Goal: Task Accomplishment & Management: Complete application form

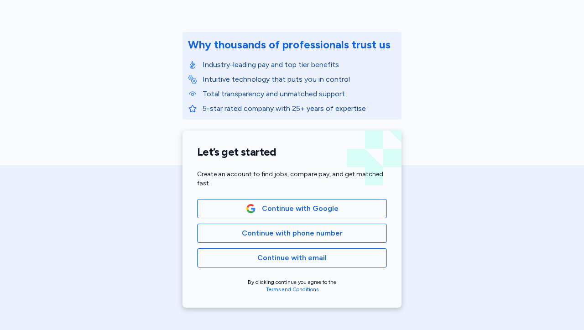
scroll to position [95, 0]
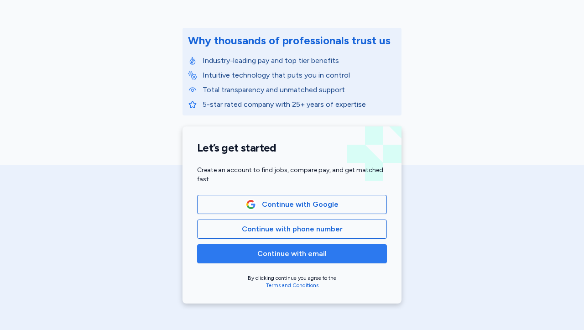
click at [302, 259] on span "Continue with email" at bounding box center [291, 253] width 69 height 11
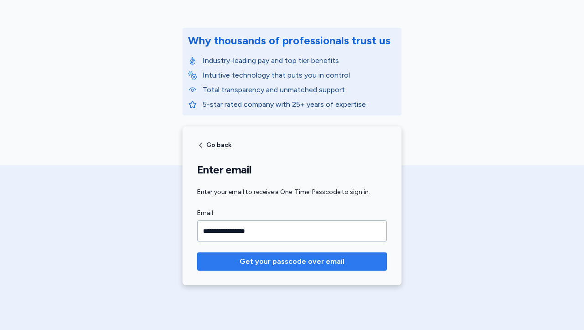
type input "**********"
click at [317, 262] on span "Get your passcode over email" at bounding box center [291, 261] width 105 height 11
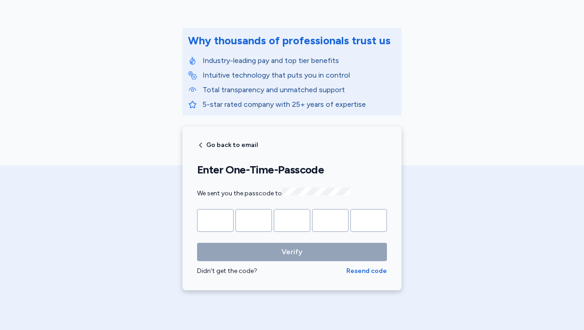
type input "*"
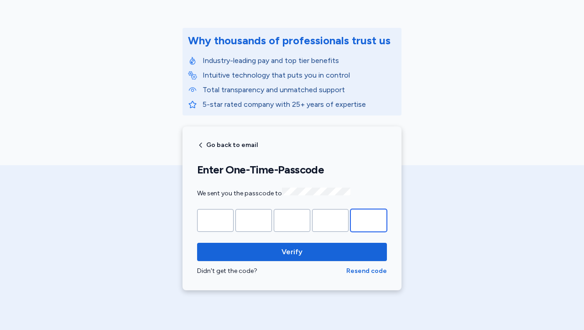
type input "*"
click at [288, 250] on button "Verify" at bounding box center [292, 252] width 190 height 18
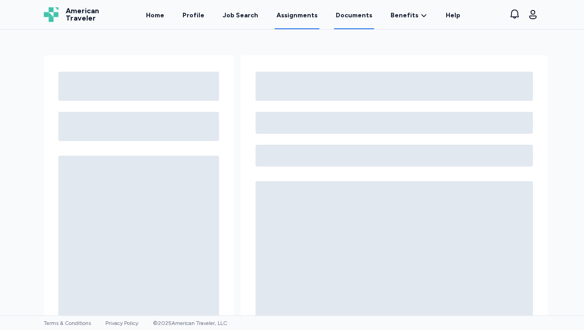
click at [294, 15] on link "Assignments" at bounding box center [297, 15] width 45 height 28
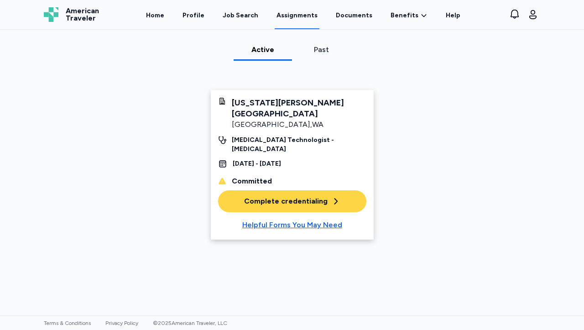
click at [308, 196] on div "Complete credentialing" at bounding box center [292, 201] width 96 height 11
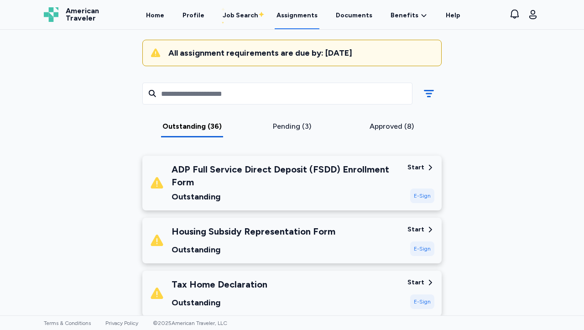
scroll to position [80, 0]
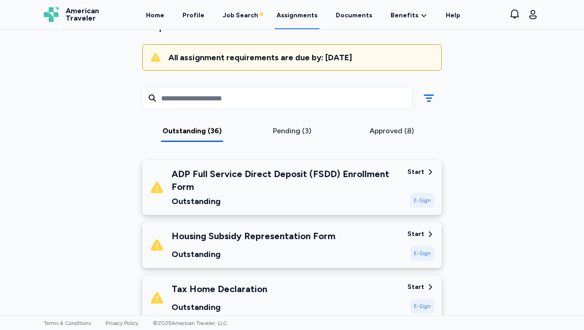
click at [415, 170] on div "Start" at bounding box center [415, 171] width 17 height 9
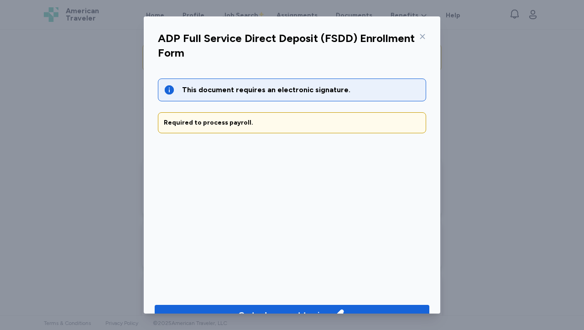
drag, startPoint x: 581, startPoint y: 59, endPoint x: 578, endPoint y: 73, distance: 14.4
click at [581, 73] on div "ADP Full Service Direct Deposit (FSDD) Enrollment Form This document requires a…" at bounding box center [292, 165] width 584 height 330
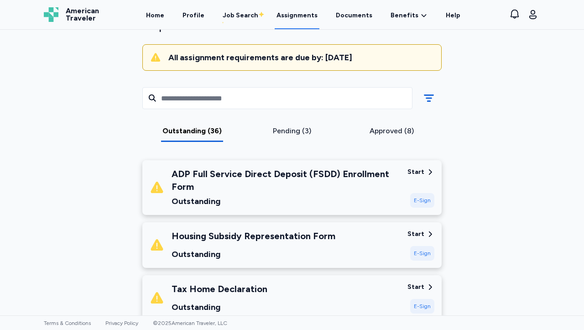
click at [356, 182] on div "ADP Full Service Direct Deposit (FSDD) Enrollment Form" at bounding box center [285, 180] width 229 height 26
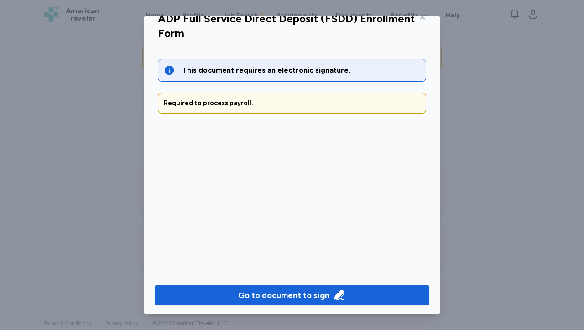
scroll to position [22, 0]
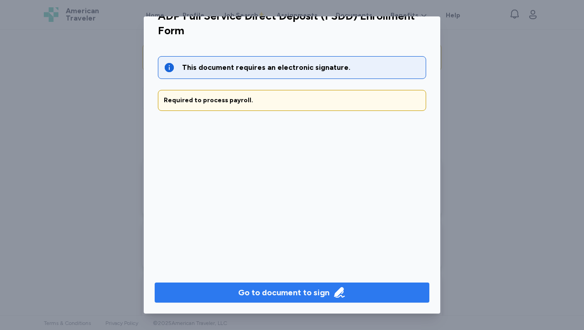
click at [281, 285] on button "Go to document to sign" at bounding box center [292, 292] width 275 height 20
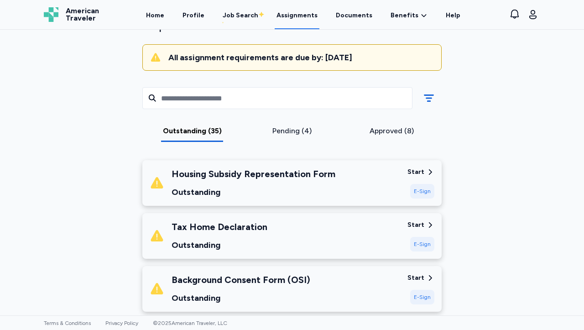
click at [411, 168] on div "Start" at bounding box center [415, 171] width 17 height 9
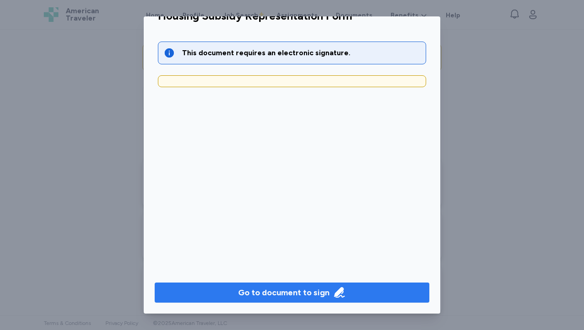
click at [291, 291] on div "Go to document to sign" at bounding box center [283, 292] width 91 height 13
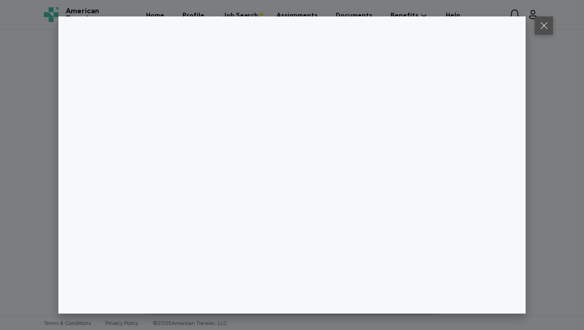
click at [545, 26] on button at bounding box center [544, 25] width 18 height 18
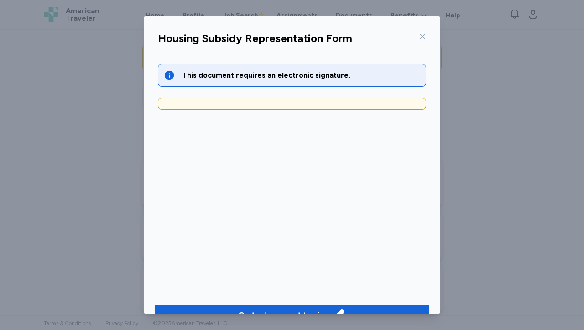
click at [421, 36] on icon at bounding box center [422, 36] width 7 height 7
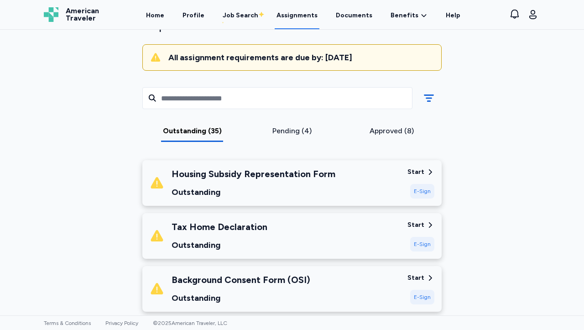
click at [420, 225] on div "Start" at bounding box center [415, 224] width 17 height 9
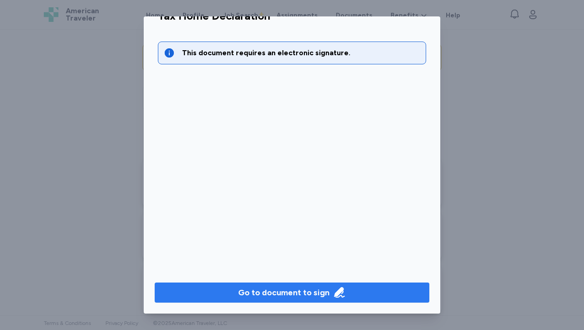
click at [308, 288] on div "Go to document to sign" at bounding box center [283, 292] width 91 height 13
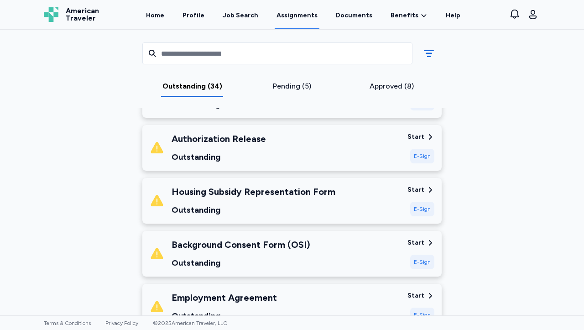
scroll to position [0, 0]
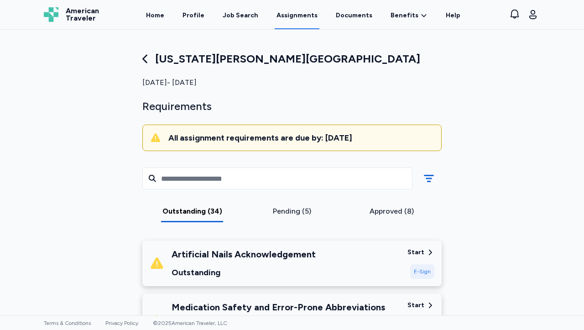
click at [410, 253] on div "Start" at bounding box center [415, 252] width 17 height 9
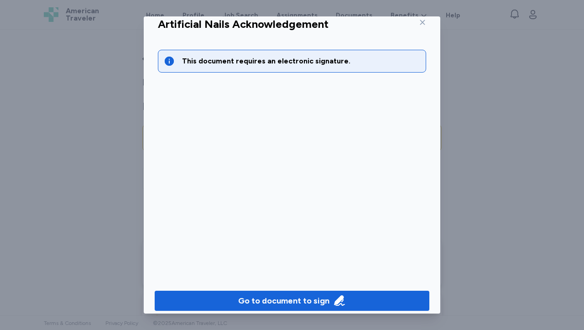
scroll to position [22, 0]
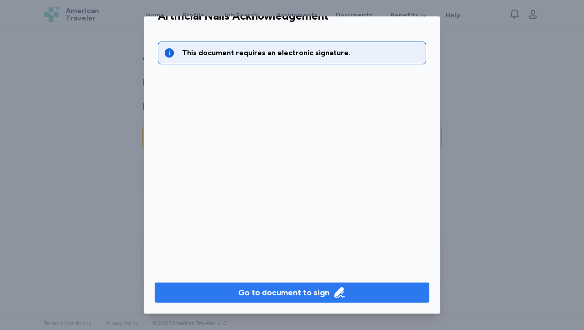
click at [308, 292] on div "Go to document to sign" at bounding box center [283, 292] width 91 height 13
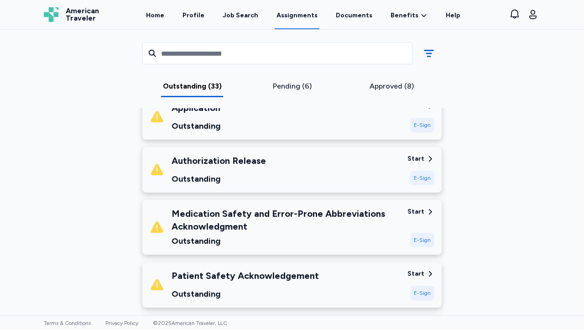
scroll to position [99, 0]
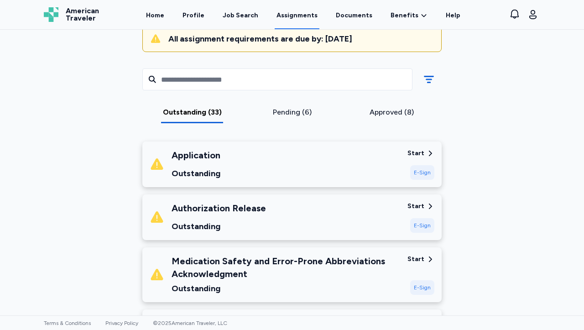
click at [416, 151] on div "Start" at bounding box center [415, 153] width 17 height 9
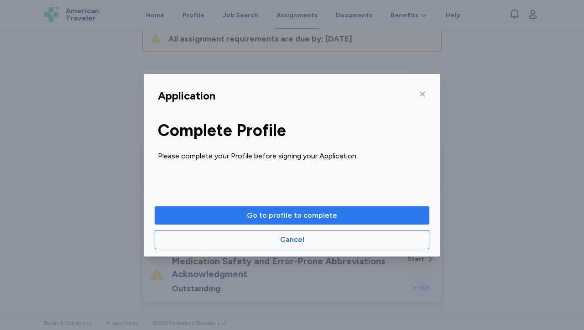
click at [306, 215] on span "Go to profile to complete" at bounding box center [292, 215] width 90 height 11
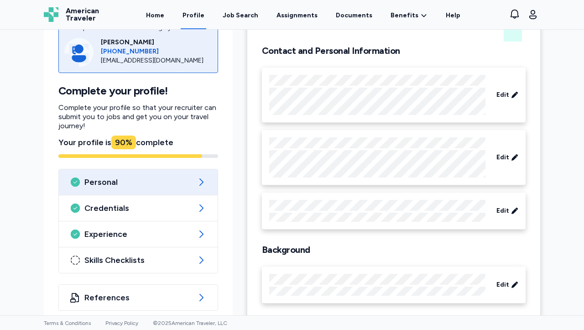
scroll to position [68, 0]
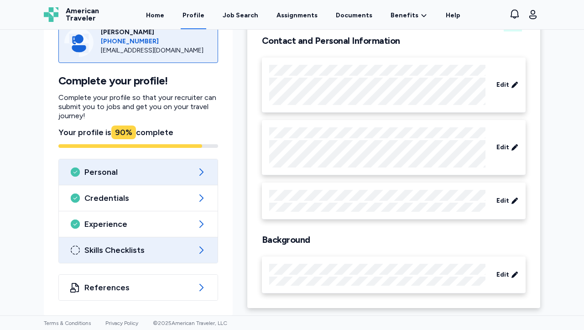
click at [197, 251] on icon at bounding box center [201, 249] width 11 height 11
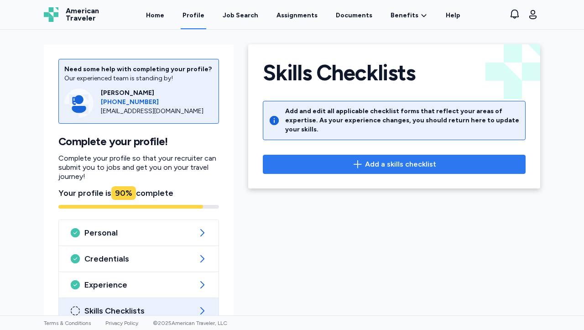
click at [397, 159] on span "Add a skills checklist" at bounding box center [400, 164] width 71 height 11
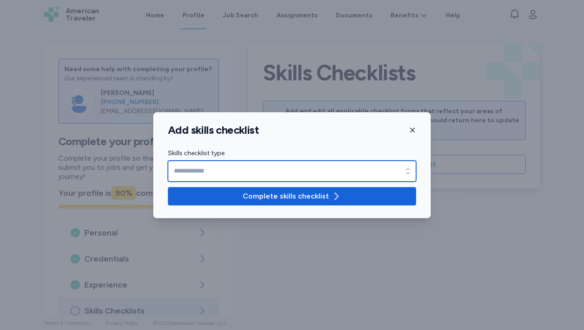
click at [409, 169] on icon "button" at bounding box center [408, 171] width 4 height 6
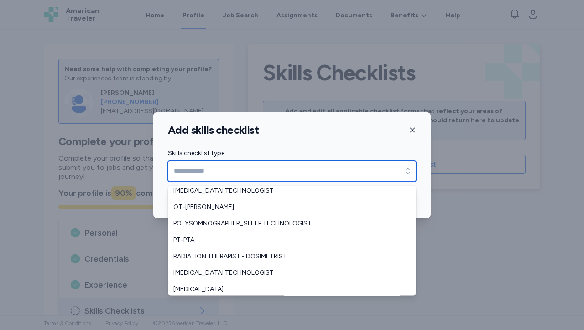
scroll to position [139, 0]
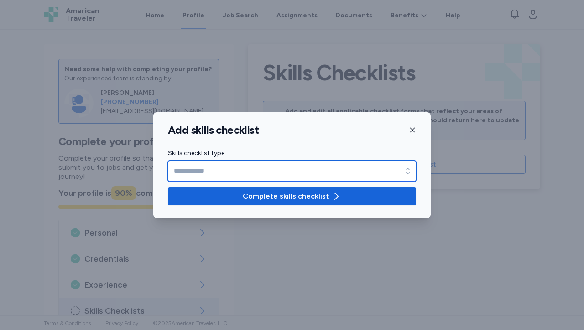
type input "**********"
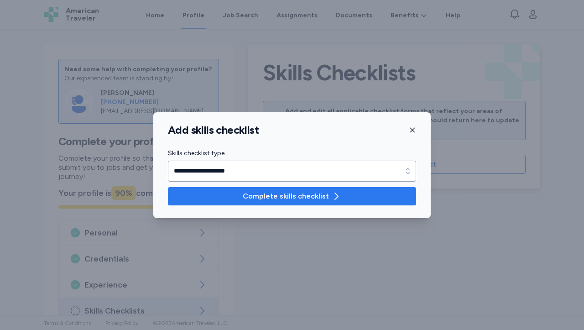
click at [289, 197] on span "Complete skills checklist" at bounding box center [286, 196] width 86 height 11
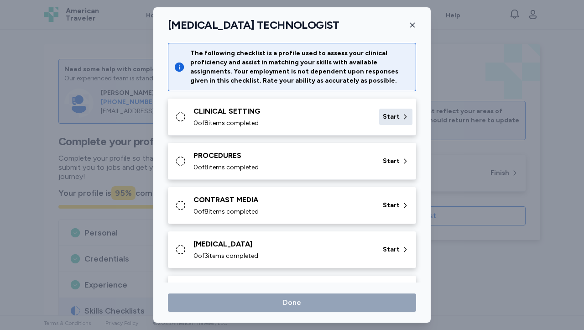
click at [389, 118] on span "Start" at bounding box center [391, 116] width 17 height 9
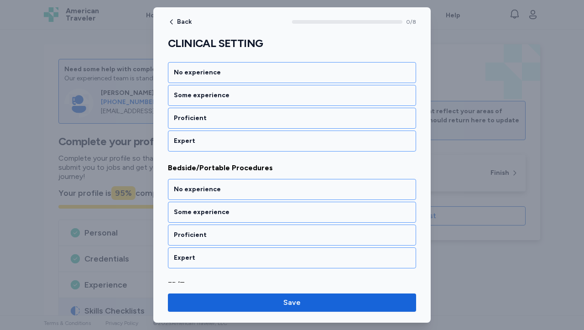
scroll to position [146, 0]
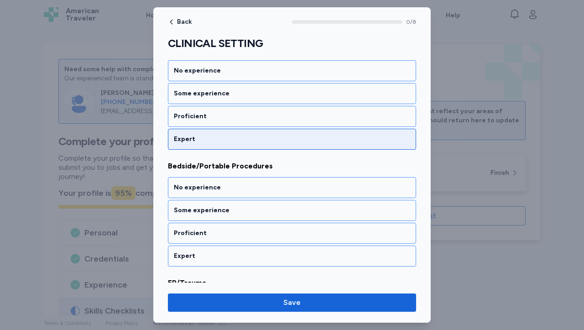
click at [206, 139] on div "Expert" at bounding box center [292, 139] width 236 height 9
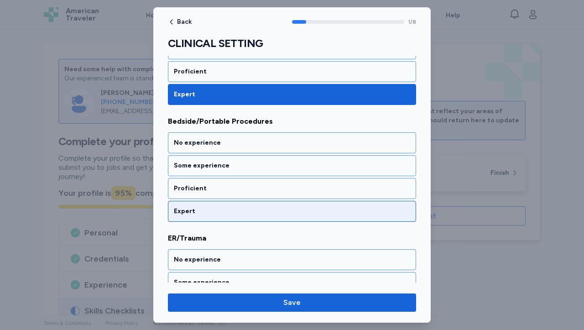
click at [186, 209] on div "Expert" at bounding box center [292, 211] width 236 height 9
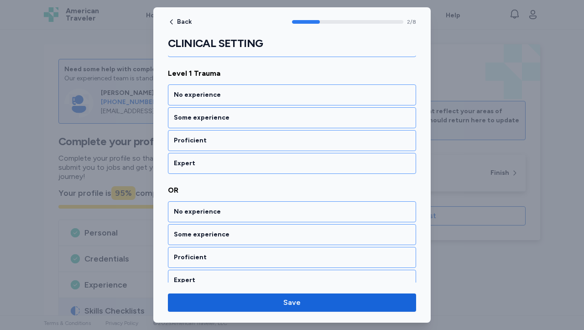
scroll to position [478, 0]
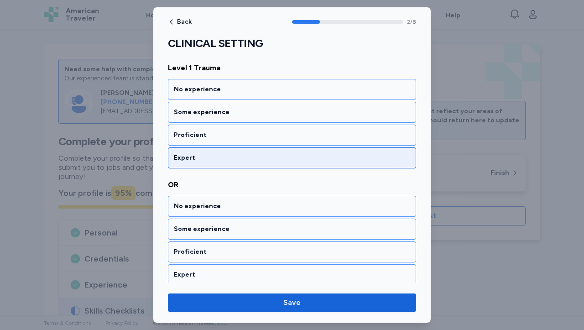
click at [248, 164] on div "Expert" at bounding box center [292, 157] width 248 height 21
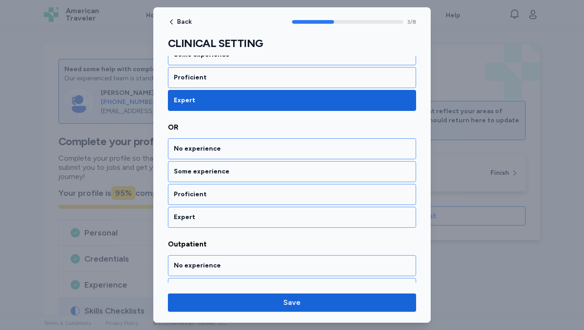
scroll to position [541, 0]
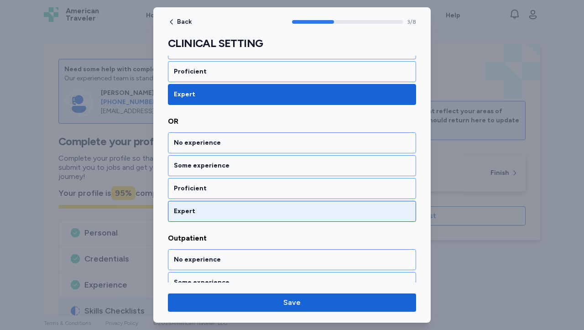
click at [193, 218] on div "Expert" at bounding box center [292, 211] width 248 height 21
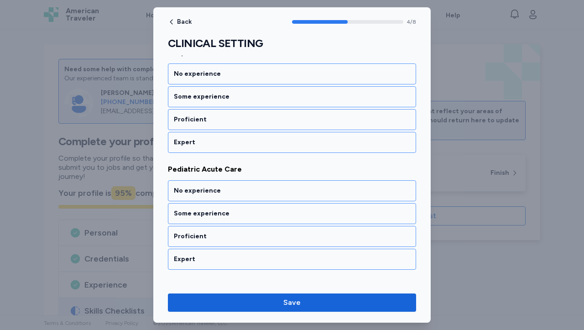
scroll to position [764, 0]
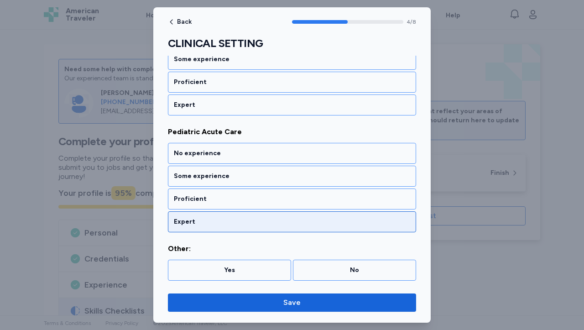
click at [198, 217] on div "Expert" at bounding box center [292, 221] width 236 height 9
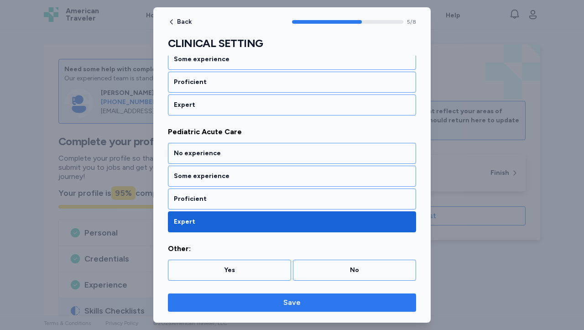
click at [299, 302] on span "Save" at bounding box center [291, 302] width 17 height 11
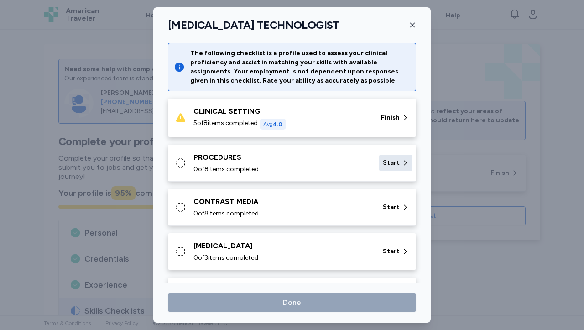
click at [383, 164] on span "Start" at bounding box center [391, 162] width 17 height 9
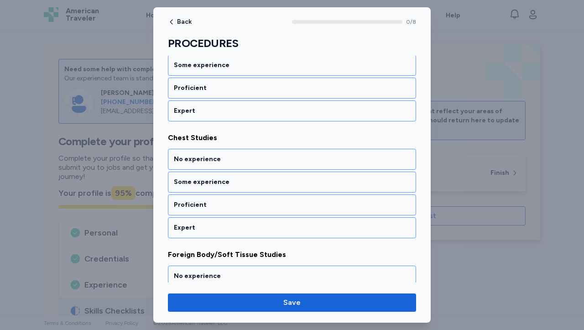
scroll to position [176, 0]
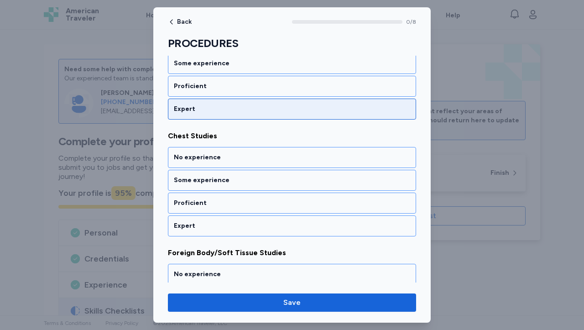
click at [344, 108] on div "Expert" at bounding box center [292, 108] width 236 height 9
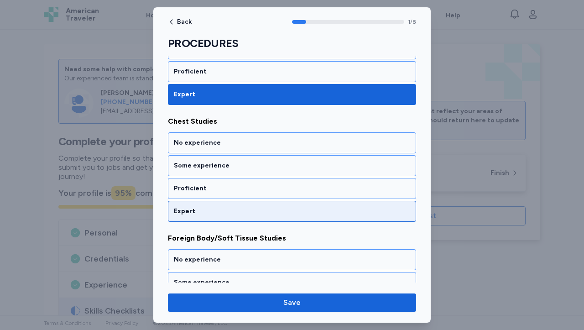
click at [244, 211] on div "Expert" at bounding box center [292, 211] width 236 height 9
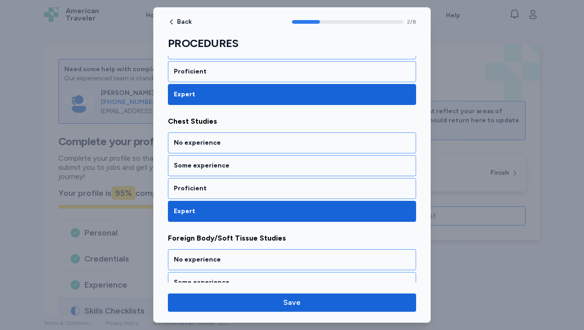
scroll to position [307, 0]
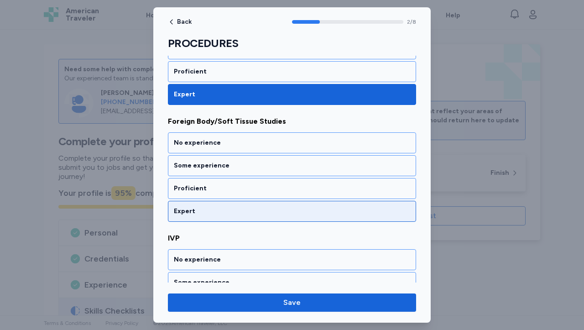
click at [244, 211] on div "Expert" at bounding box center [292, 211] width 236 height 9
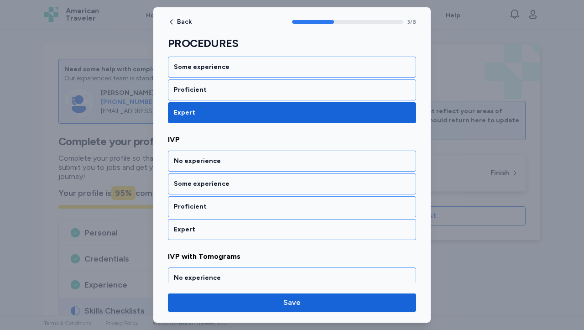
scroll to position [424, 0]
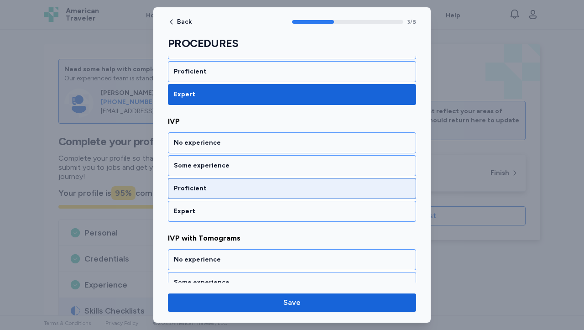
click at [251, 187] on div "Proficient" at bounding box center [292, 188] width 236 height 9
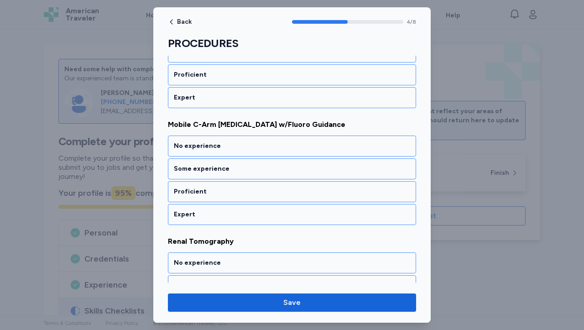
scroll to position [694, 0]
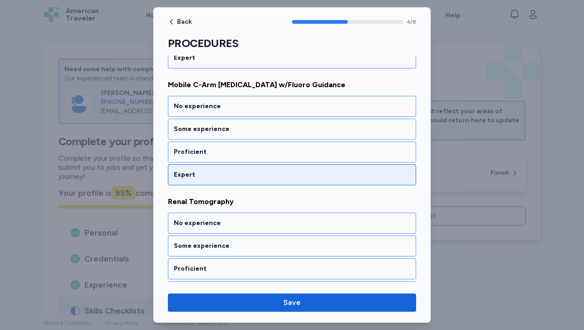
click at [313, 174] on div "Expert" at bounding box center [292, 174] width 236 height 9
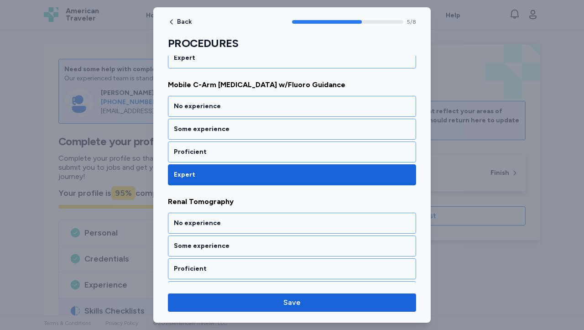
scroll to position [774, 0]
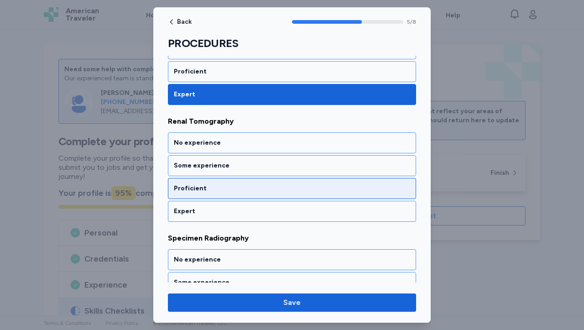
click at [309, 181] on div "Proficient" at bounding box center [292, 188] width 248 height 21
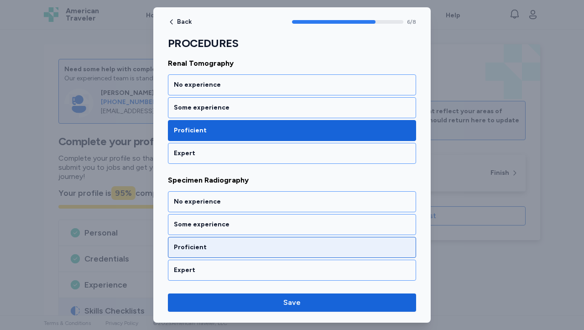
click at [270, 245] on div "Proficient" at bounding box center [292, 247] width 236 height 9
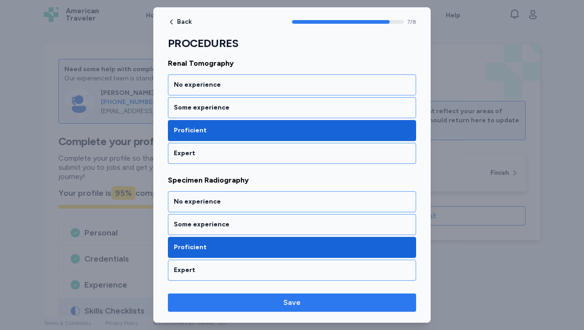
click at [305, 297] on span "Save" at bounding box center [292, 302] width 234 height 11
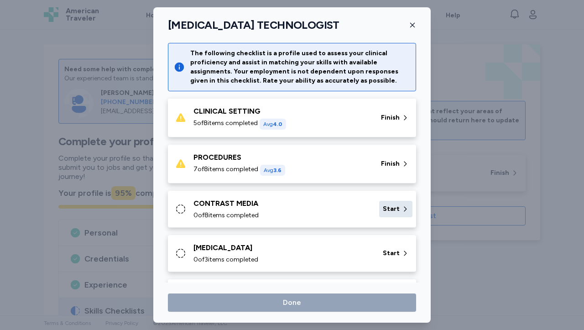
click at [383, 209] on span "Start" at bounding box center [391, 208] width 17 height 9
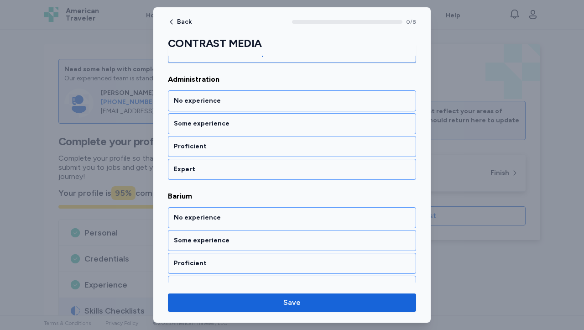
scroll to position [118, 0]
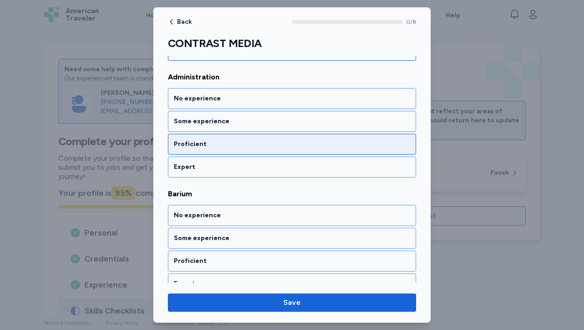
click at [197, 140] on div "Proficient" at bounding box center [292, 144] width 236 height 9
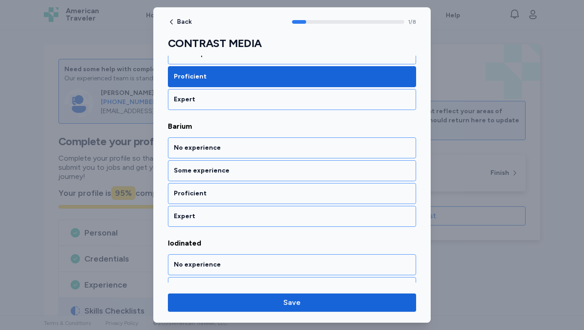
scroll to position [191, 0]
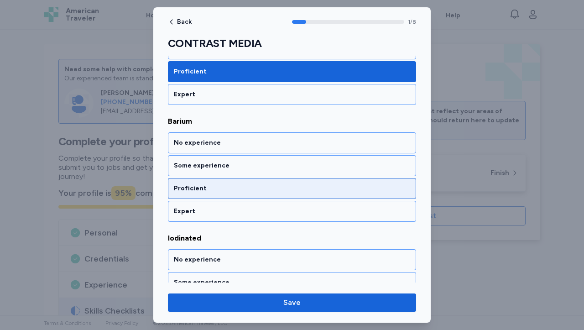
click at [201, 187] on div "Proficient" at bounding box center [292, 188] width 236 height 9
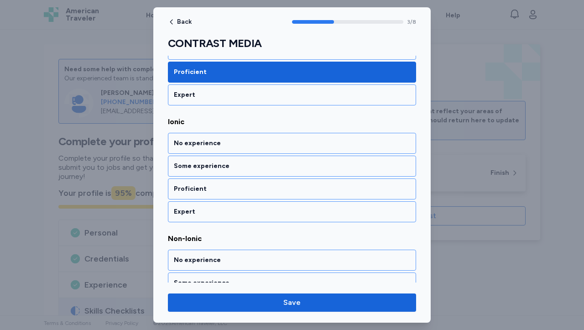
scroll to position [424, 0]
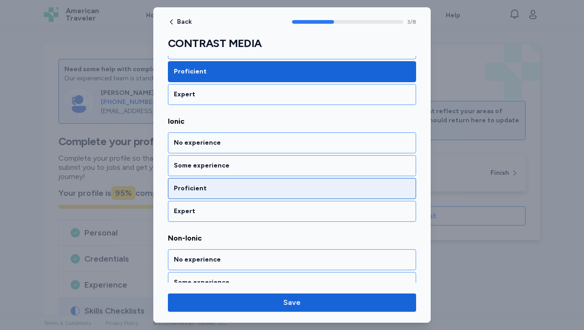
click at [201, 187] on div "Proficient" at bounding box center [292, 188] width 236 height 9
click at [395, 188] on div "Proficient" at bounding box center [292, 188] width 236 height 9
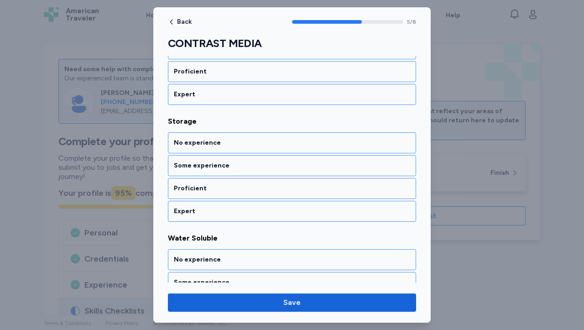
scroll to position [776, 0]
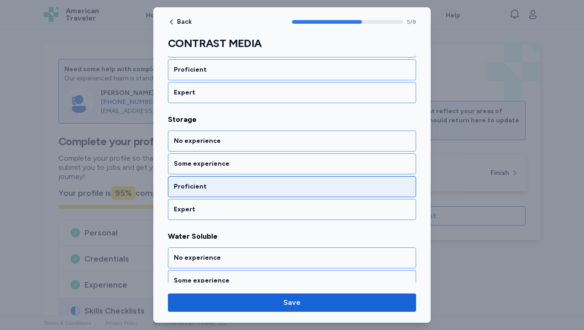
click at [290, 186] on div "Proficient" at bounding box center [292, 186] width 236 height 9
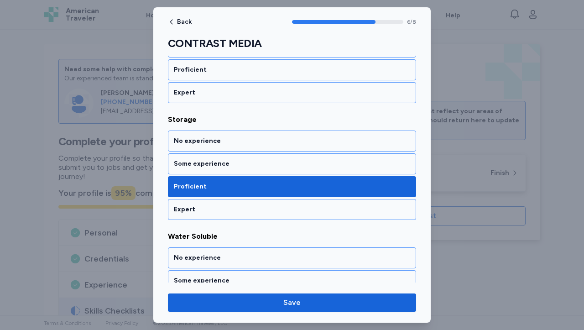
scroll to position [832, 0]
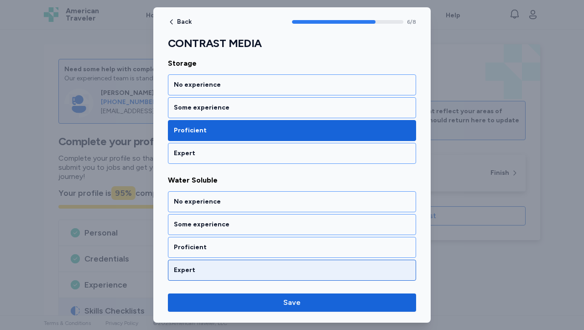
click at [232, 267] on div "Expert" at bounding box center [292, 269] width 236 height 9
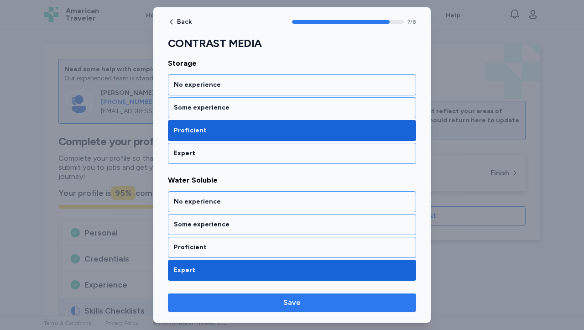
click at [292, 298] on span "Save" at bounding box center [291, 302] width 17 height 11
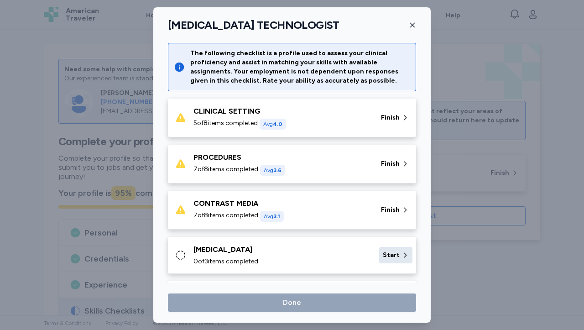
click at [383, 256] on span "Start" at bounding box center [391, 254] width 17 height 9
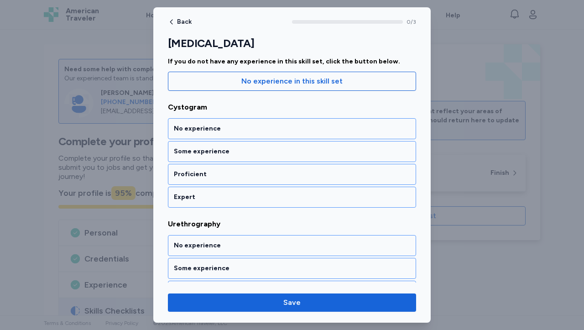
scroll to position [89, 0]
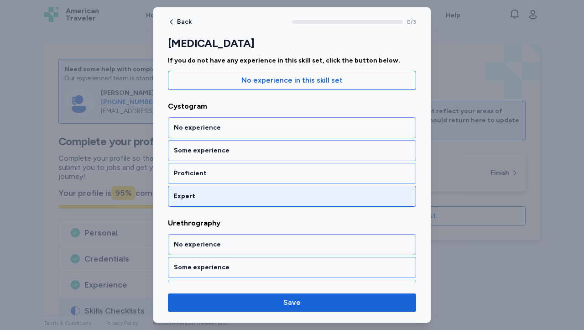
click at [364, 203] on div "Expert" at bounding box center [292, 196] width 248 height 21
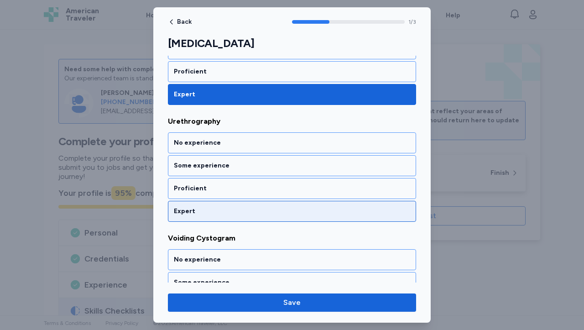
click at [364, 203] on div "Expert" at bounding box center [292, 211] width 248 height 21
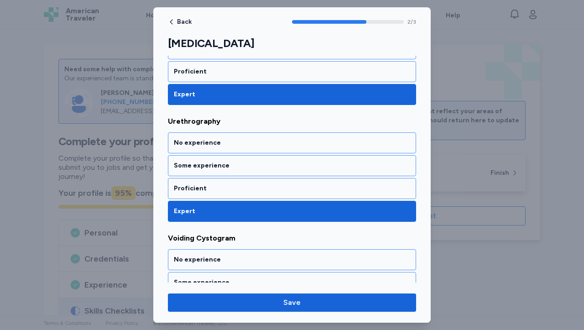
scroll to position [249, 0]
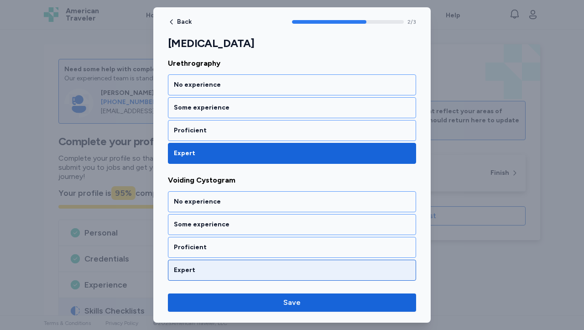
click at [375, 267] on div "Expert" at bounding box center [292, 269] width 236 height 9
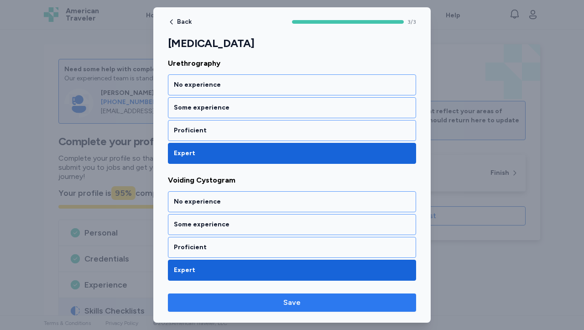
click at [322, 309] on button "Save" at bounding box center [292, 302] width 248 height 18
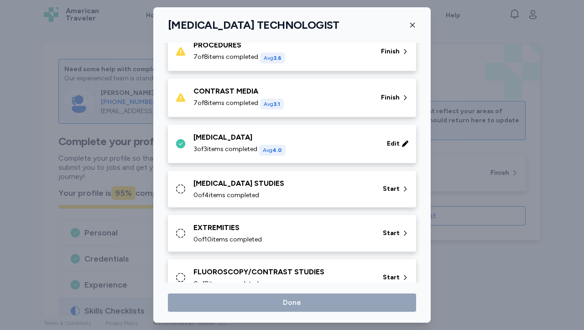
scroll to position [112, 0]
click at [387, 142] on span "Edit" at bounding box center [393, 143] width 13 height 9
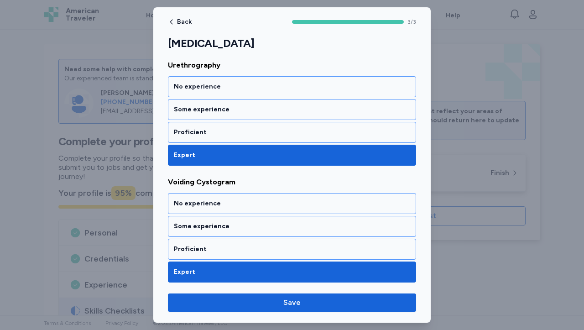
scroll to position [249, 0]
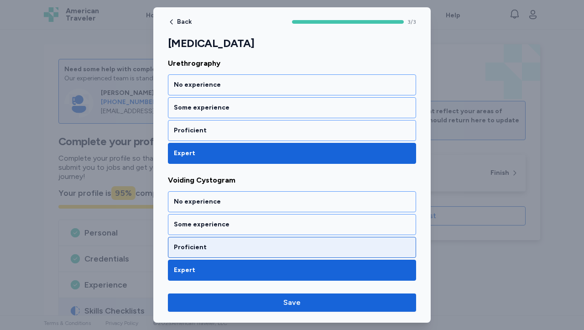
click at [355, 246] on div "Proficient" at bounding box center [292, 247] width 236 height 9
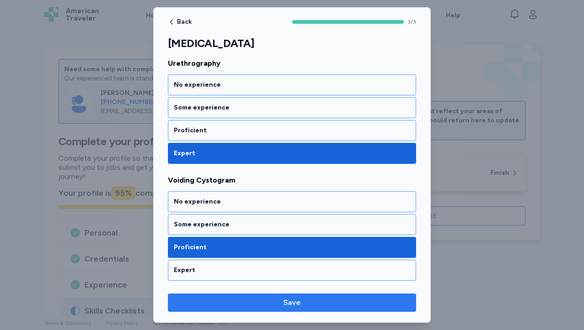
click at [295, 302] on span "Save" at bounding box center [291, 302] width 17 height 11
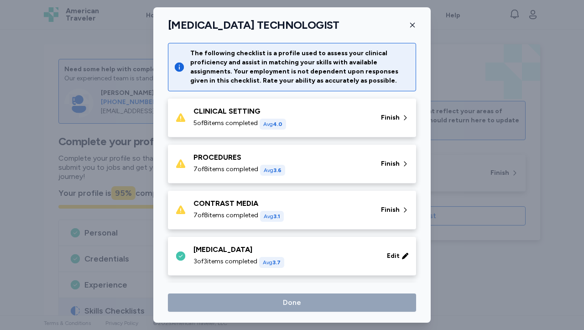
scroll to position [112, 0]
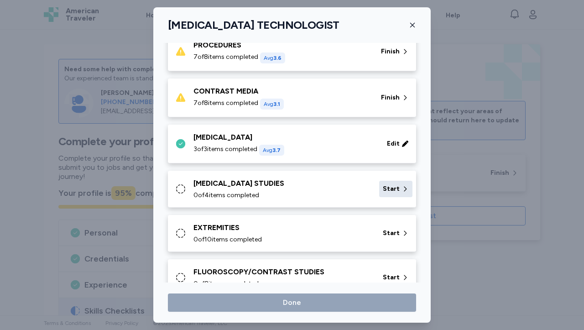
click at [388, 187] on span "Start" at bounding box center [391, 188] width 17 height 9
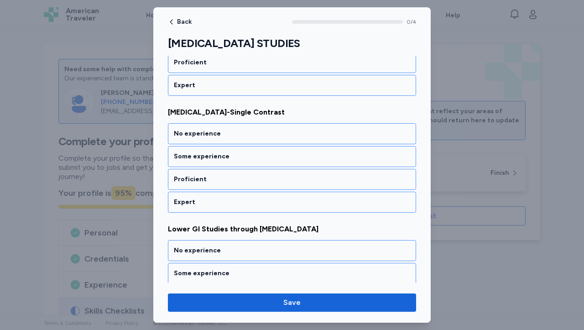
scroll to position [198, 0]
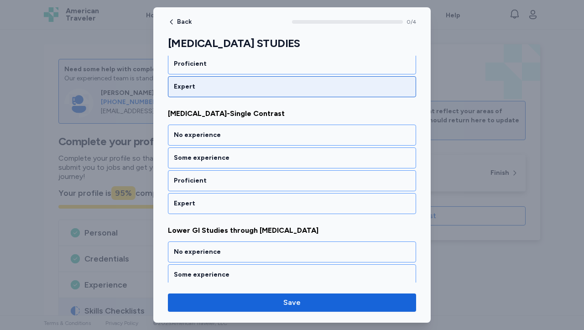
click at [320, 88] on div "Expert" at bounding box center [292, 86] width 236 height 9
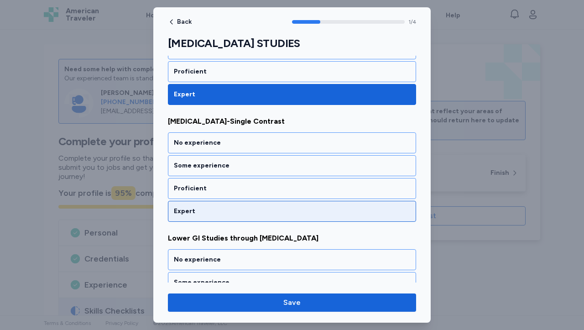
click at [269, 207] on div "Expert" at bounding box center [292, 211] width 236 height 9
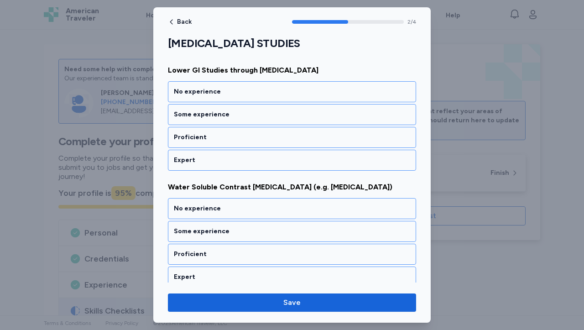
scroll to position [365, 0]
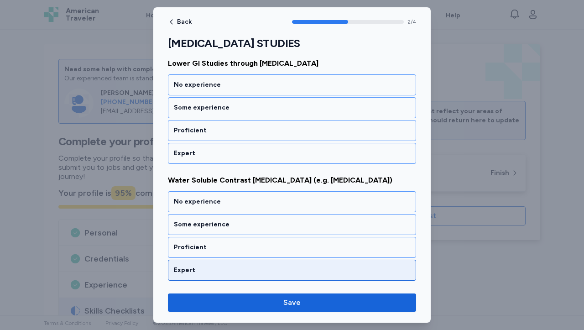
click at [392, 268] on div "Expert" at bounding box center [292, 269] width 236 height 9
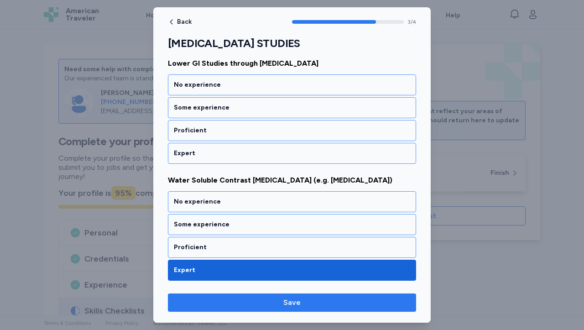
click at [308, 302] on span "Save" at bounding box center [292, 302] width 234 height 11
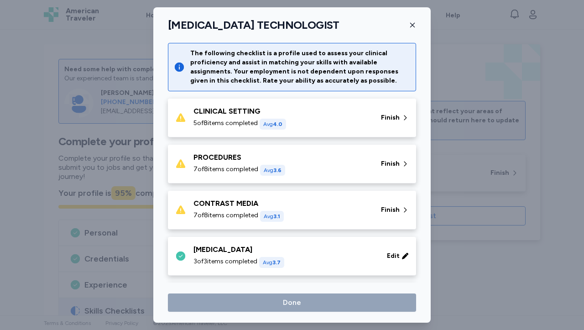
scroll to position [112, 0]
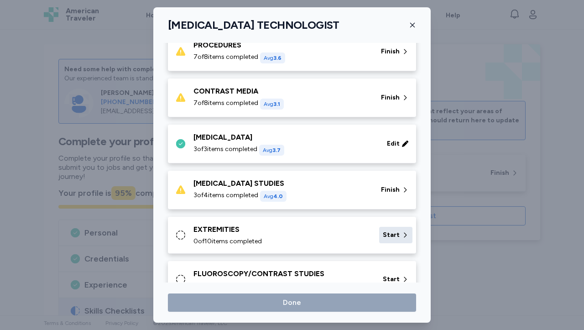
click at [383, 232] on span "Start" at bounding box center [391, 234] width 17 height 9
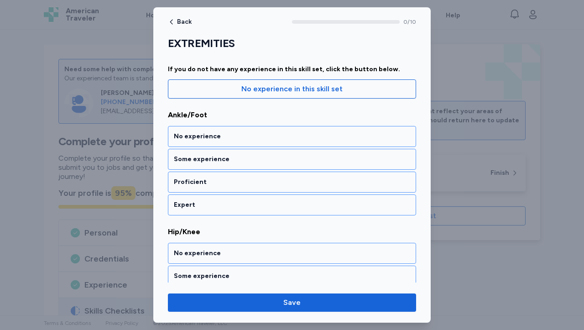
scroll to position [68, 0]
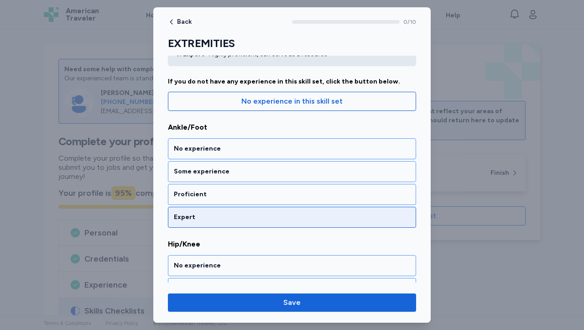
click at [255, 210] on div "Expert" at bounding box center [292, 217] width 248 height 21
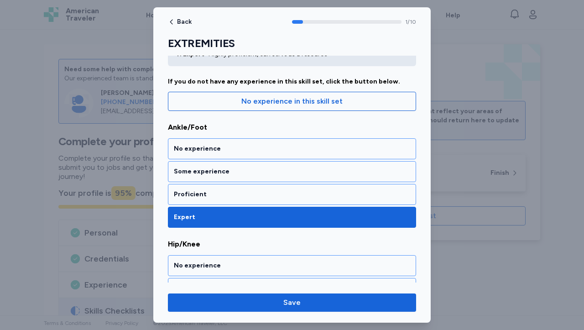
scroll to position [191, 0]
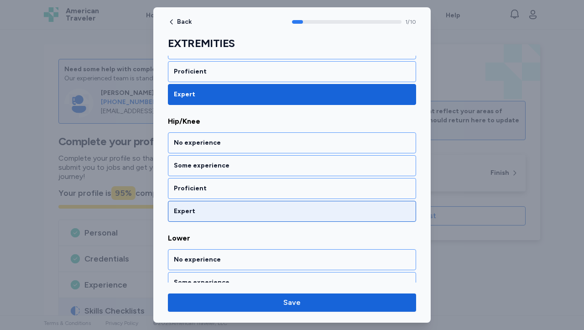
click at [310, 203] on div "Expert" at bounding box center [292, 211] width 248 height 21
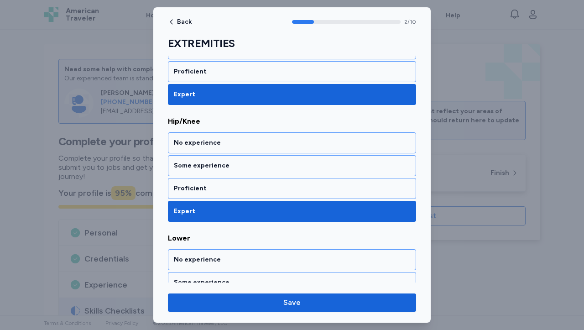
scroll to position [307, 0]
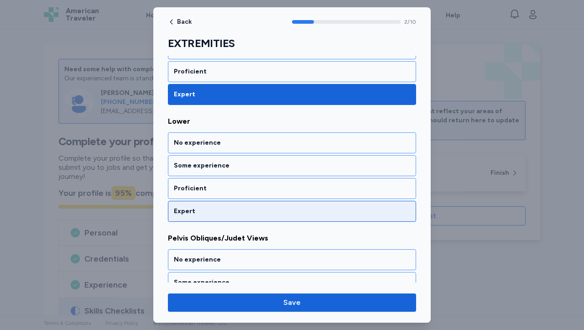
click at [265, 210] on div "Expert" at bounding box center [292, 211] width 236 height 9
click at [254, 206] on div "Expert" at bounding box center [292, 211] width 248 height 21
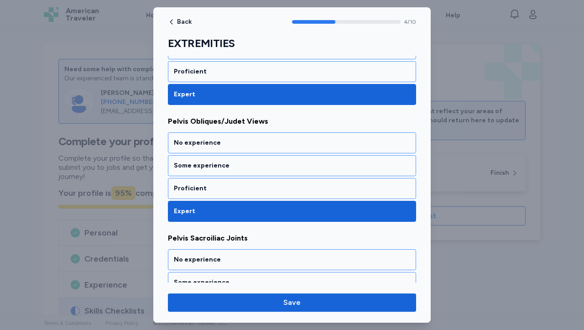
scroll to position [541, 0]
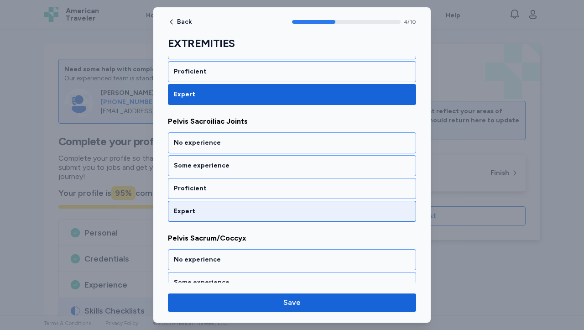
click at [255, 212] on div "Expert" at bounding box center [292, 211] width 236 height 9
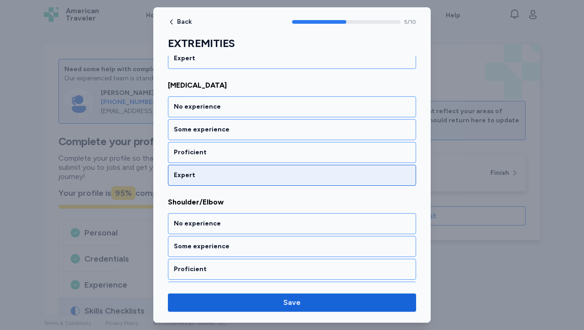
click at [336, 177] on div "Expert" at bounding box center [292, 175] width 236 height 9
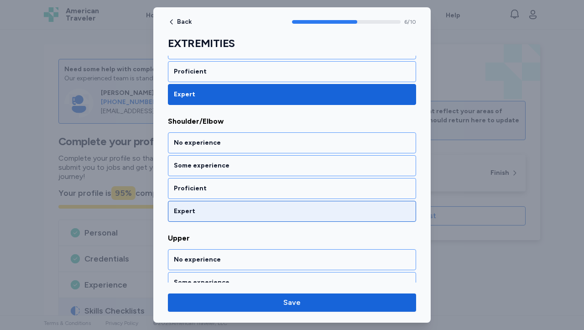
click at [320, 214] on div "Expert" at bounding box center [292, 211] width 236 height 9
click at [320, 215] on div "Expert" at bounding box center [292, 211] width 236 height 9
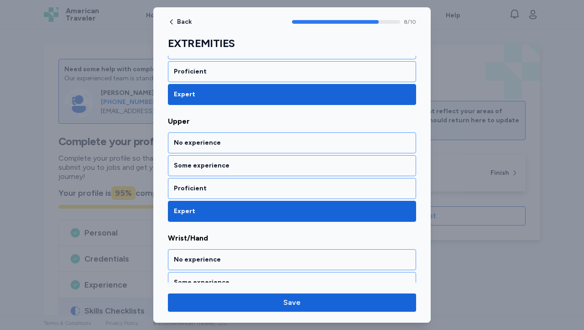
scroll to position [1066, 0]
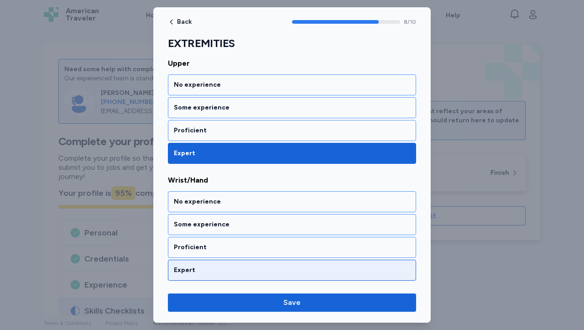
click at [316, 264] on div "Expert" at bounding box center [292, 270] width 248 height 21
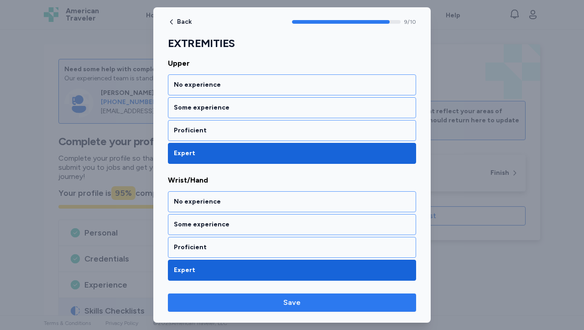
click at [283, 298] on span "Save" at bounding box center [292, 302] width 234 height 11
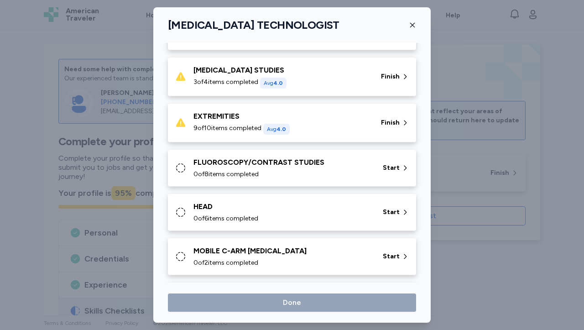
scroll to position [227, 0]
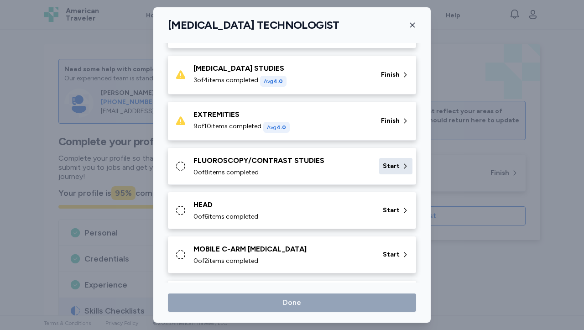
click at [404, 167] on icon at bounding box center [405, 166] width 3 height 5
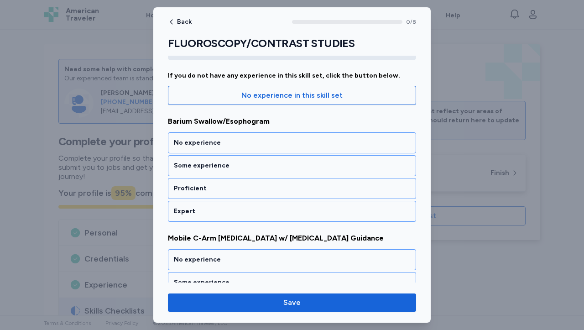
scroll to position [112, 0]
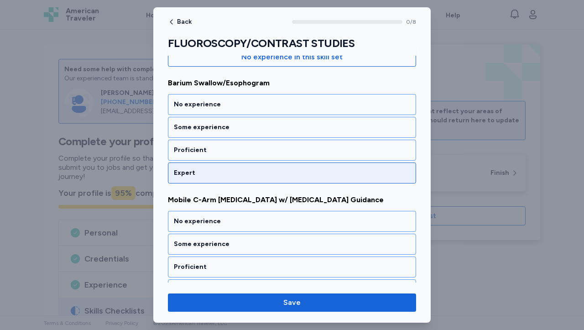
click at [387, 173] on div "Expert" at bounding box center [292, 172] width 236 height 9
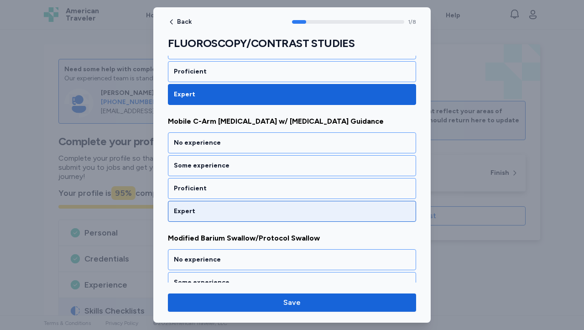
click at [368, 217] on div "Expert" at bounding box center [292, 211] width 248 height 21
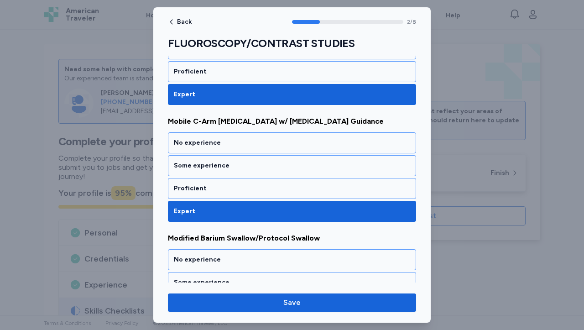
scroll to position [307, 0]
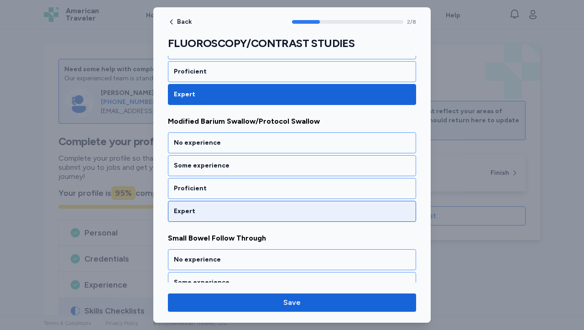
click at [399, 206] on div "Expert" at bounding box center [292, 211] width 248 height 21
click at [399, 207] on div "Expert" at bounding box center [292, 211] width 236 height 9
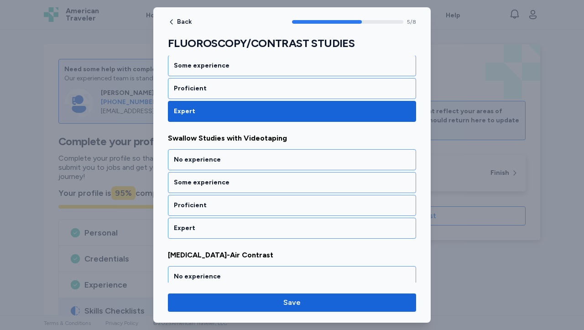
scroll to position [658, 0]
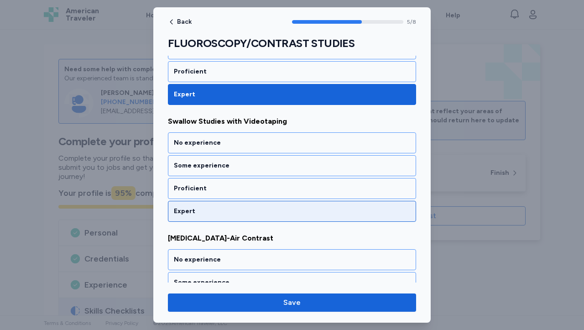
click at [396, 212] on div "Expert" at bounding box center [292, 211] width 236 height 9
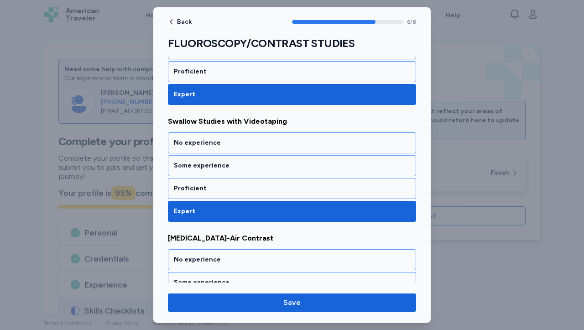
scroll to position [774, 0]
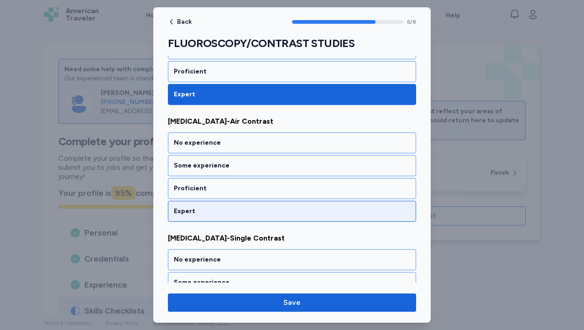
click at [396, 212] on div "Expert" at bounding box center [292, 211] width 236 height 9
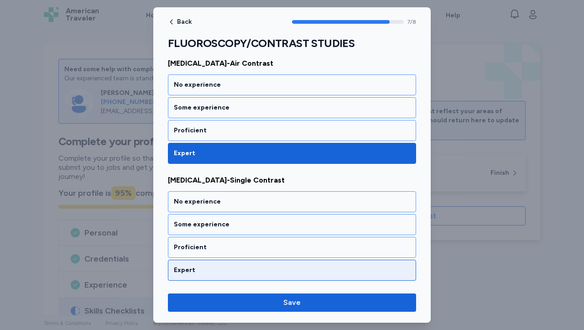
click at [388, 269] on div "Expert" at bounding box center [292, 269] width 236 height 9
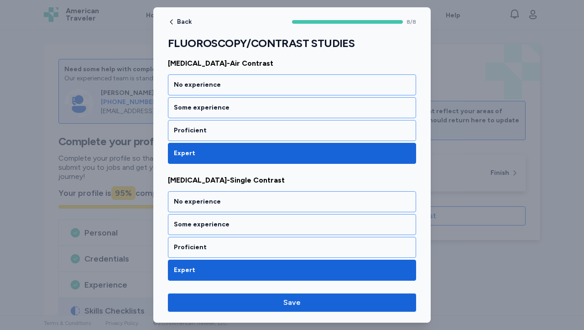
click at [327, 290] on div "Back 8 / 8 FLUOROSCOPY/CONTRAST STUDIES Rate your ability as accurately as poss…" at bounding box center [291, 164] width 277 height 315
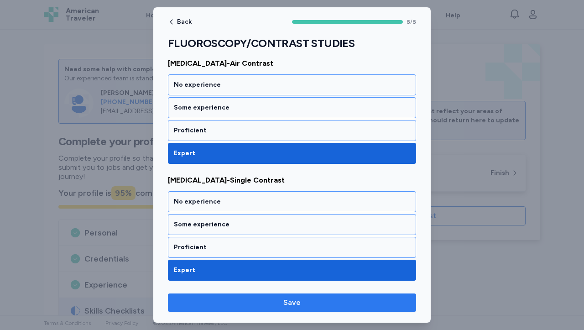
click at [320, 302] on span "Save" at bounding box center [292, 302] width 234 height 11
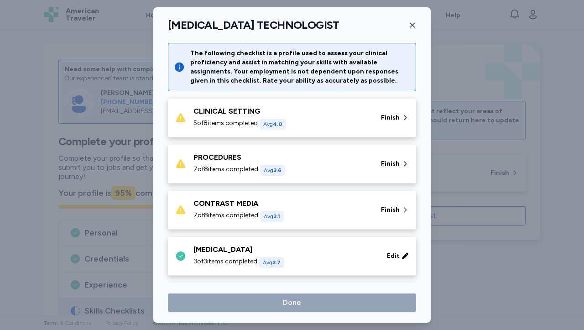
scroll to position [227, 0]
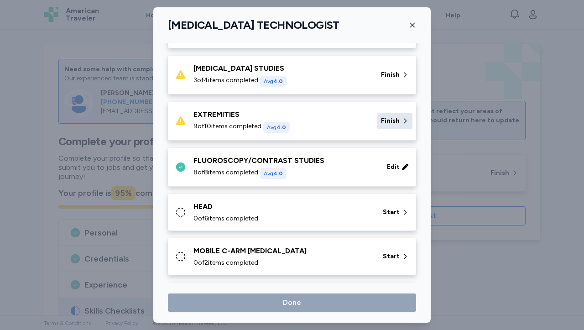
click at [381, 117] on span "Finish" at bounding box center [390, 120] width 19 height 9
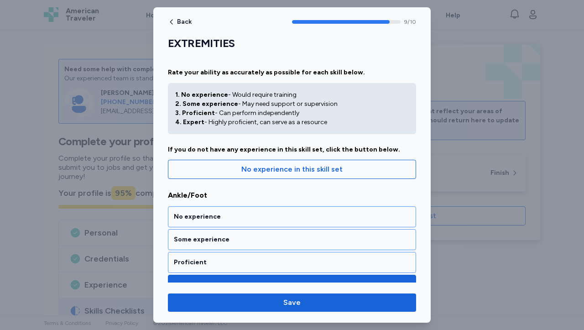
scroll to position [718, 0]
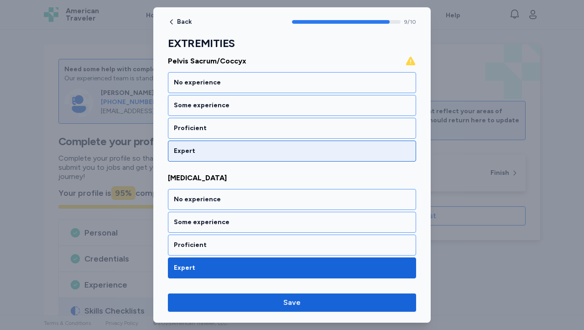
click at [387, 152] on div "Expert" at bounding box center [292, 150] width 236 height 9
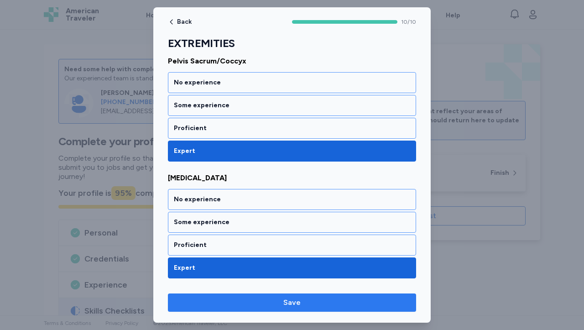
click at [292, 306] on span "Save" at bounding box center [291, 302] width 17 height 11
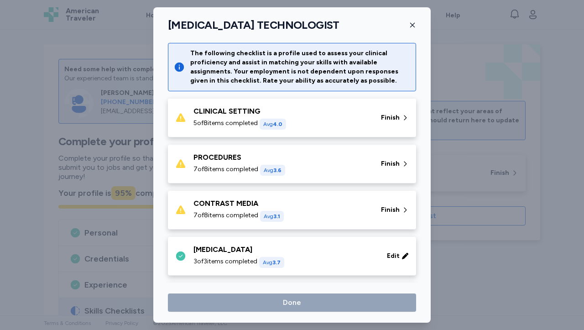
scroll to position [227, 0]
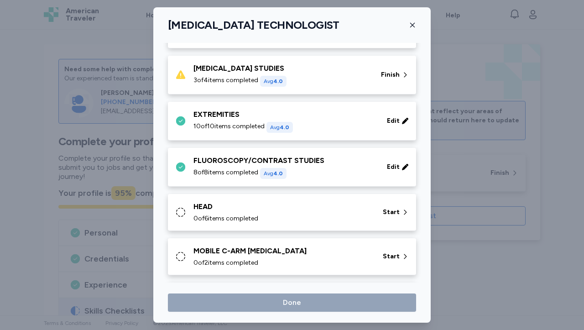
click at [243, 77] on span "3 of 4 items completed" at bounding box center [225, 80] width 65 height 9
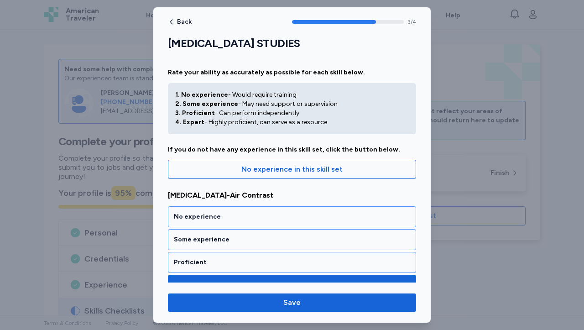
scroll to position [365, 0]
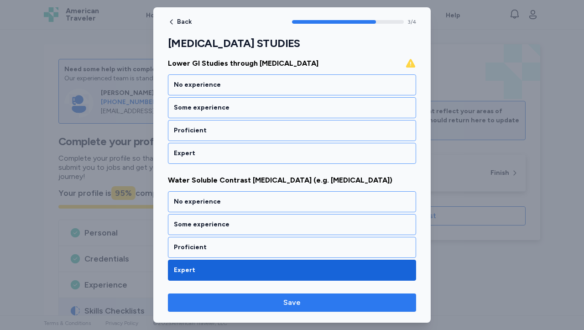
click at [285, 303] on span "Save" at bounding box center [291, 302] width 17 height 11
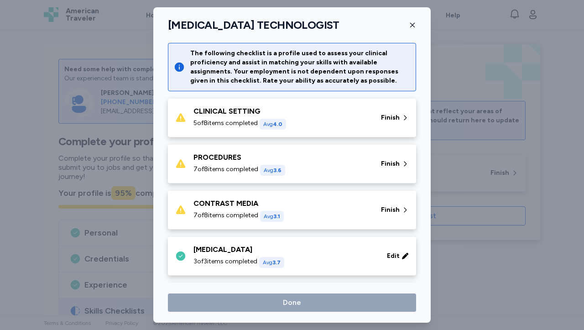
scroll to position [227, 0]
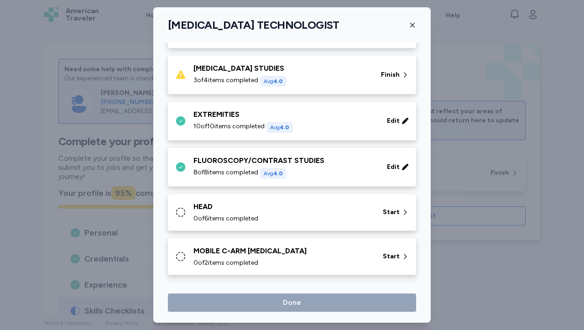
click at [330, 69] on div "[MEDICAL_DATA] STUDIES" at bounding box center [281, 68] width 177 height 11
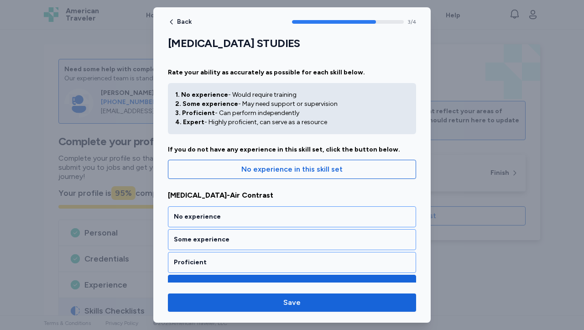
scroll to position [365, 0]
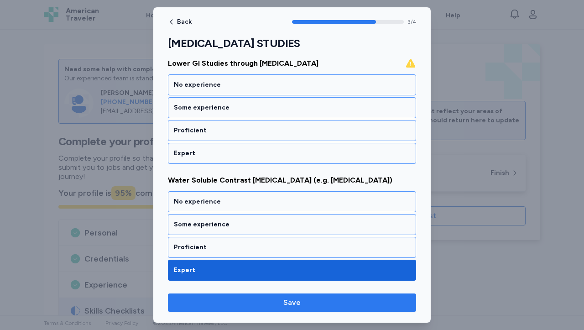
click at [293, 309] on button "Save" at bounding box center [292, 302] width 248 height 18
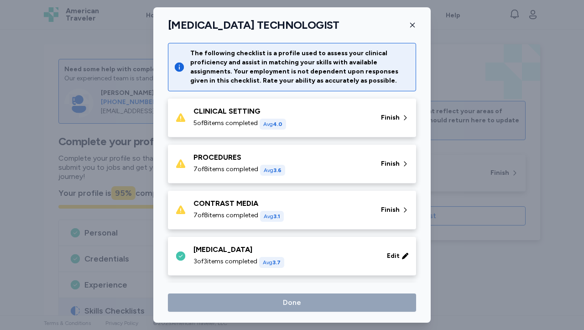
scroll to position [227, 0]
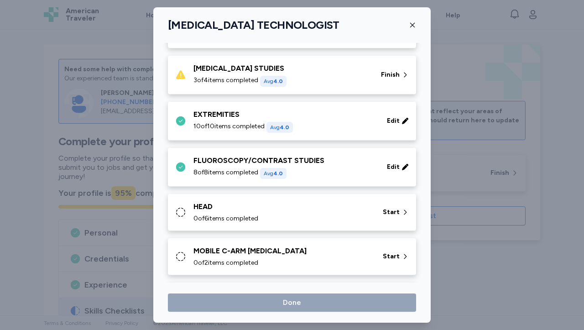
click at [318, 83] on div "3 of 4 items completed Avg 4.0" at bounding box center [281, 81] width 177 height 11
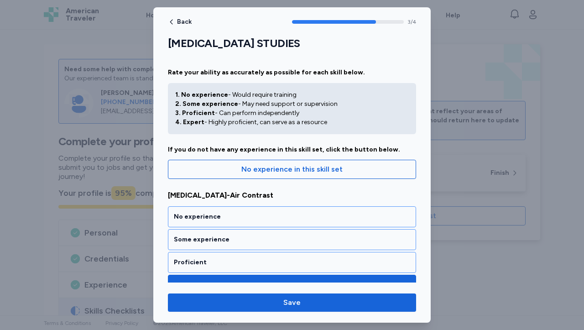
scroll to position [365, 0]
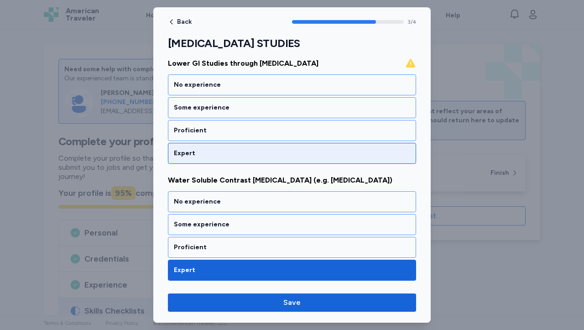
click at [301, 153] on div "Expert" at bounding box center [292, 153] width 236 height 9
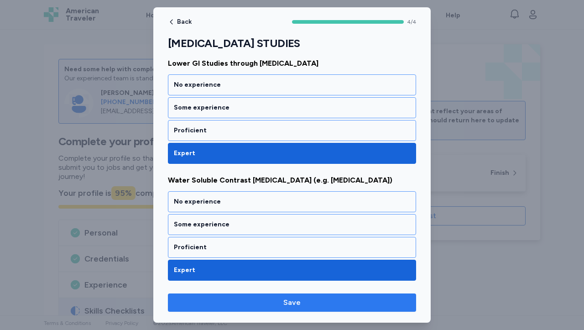
click at [279, 301] on span "Save" at bounding box center [292, 302] width 234 height 11
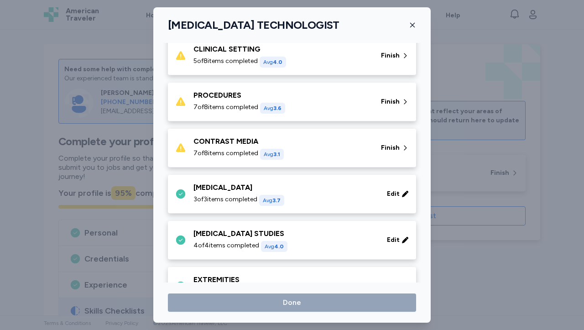
scroll to position [60, 0]
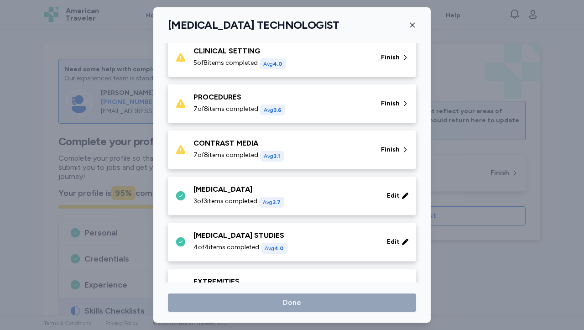
click at [246, 158] on span "7 of 8 items completed" at bounding box center [225, 155] width 65 height 9
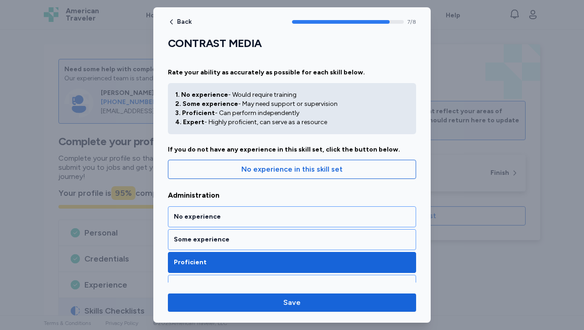
scroll to position [718, 0]
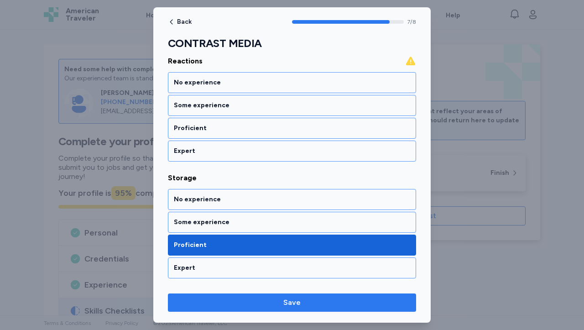
click at [296, 305] on span "Save" at bounding box center [291, 302] width 17 height 11
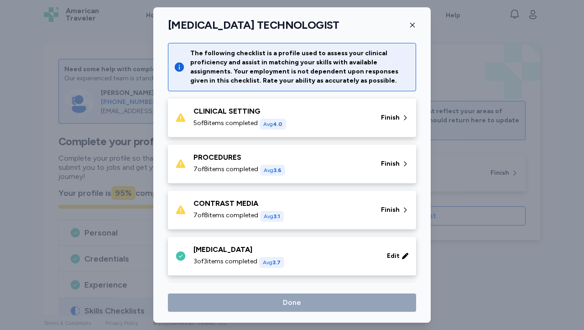
scroll to position [60, 0]
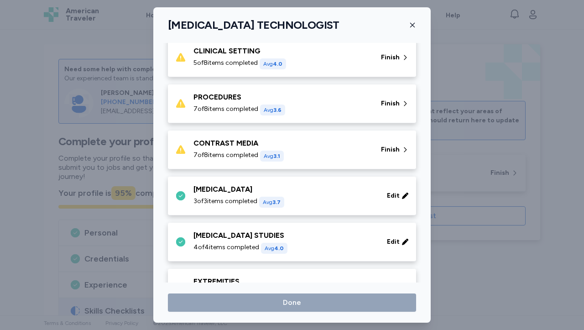
click at [301, 156] on div "7 of 8 items completed Avg 3.1" at bounding box center [281, 156] width 177 height 11
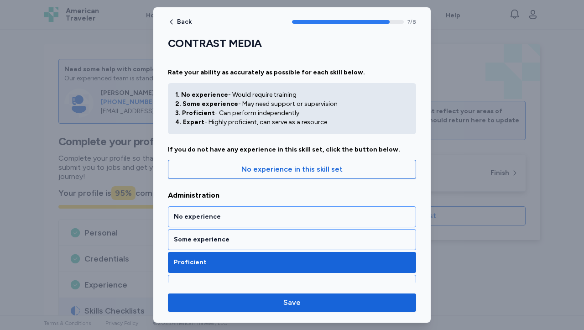
scroll to position [718, 0]
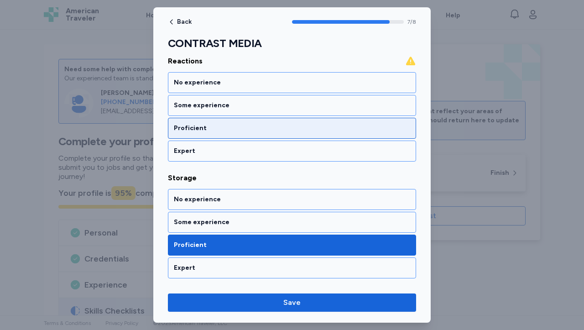
click at [300, 131] on div "Proficient" at bounding box center [292, 128] width 236 height 9
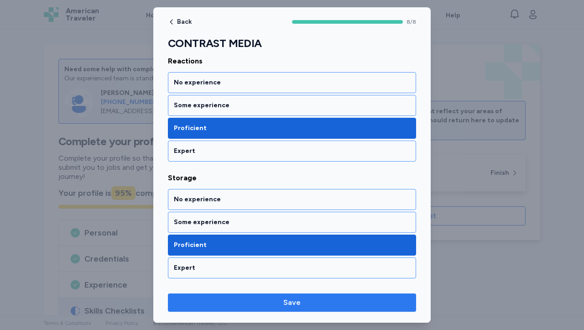
click at [302, 303] on span "Save" at bounding box center [292, 302] width 234 height 11
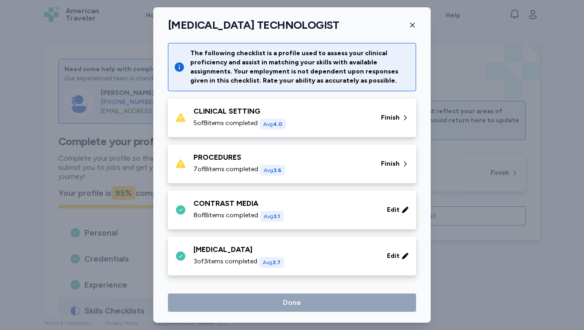
scroll to position [60, 0]
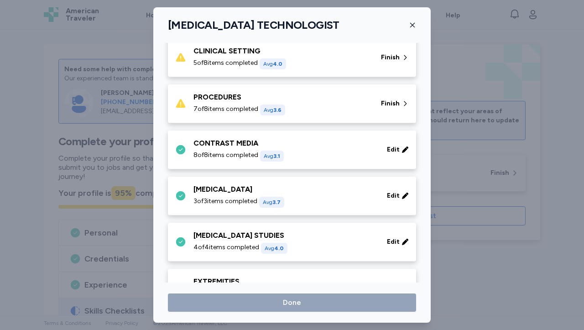
click at [326, 111] on div "7 of 8 items completed Avg 3.6" at bounding box center [281, 109] width 177 height 11
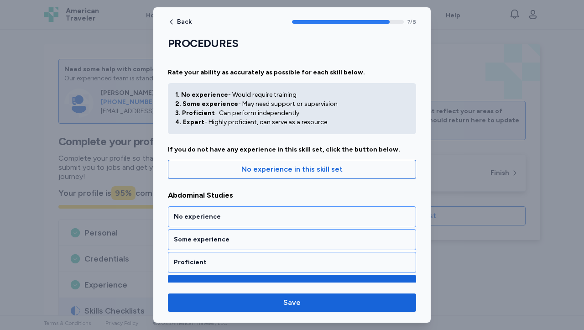
scroll to position [601, 0]
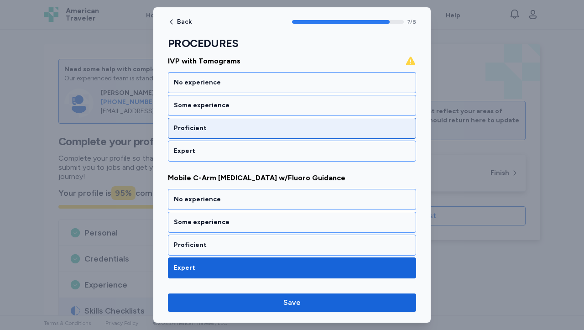
click at [297, 130] on div "Proficient" at bounding box center [292, 128] width 236 height 9
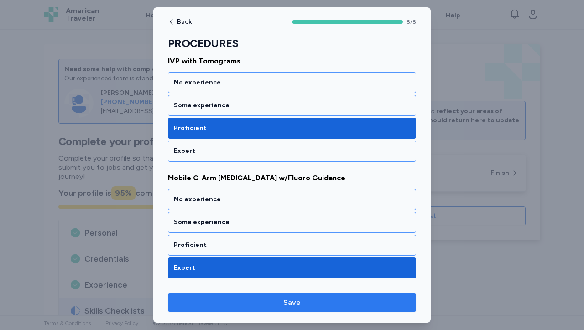
click at [272, 305] on span "Save" at bounding box center [292, 302] width 234 height 11
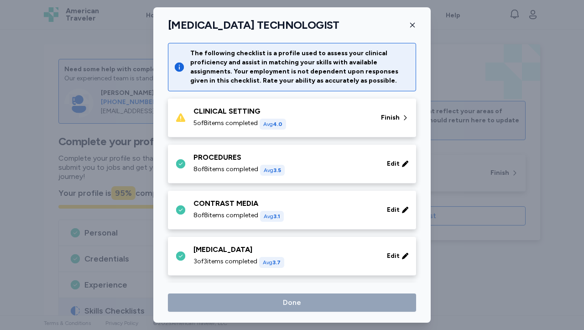
scroll to position [60, 0]
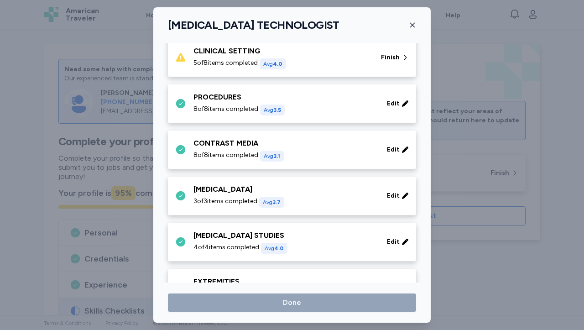
click at [315, 58] on div "5 of 8 items completed Avg 4.0" at bounding box center [281, 63] width 177 height 11
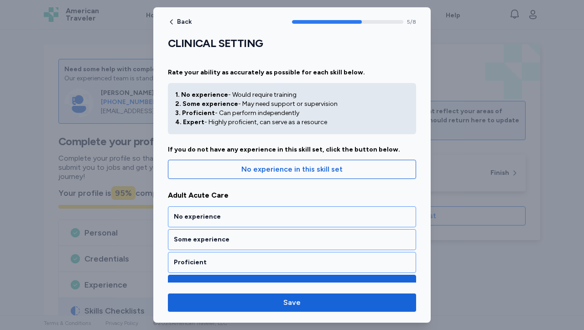
scroll to position [368, 0]
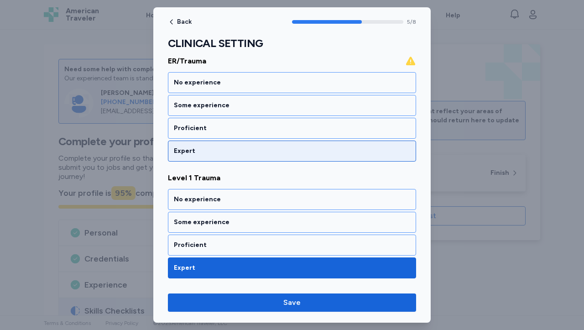
click at [270, 152] on div "Expert" at bounding box center [292, 150] width 236 height 9
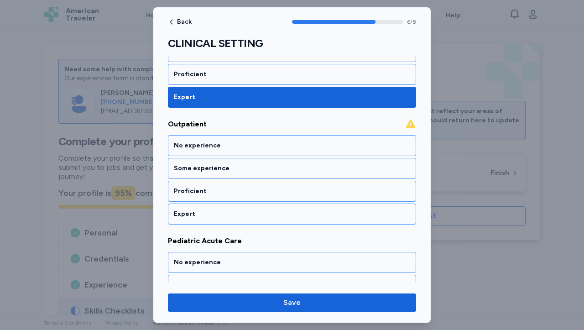
scroll to position [658, 0]
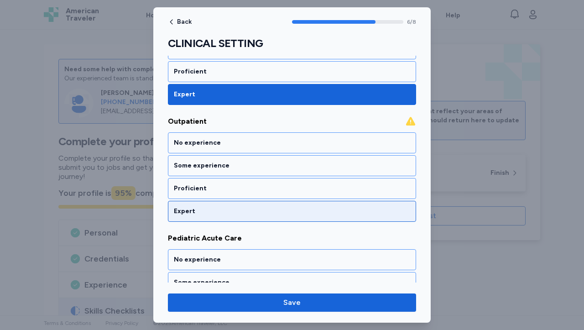
click at [264, 217] on div "Expert" at bounding box center [292, 211] width 248 height 21
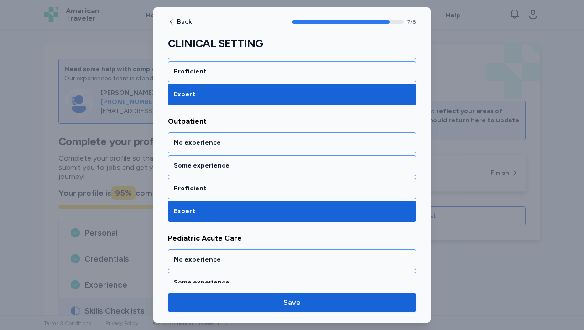
scroll to position [764, 0]
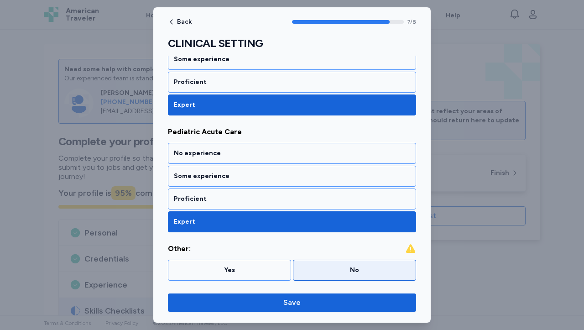
click at [321, 271] on div "No" at bounding box center [354, 269] width 111 height 9
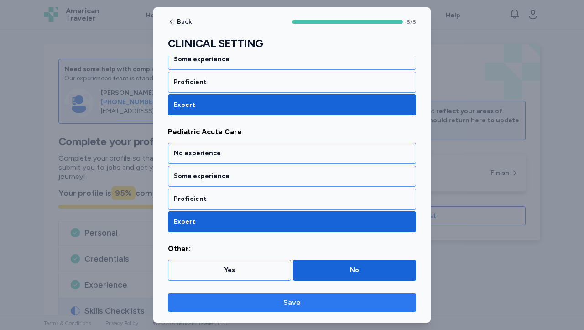
click at [297, 311] on button "Save" at bounding box center [292, 302] width 248 height 18
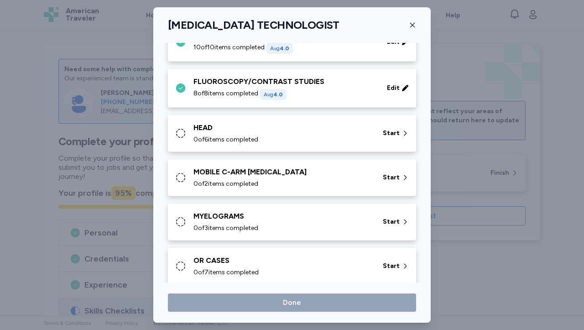
scroll to position [301, 0]
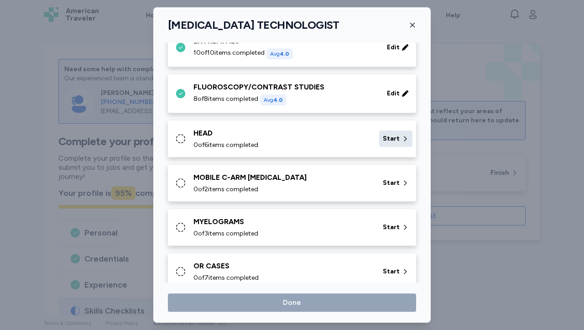
click at [392, 139] on span "Start" at bounding box center [391, 138] width 17 height 9
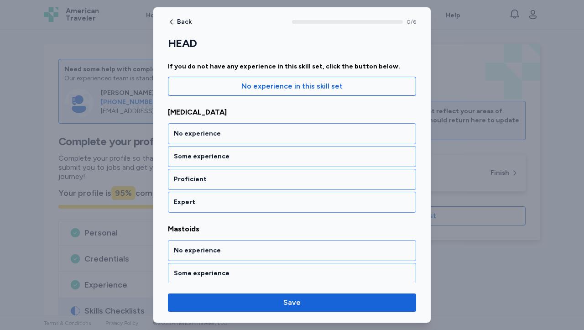
scroll to position [110, 0]
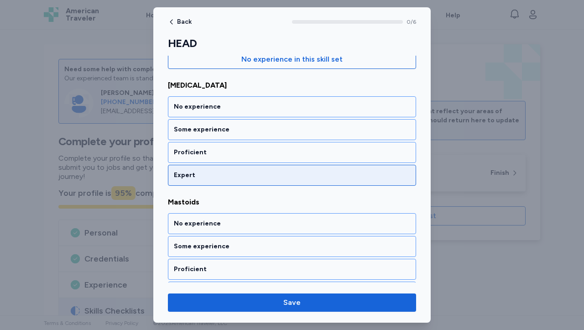
click at [325, 179] on div "Expert" at bounding box center [292, 175] width 236 height 9
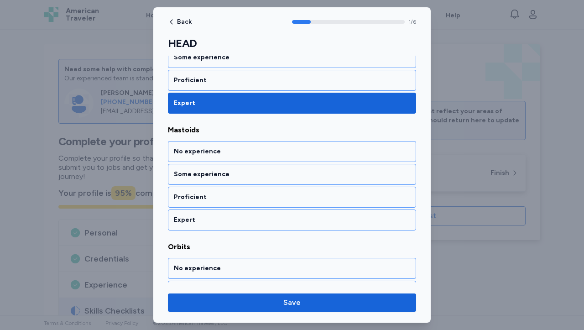
scroll to position [191, 0]
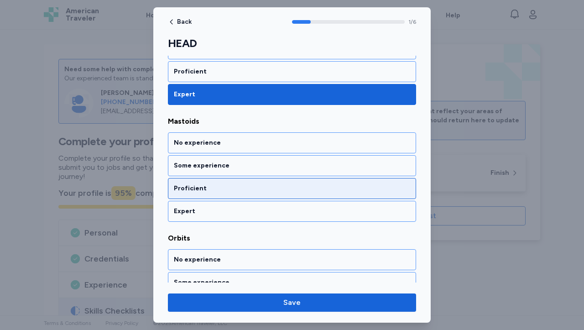
click at [313, 195] on div "Proficient" at bounding box center [292, 188] width 248 height 21
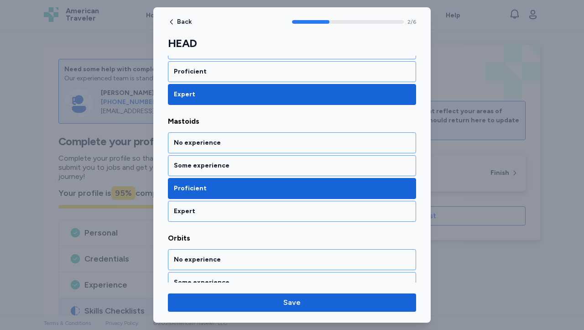
scroll to position [307, 0]
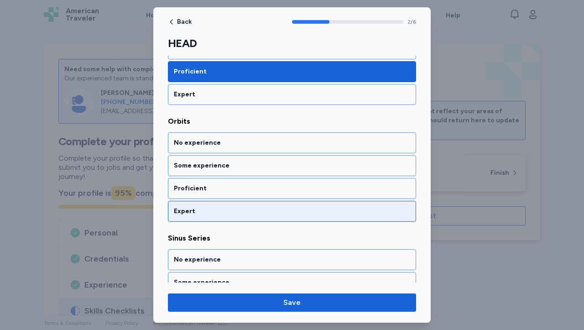
click at [306, 210] on div "Expert" at bounding box center [292, 211] width 236 height 9
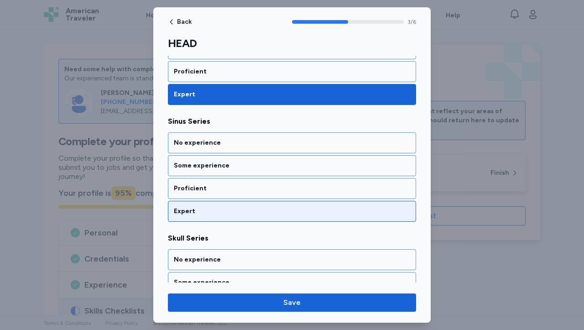
click at [306, 210] on div "Expert" at bounding box center [292, 211] width 236 height 9
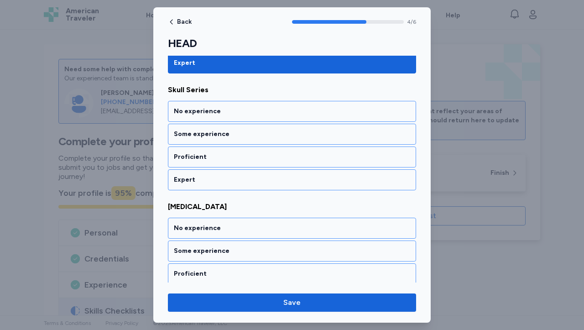
scroll to position [599, 0]
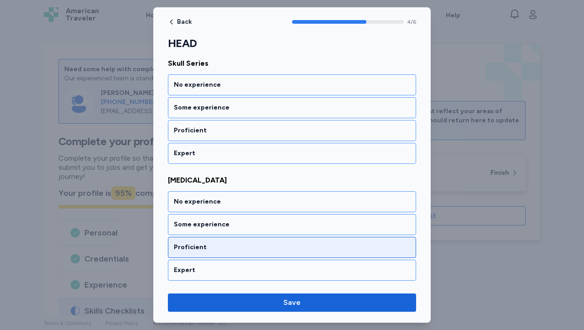
click at [358, 249] on div "Proficient" at bounding box center [292, 247] width 236 height 9
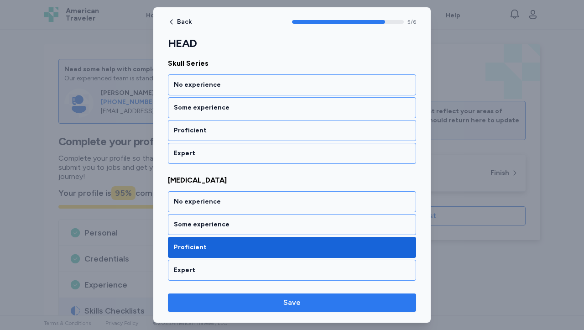
click at [289, 300] on span "Save" at bounding box center [291, 302] width 17 height 11
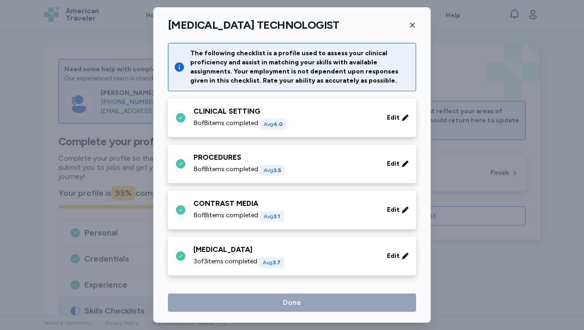
scroll to position [301, 0]
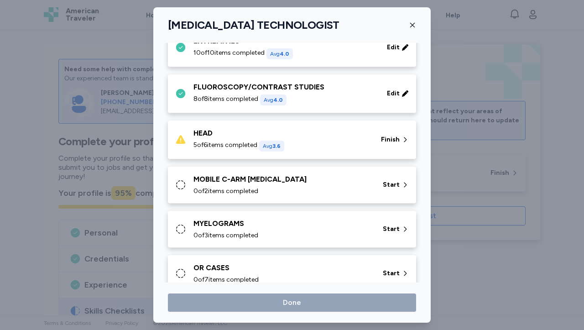
click at [327, 149] on div "5 of 6 items completed Avg 3.6" at bounding box center [281, 145] width 177 height 11
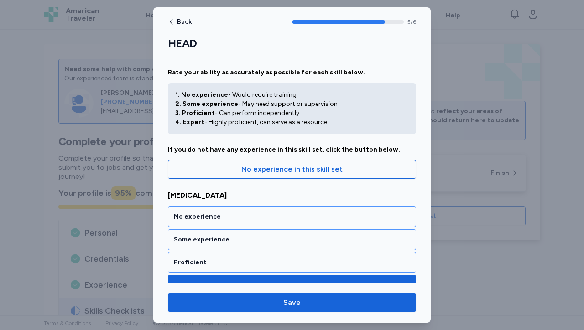
scroll to position [599, 0]
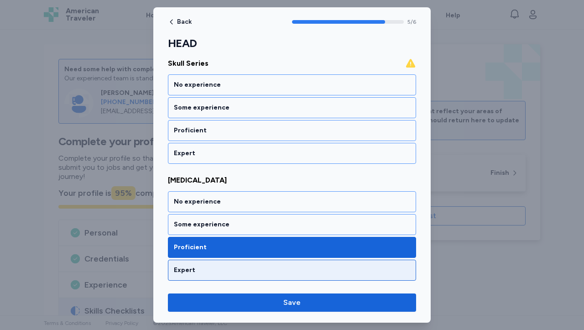
click at [286, 270] on div "Expert" at bounding box center [292, 269] width 236 height 9
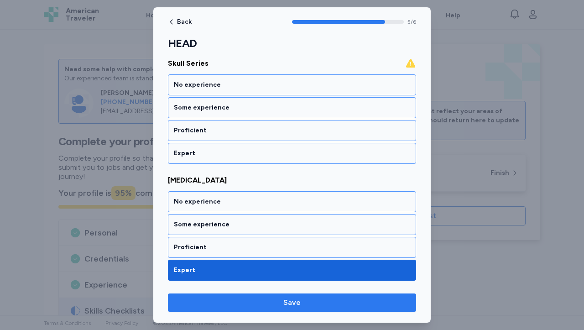
click at [291, 300] on span "Save" at bounding box center [291, 302] width 17 height 11
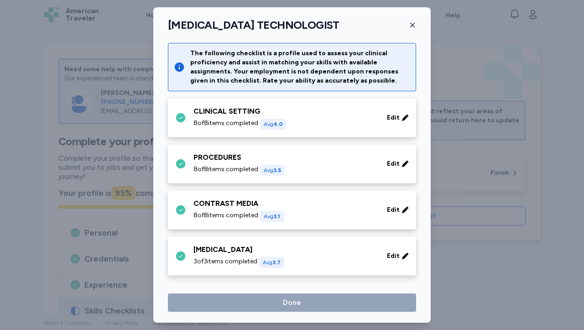
scroll to position [301, 0]
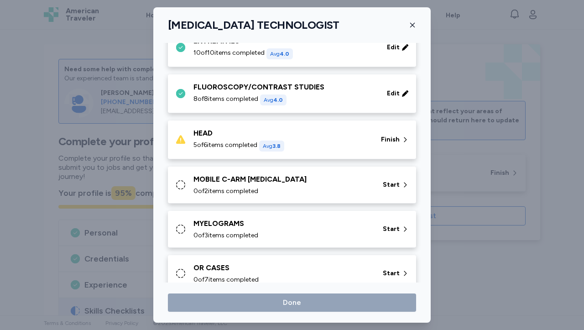
click at [335, 151] on div "5 of 6 items completed Avg 3.8" at bounding box center [281, 145] width 177 height 11
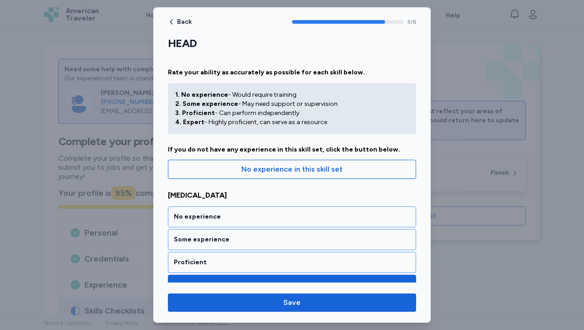
scroll to position [599, 0]
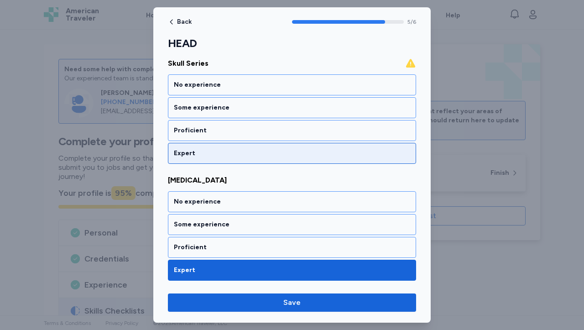
click at [325, 157] on div "Expert" at bounding box center [292, 153] width 248 height 21
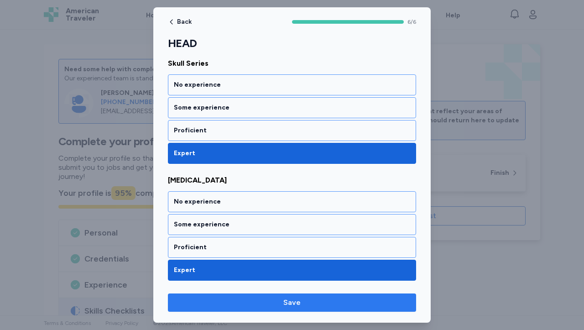
click at [312, 304] on span "Save" at bounding box center [292, 302] width 234 height 11
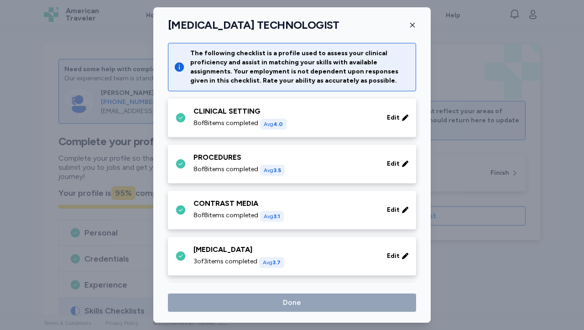
scroll to position [301, 0]
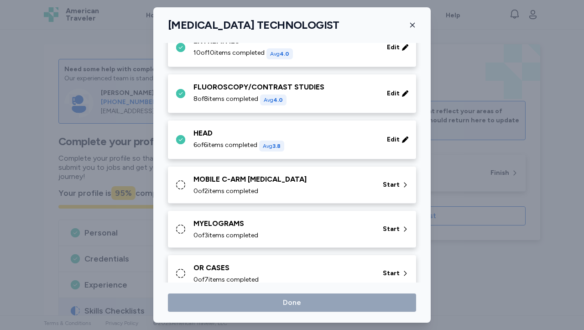
click at [369, 185] on div "MOBILE C-ARM [MEDICAL_DATA] 0 of 2 items completed Start" at bounding box center [293, 185] width 237 height 22
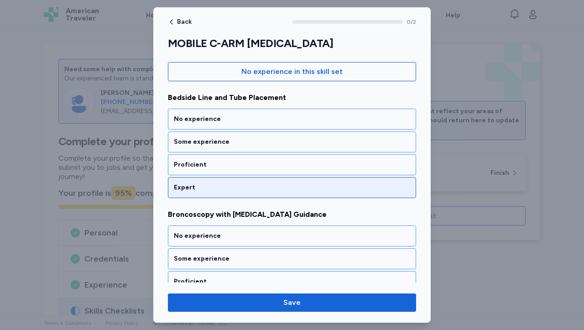
click at [391, 183] on div "Expert" at bounding box center [292, 187] width 236 height 9
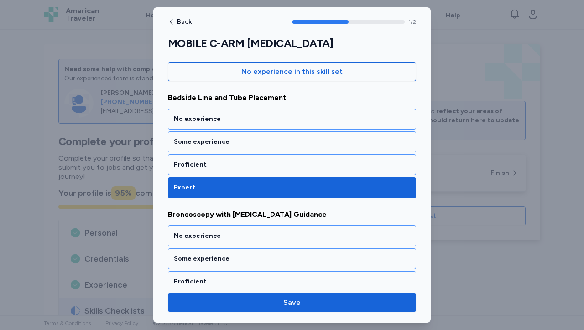
scroll to position [132, 0]
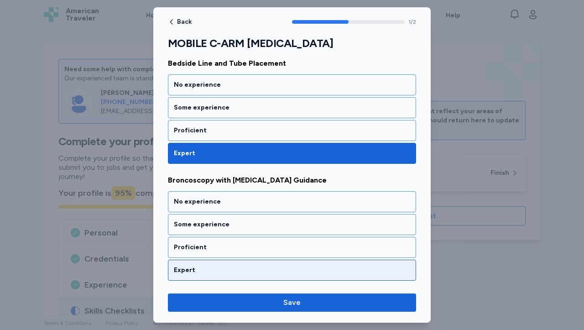
click at [332, 266] on div "Expert" at bounding box center [292, 269] width 236 height 9
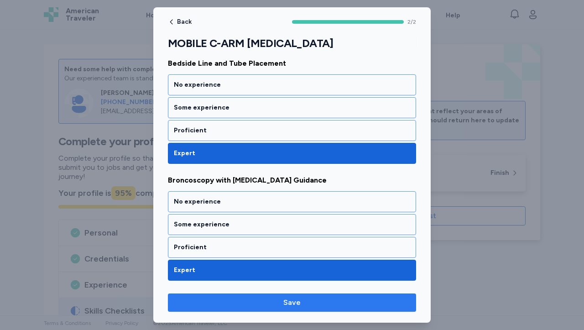
click at [317, 304] on span "Save" at bounding box center [292, 302] width 234 height 11
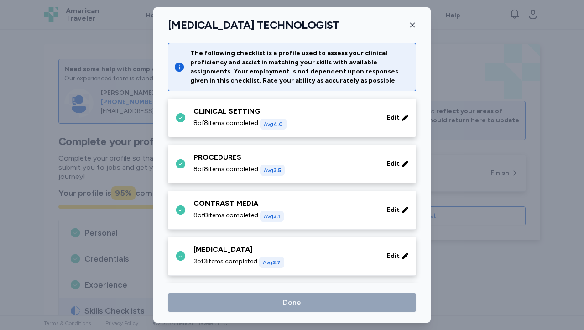
scroll to position [301, 0]
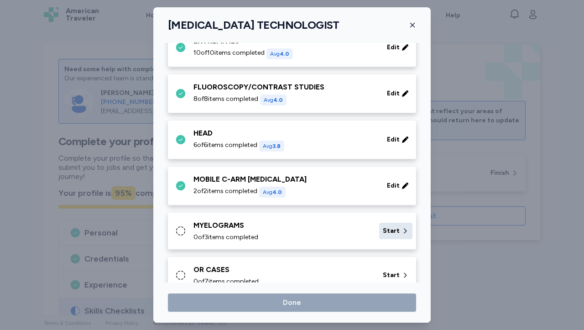
click at [388, 237] on div "Start" at bounding box center [395, 231] width 33 height 16
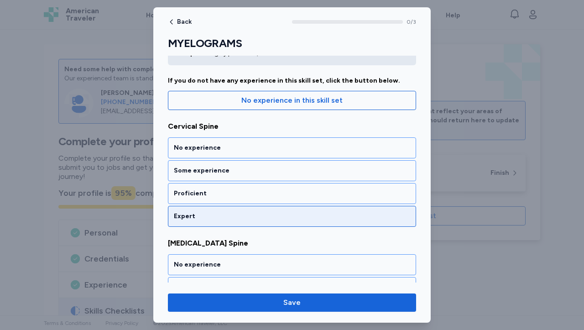
click at [381, 214] on div "Expert" at bounding box center [292, 216] width 236 height 9
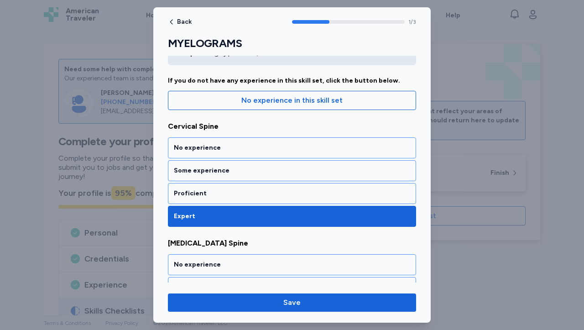
scroll to position [191, 0]
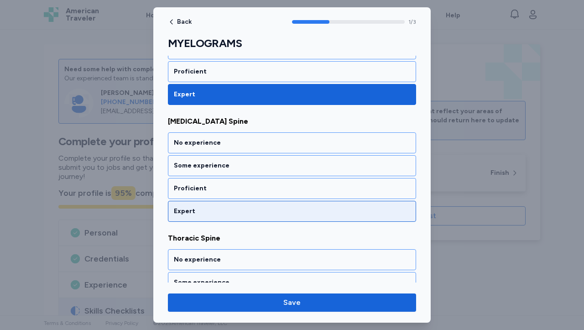
click at [381, 214] on div "Expert" at bounding box center [292, 211] width 236 height 9
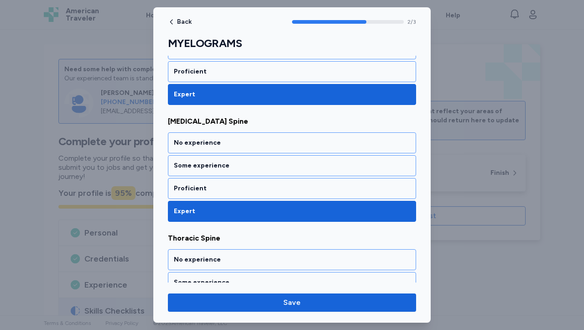
scroll to position [249, 0]
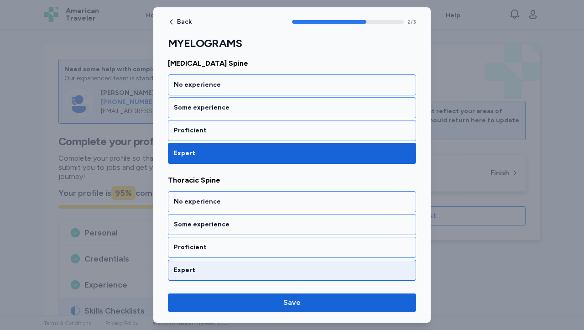
click at [361, 274] on div "Expert" at bounding box center [292, 269] width 236 height 9
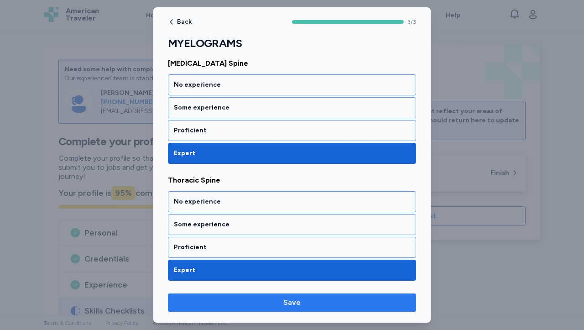
click at [312, 309] on button "Save" at bounding box center [292, 302] width 248 height 18
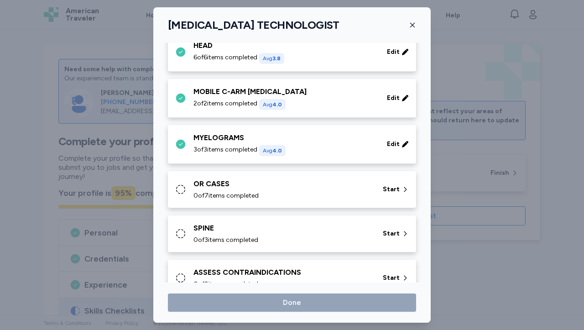
scroll to position [392, 0]
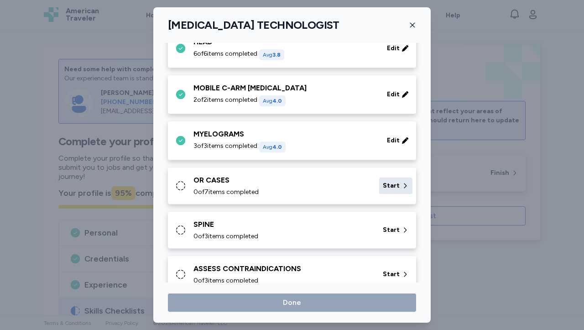
click at [386, 192] on div "Start" at bounding box center [395, 185] width 33 height 16
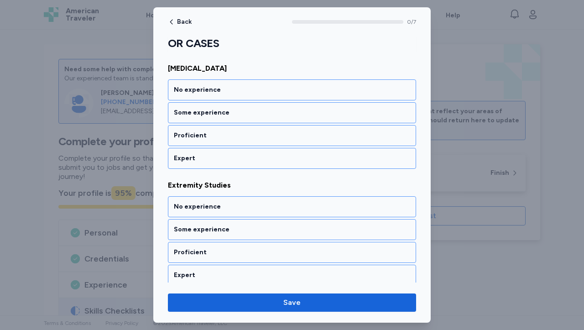
scroll to position [153, 0]
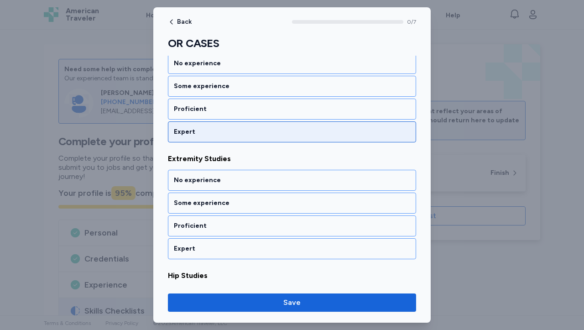
click at [393, 134] on div "Expert" at bounding box center [292, 131] width 236 height 9
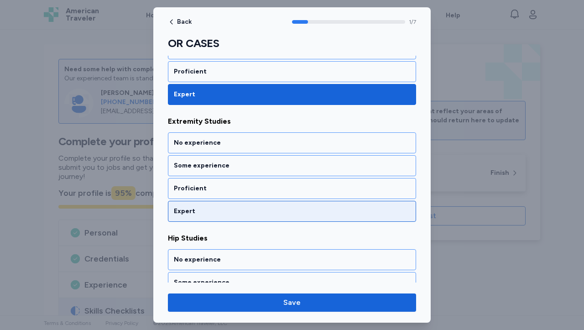
click at [348, 212] on div "Expert" at bounding box center [292, 211] width 236 height 9
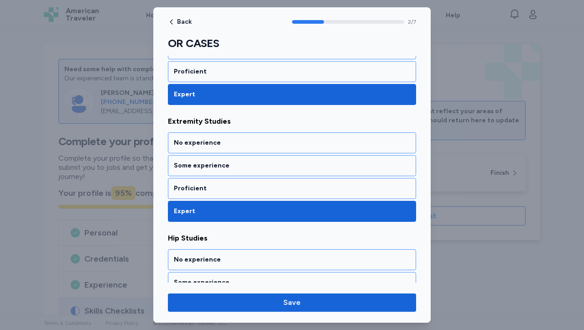
scroll to position [307, 0]
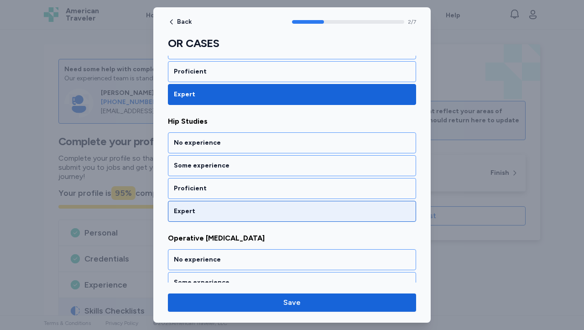
click at [348, 212] on div "Expert" at bounding box center [292, 211] width 236 height 9
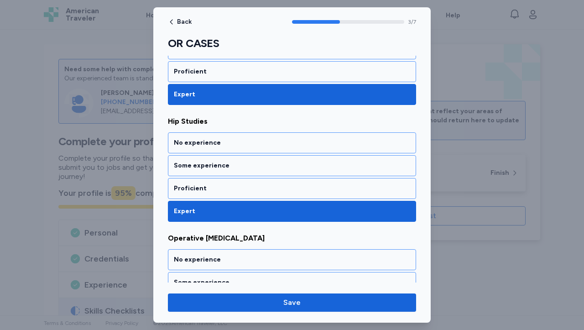
scroll to position [424, 0]
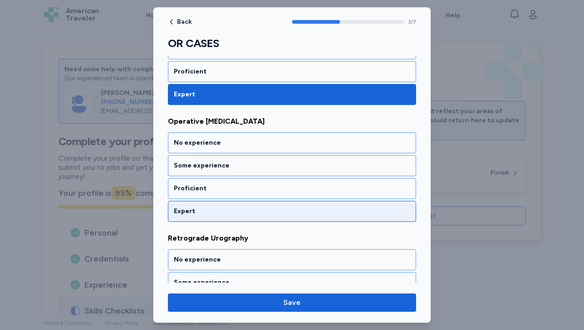
click at [348, 213] on div "Expert" at bounding box center [292, 211] width 236 height 9
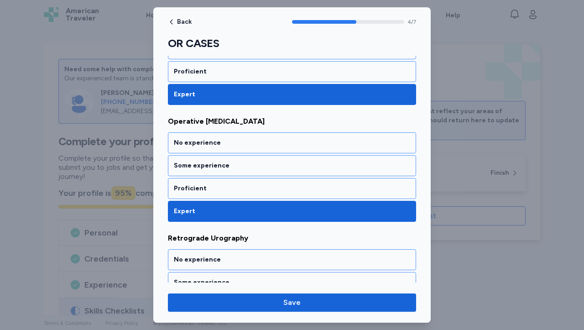
scroll to position [541, 0]
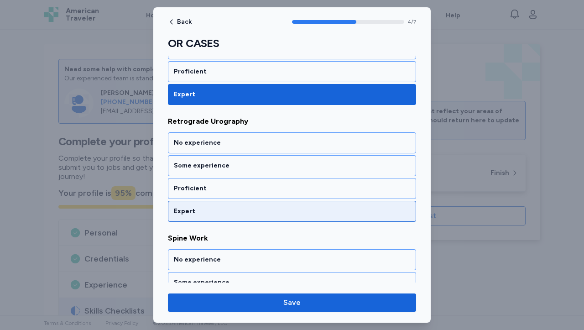
click at [348, 213] on div "Expert" at bounding box center [292, 211] width 236 height 9
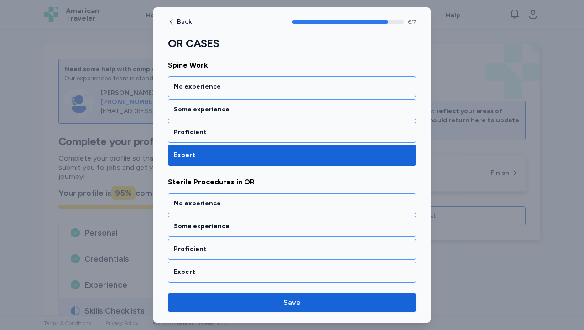
scroll to position [716, 0]
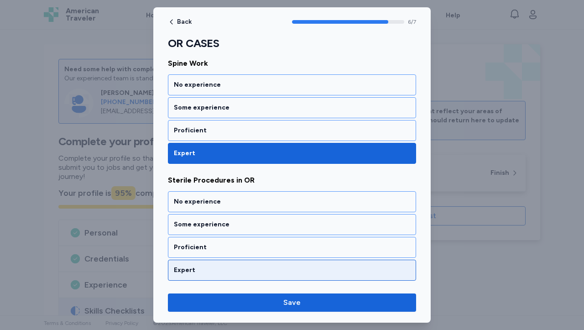
click at [321, 271] on div "Expert" at bounding box center [292, 269] width 236 height 9
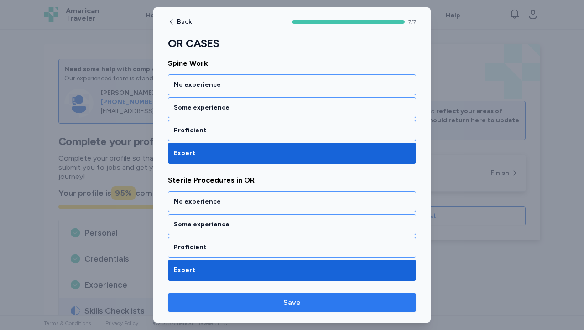
click at [320, 303] on span "Save" at bounding box center [292, 302] width 234 height 11
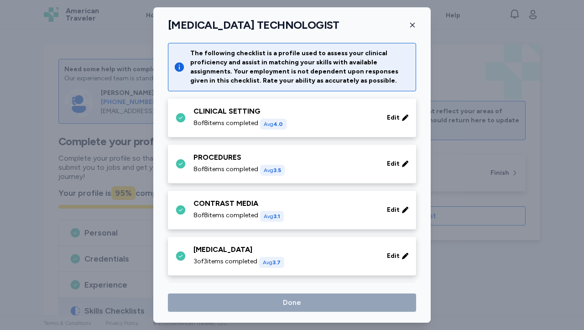
scroll to position [392, 0]
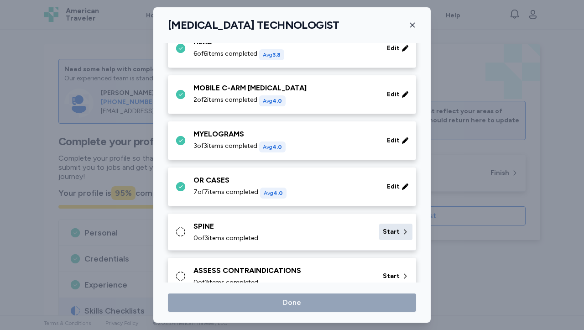
click at [383, 229] on span "Start" at bounding box center [391, 231] width 17 height 9
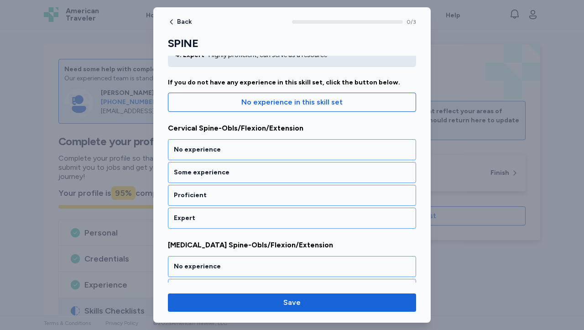
scroll to position [115, 0]
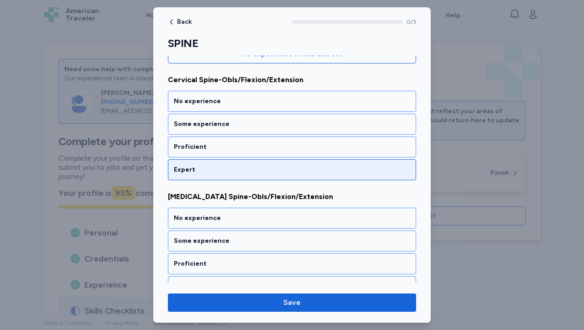
click at [395, 171] on div "Expert" at bounding box center [292, 169] width 236 height 9
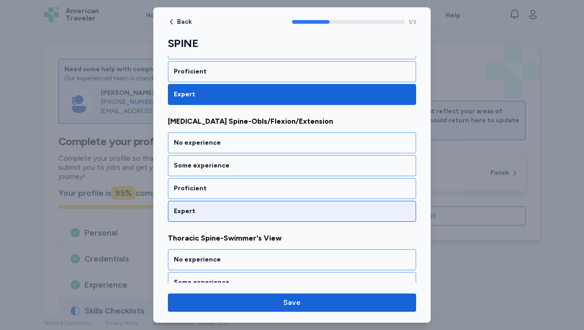
click at [363, 213] on div "Expert" at bounding box center [292, 211] width 236 height 9
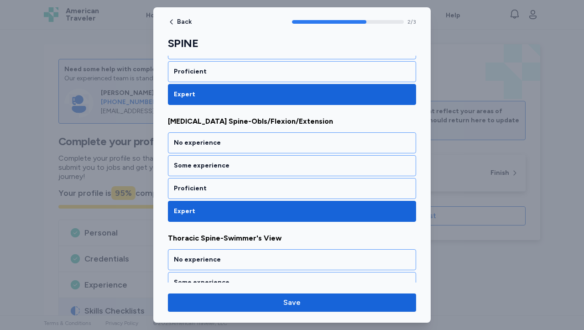
scroll to position [249, 0]
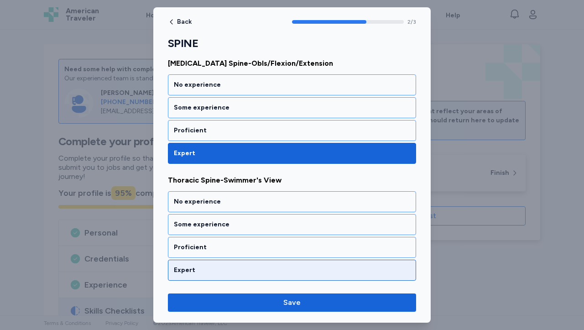
click at [353, 273] on div "Expert" at bounding box center [292, 269] width 236 height 9
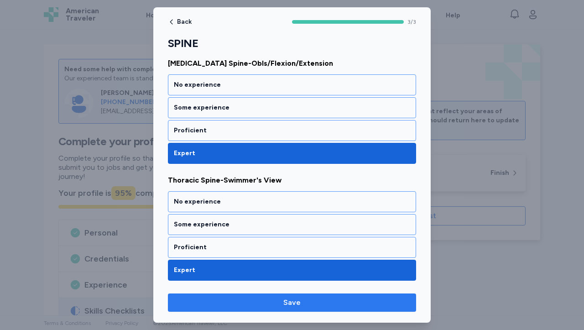
click at [308, 303] on span "Save" at bounding box center [292, 302] width 234 height 11
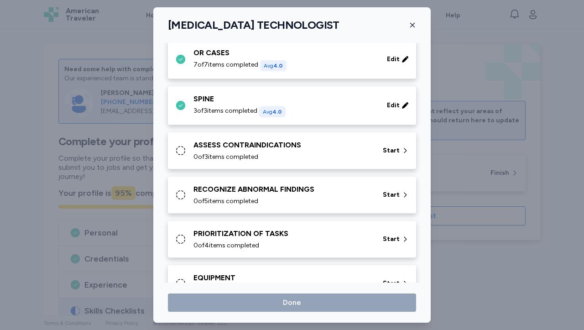
scroll to position [514, 0]
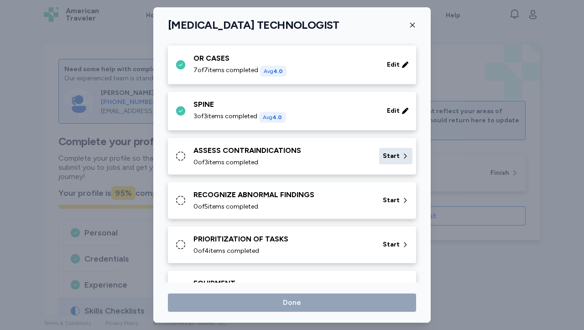
click at [379, 154] on div "Start" at bounding box center [395, 156] width 33 height 16
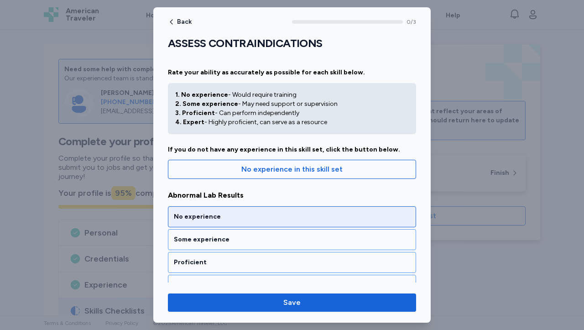
click at [310, 213] on div "No experience" at bounding box center [292, 216] width 236 height 9
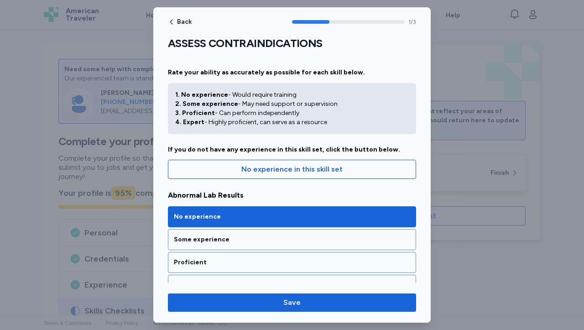
scroll to position [191, 0]
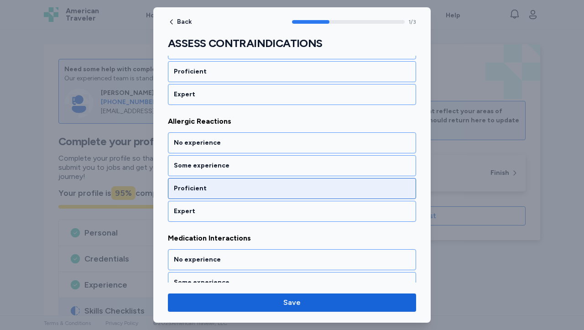
click at [314, 191] on div "Proficient" at bounding box center [292, 188] width 236 height 9
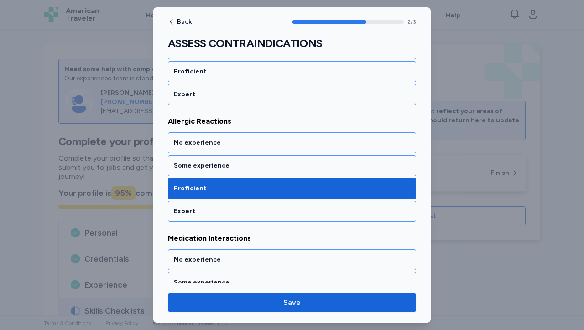
scroll to position [249, 0]
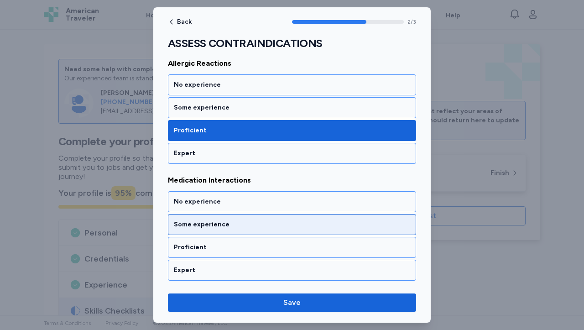
click at [289, 228] on div "Some experience" at bounding box center [292, 224] width 236 height 9
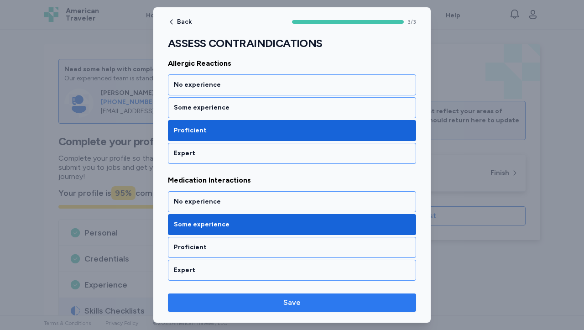
click at [289, 302] on span "Save" at bounding box center [291, 302] width 17 height 11
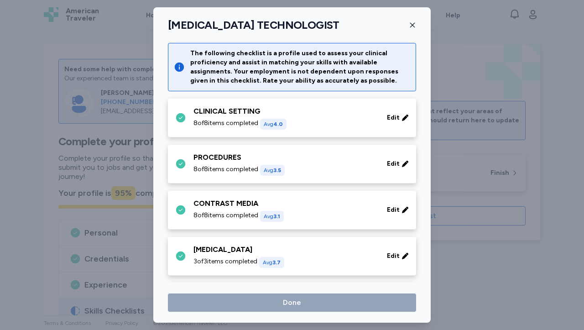
scroll to position [514, 0]
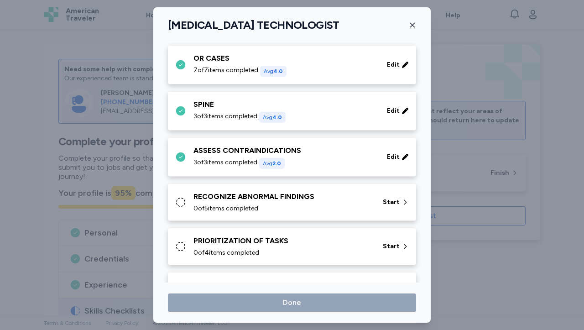
click at [349, 204] on div "0 of 5 items completed" at bounding box center [282, 208] width 178 height 9
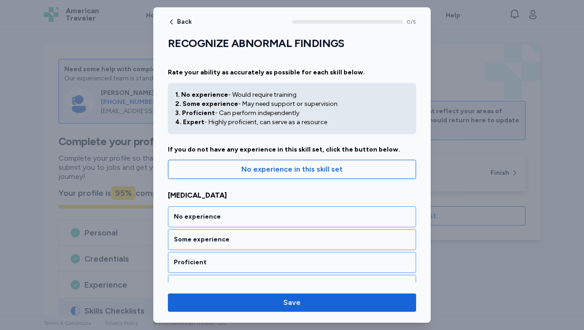
scroll to position [38, 0]
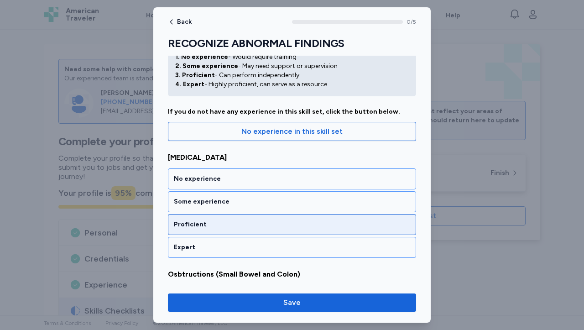
click at [360, 221] on div "Proficient" at bounding box center [292, 224] width 236 height 9
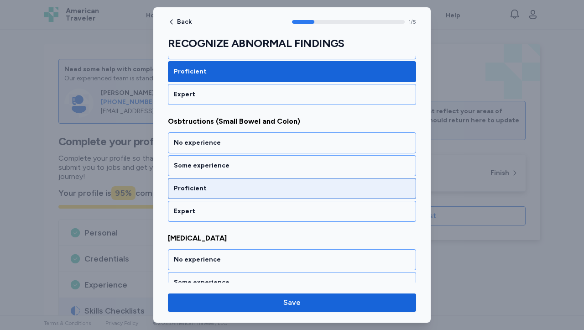
click at [359, 187] on div "Proficient" at bounding box center [292, 188] width 236 height 9
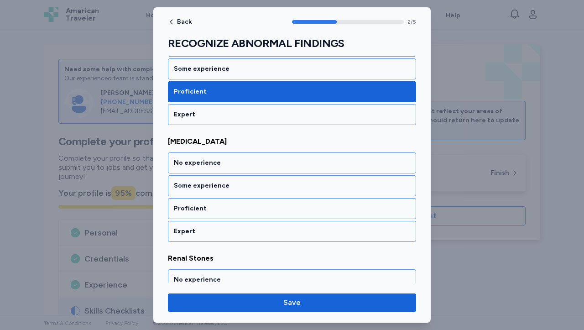
scroll to position [307, 0]
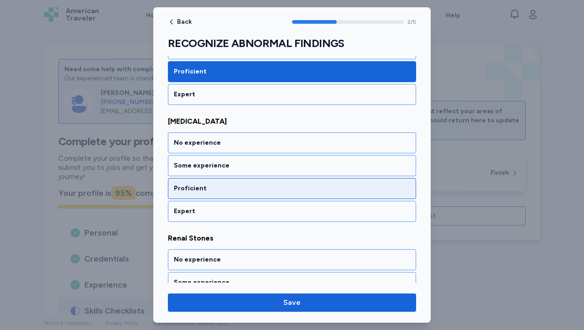
click at [357, 192] on div "Proficient" at bounding box center [292, 188] width 236 height 9
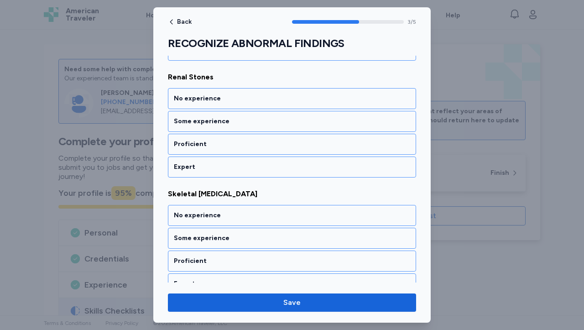
scroll to position [482, 0]
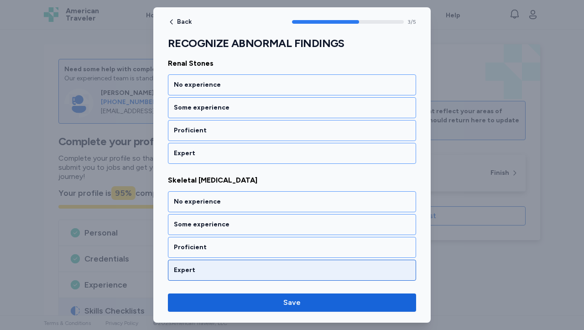
click at [310, 266] on div "Expert" at bounding box center [292, 269] width 236 height 9
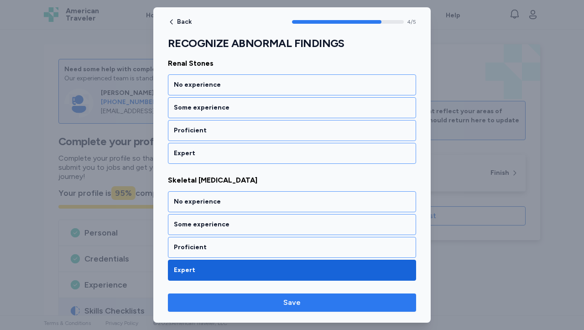
click at [293, 301] on span "Save" at bounding box center [291, 302] width 17 height 11
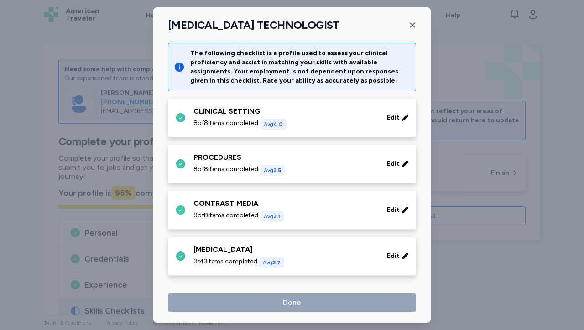
scroll to position [514, 0]
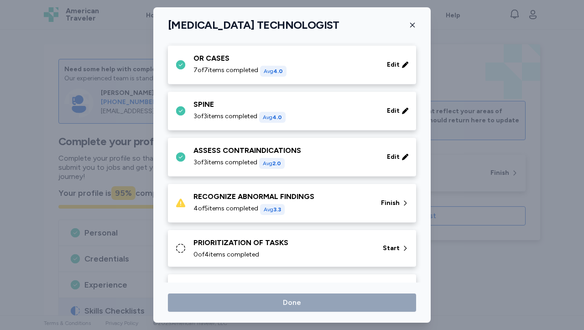
click at [258, 203] on div "RECOGNIZE ABNORMAL FINDINGS 4 of 5 items completed Avg 3.3" at bounding box center [281, 203] width 177 height 24
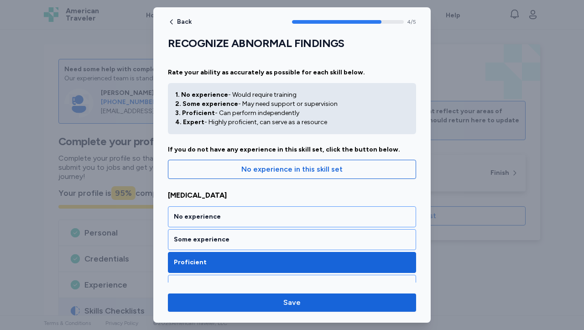
scroll to position [482, 0]
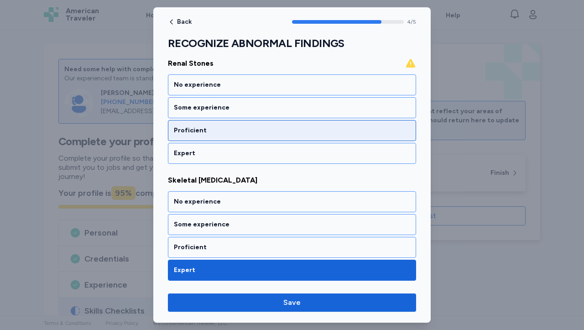
click at [265, 130] on div "Proficient" at bounding box center [292, 130] width 236 height 9
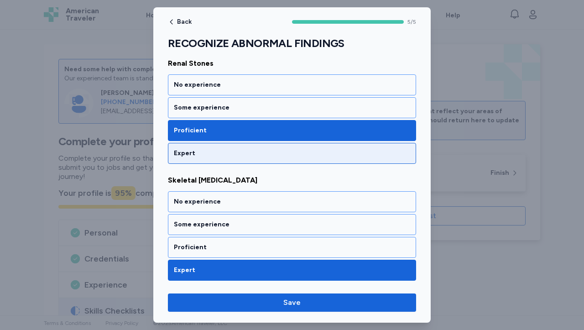
click at [255, 150] on div "Expert" at bounding box center [292, 153] width 236 height 9
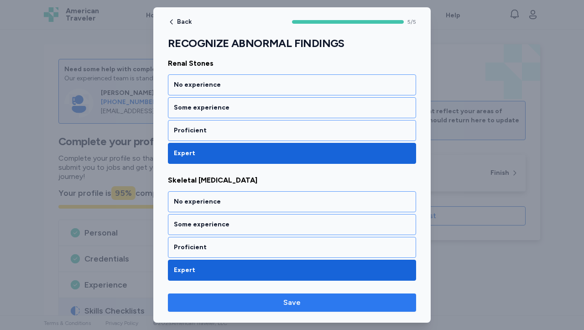
click at [298, 306] on span "Save" at bounding box center [291, 302] width 17 height 11
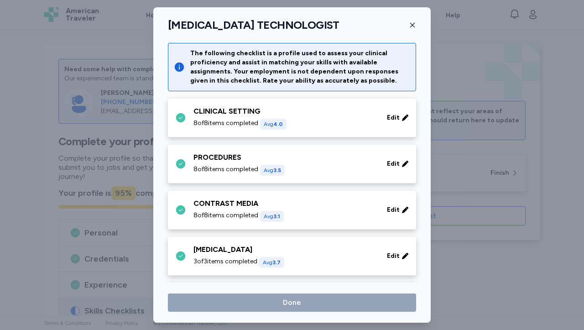
scroll to position [514, 0]
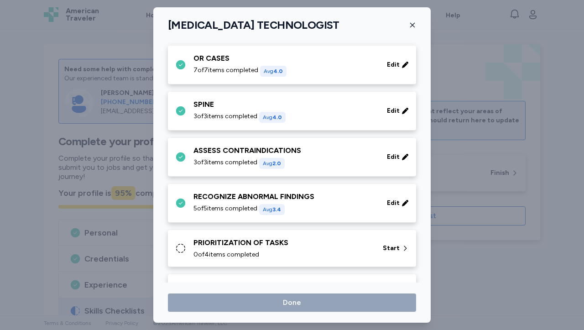
click at [282, 251] on div "0 of 4 items completed" at bounding box center [282, 254] width 178 height 9
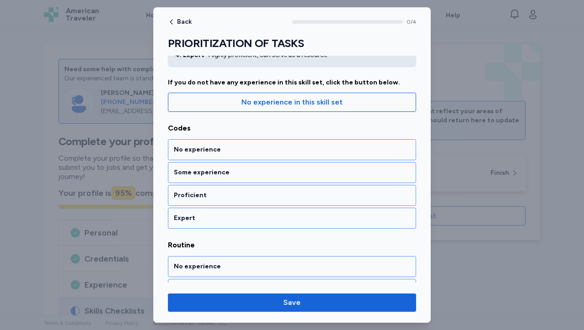
scroll to position [65, 0]
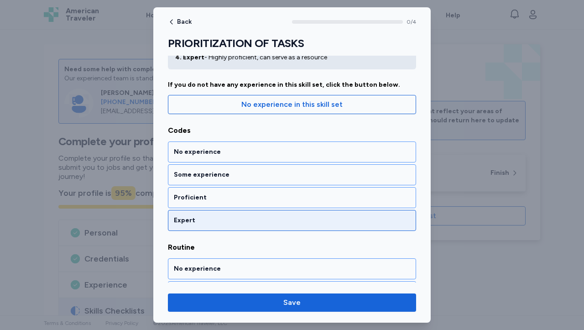
click at [332, 218] on div "Expert" at bounding box center [292, 220] width 236 height 9
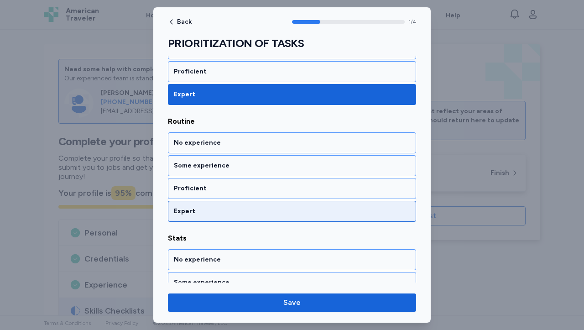
click at [332, 218] on div "Expert" at bounding box center [292, 211] width 248 height 21
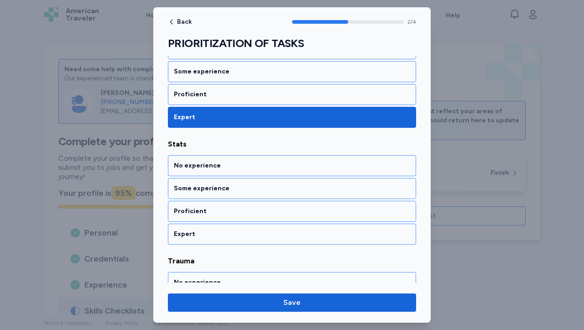
scroll to position [307, 0]
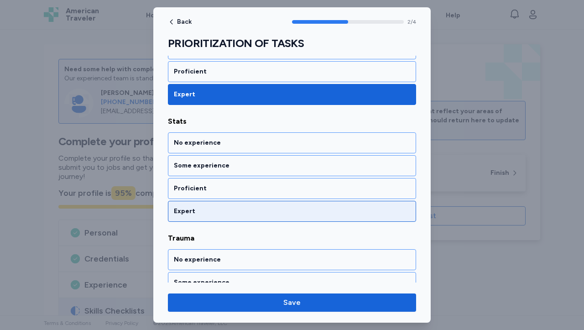
click at [332, 218] on div "Expert" at bounding box center [292, 211] width 248 height 21
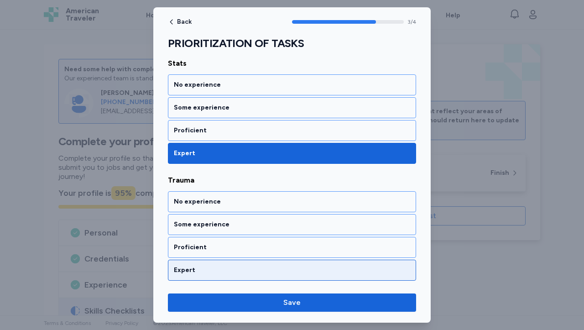
click at [309, 270] on div "Expert" at bounding box center [292, 269] width 236 height 9
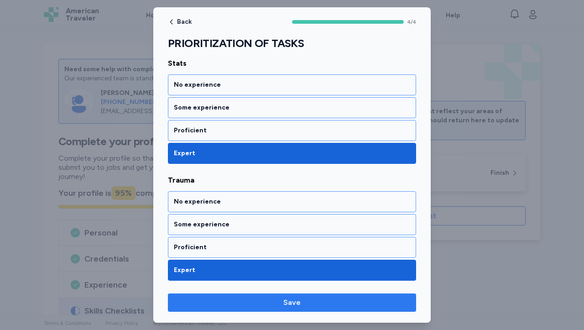
click at [289, 301] on span "Save" at bounding box center [291, 302] width 17 height 11
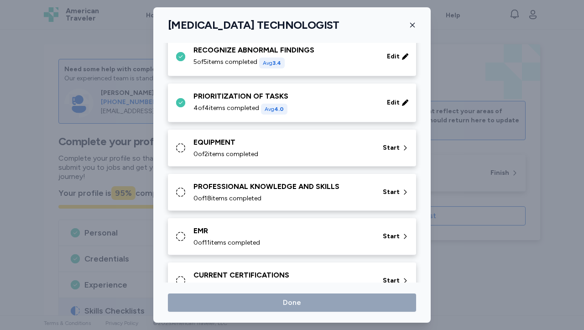
scroll to position [662, 0]
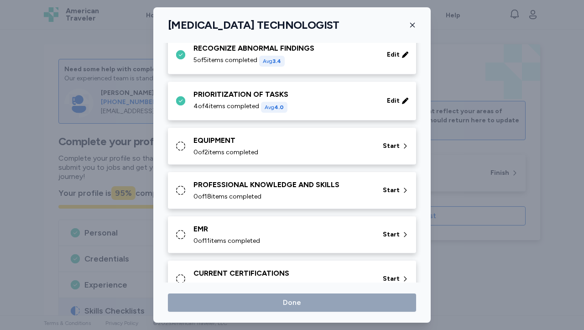
click at [359, 154] on div "0 of 2 items completed" at bounding box center [282, 152] width 178 height 9
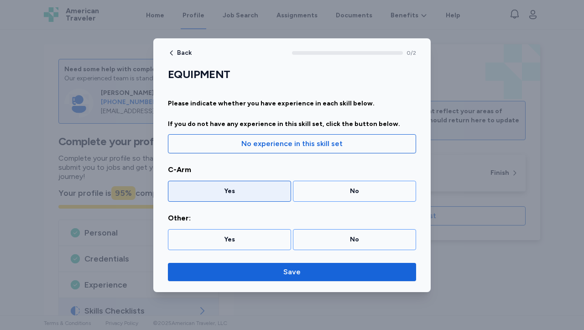
click at [281, 192] on div "Yes" at bounding box center [229, 191] width 111 height 9
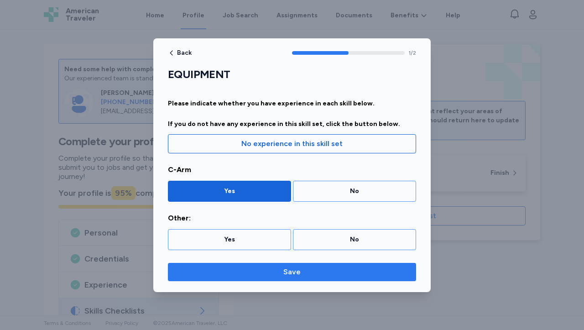
click at [305, 272] on span "Save" at bounding box center [292, 271] width 234 height 11
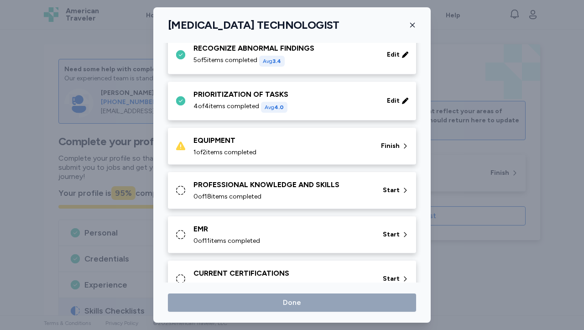
click at [337, 145] on div "EQUIPMENT" at bounding box center [281, 140] width 177 height 11
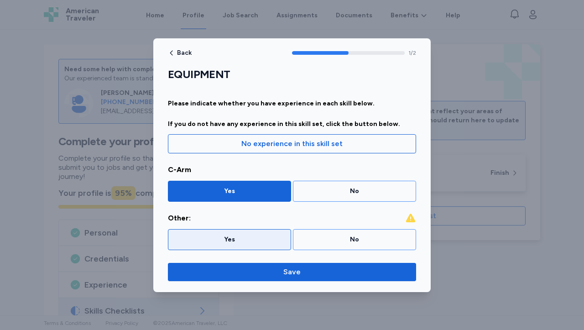
click at [271, 232] on div "Yes" at bounding box center [229, 239] width 123 height 21
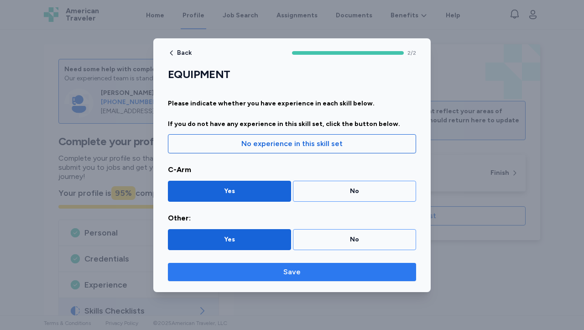
click at [288, 270] on span "Save" at bounding box center [291, 271] width 17 height 11
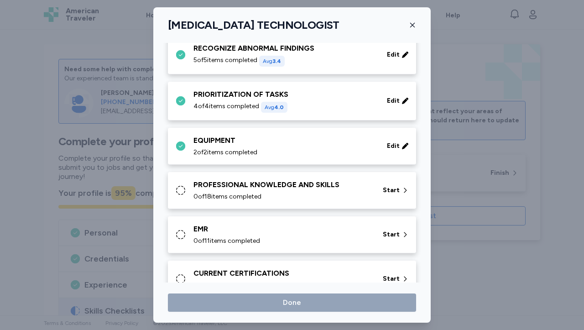
click at [329, 186] on div "PROFESSIONAL KNOWLEDGE AND SKILLS" at bounding box center [282, 184] width 178 height 11
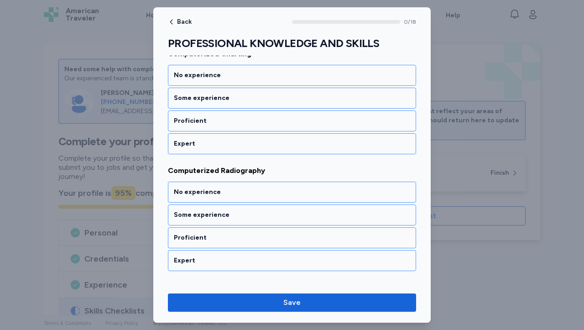
scroll to position [196, 0]
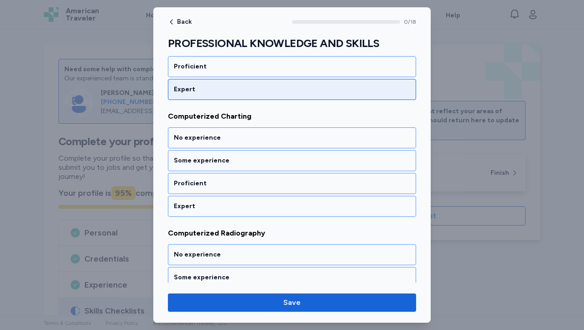
click at [341, 87] on div "Expert" at bounding box center [292, 89] width 236 height 9
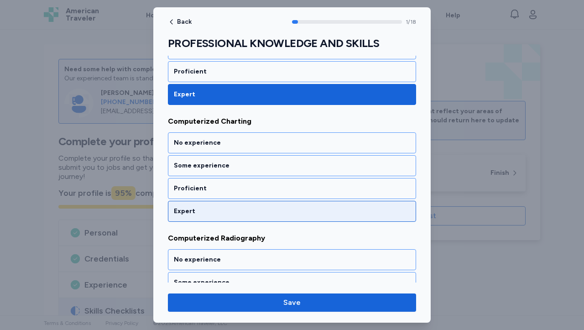
click at [275, 211] on div "Expert" at bounding box center [292, 211] width 236 height 9
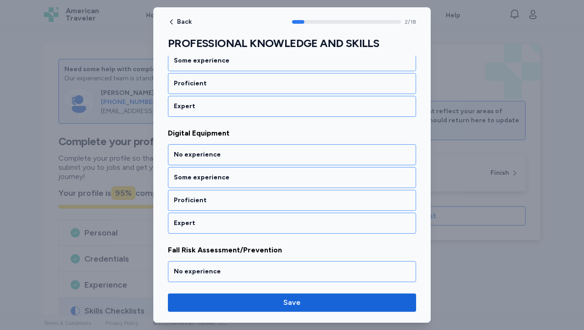
scroll to position [467, 0]
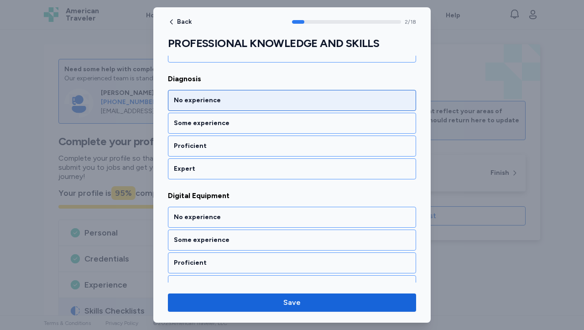
click at [267, 97] on div "No experience" at bounding box center [292, 100] width 236 height 9
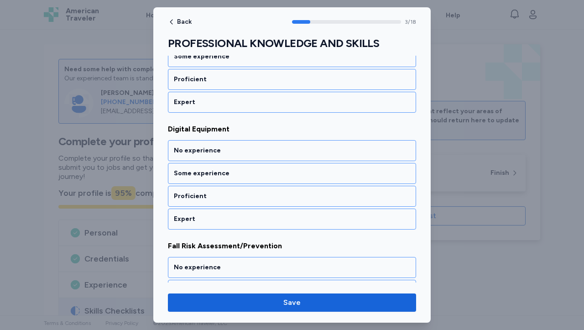
scroll to position [541, 0]
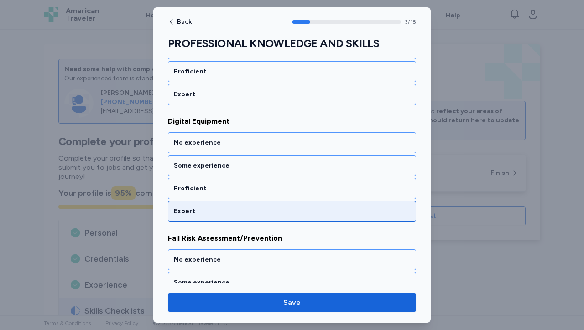
click at [215, 216] on div "Expert" at bounding box center [292, 211] width 248 height 21
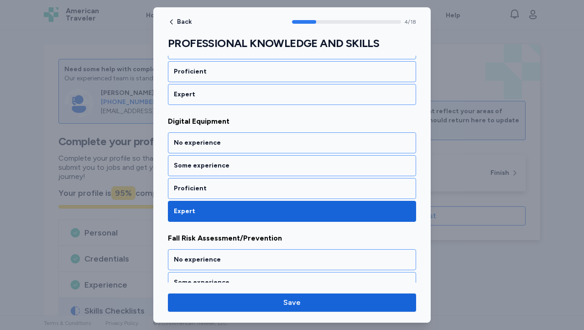
scroll to position [658, 0]
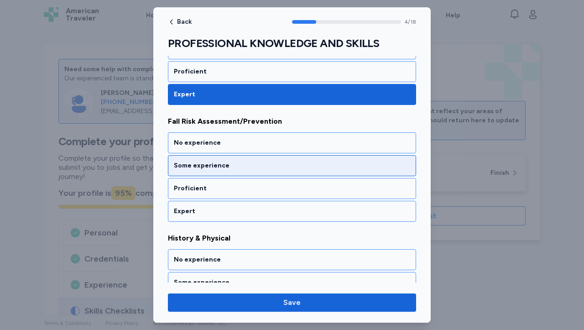
click at [233, 171] on div "Some experience" at bounding box center [292, 165] width 248 height 21
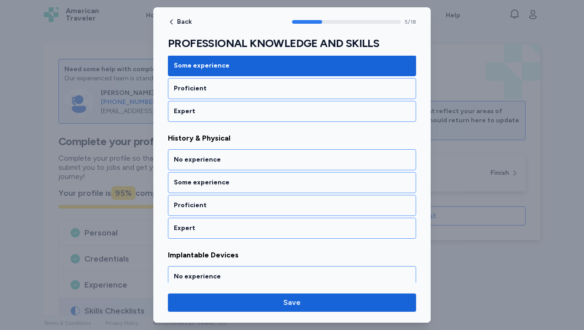
scroll to position [774, 0]
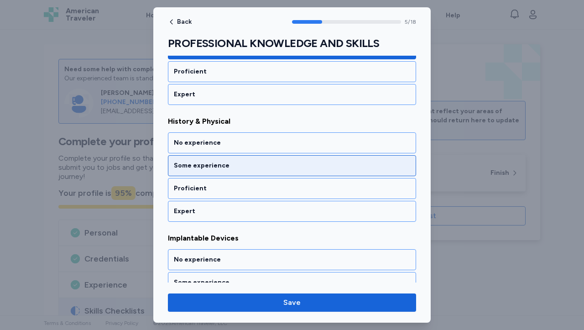
click at [233, 171] on div "Some experience" at bounding box center [292, 165] width 248 height 21
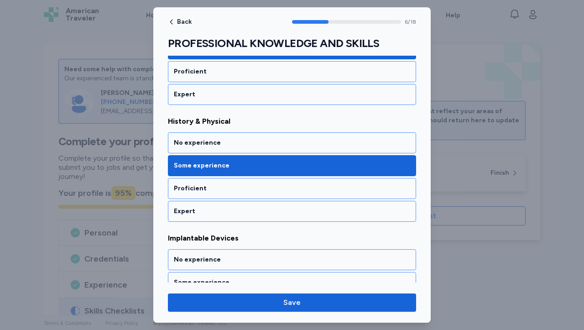
scroll to position [891, 0]
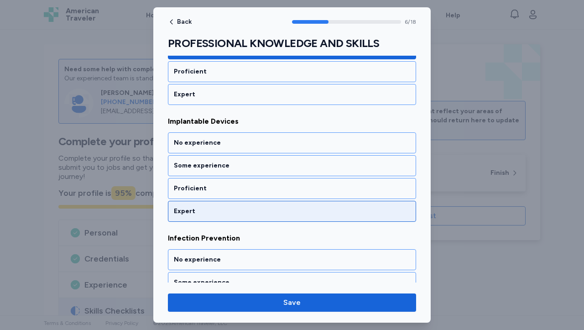
click at [226, 214] on div "Expert" at bounding box center [292, 211] width 236 height 9
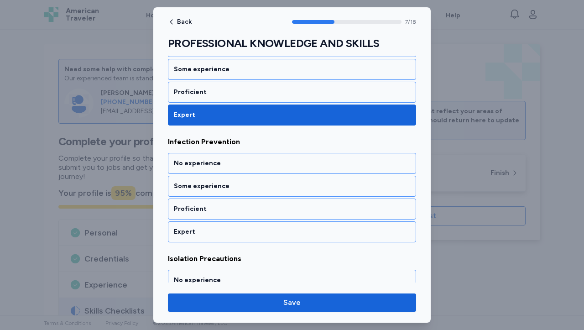
scroll to position [1008, 0]
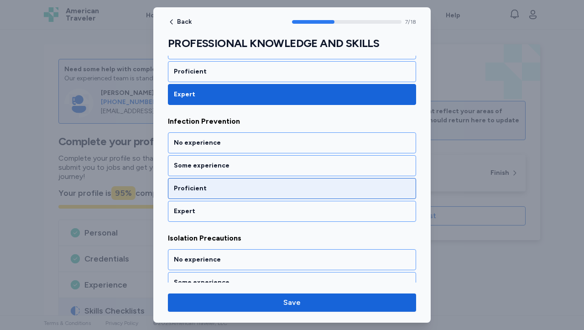
click at [229, 192] on div "Proficient" at bounding box center [292, 188] width 236 height 9
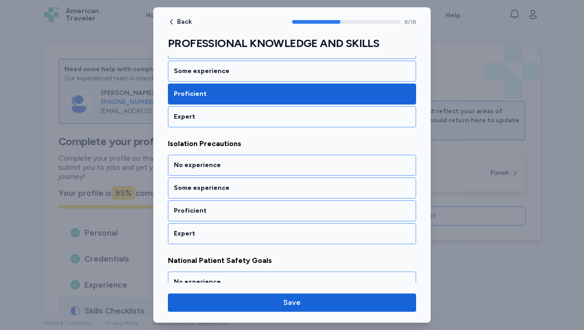
scroll to position [1125, 0]
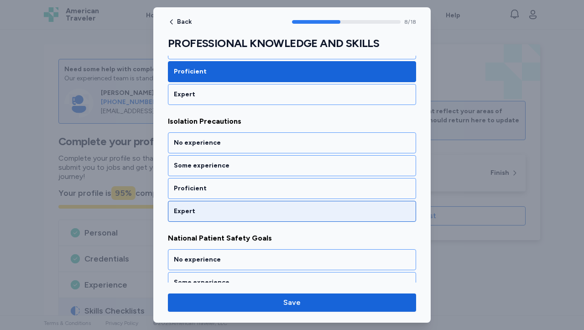
click at [227, 214] on div "Expert" at bounding box center [292, 211] width 236 height 9
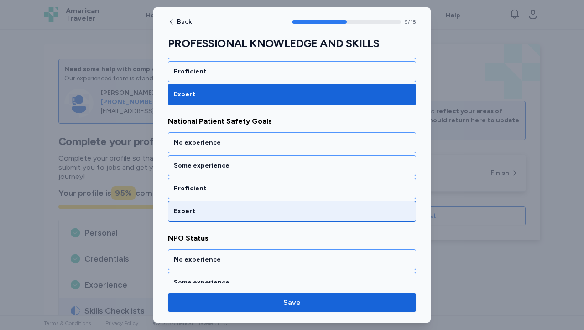
click at [228, 215] on div "Expert" at bounding box center [292, 211] width 236 height 9
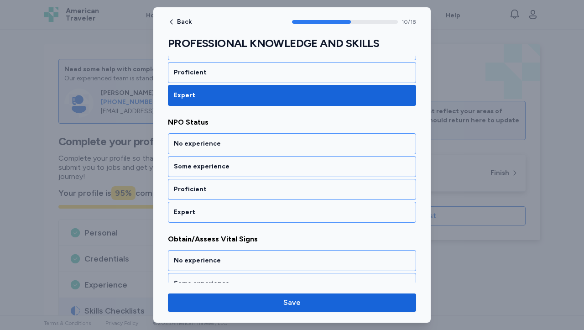
scroll to position [1358, 0]
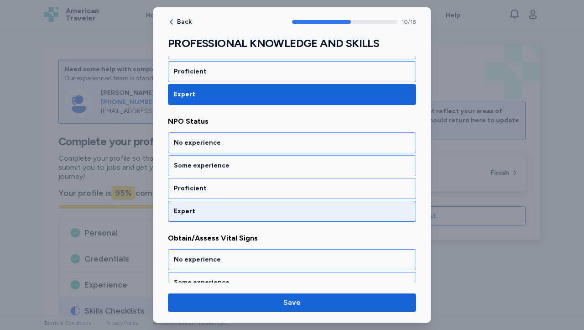
click at [228, 215] on div "Expert" at bounding box center [292, 211] width 236 height 9
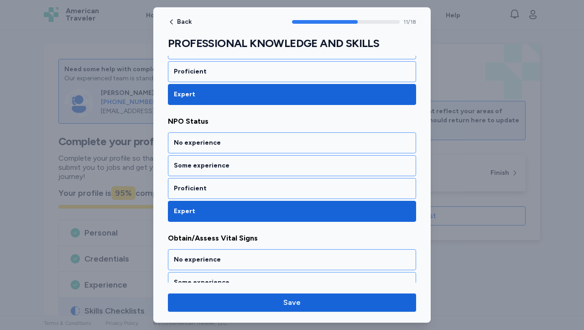
scroll to position [1475, 0]
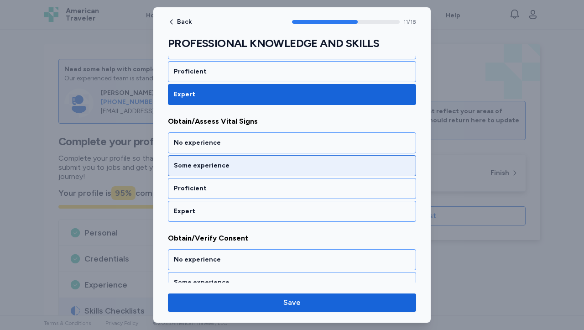
click at [238, 163] on div "Some experience" at bounding box center [292, 165] width 236 height 9
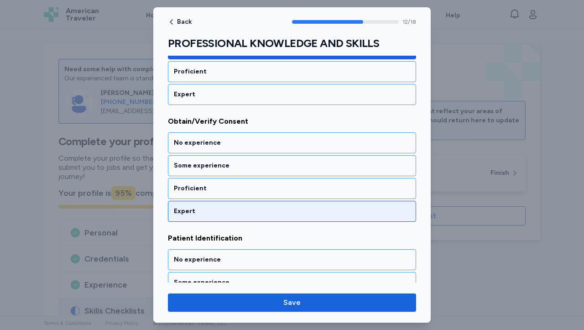
click at [218, 212] on div "Expert" at bounding box center [292, 211] width 236 height 9
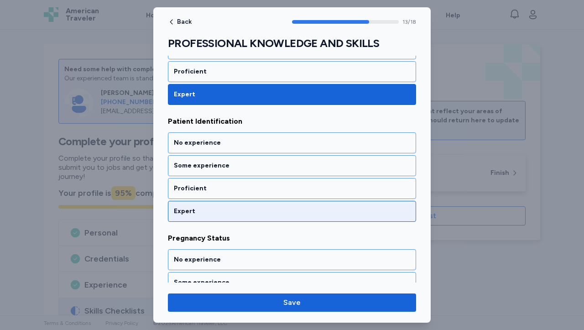
click at [218, 212] on div "Expert" at bounding box center [292, 211] width 236 height 9
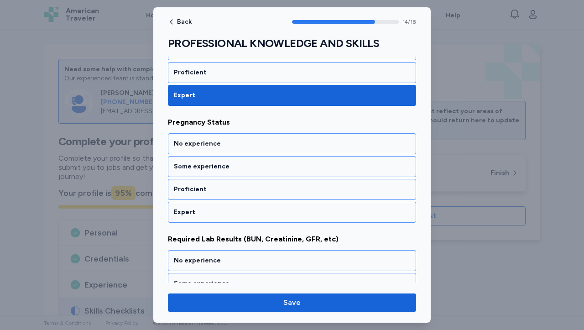
scroll to position [1825, 0]
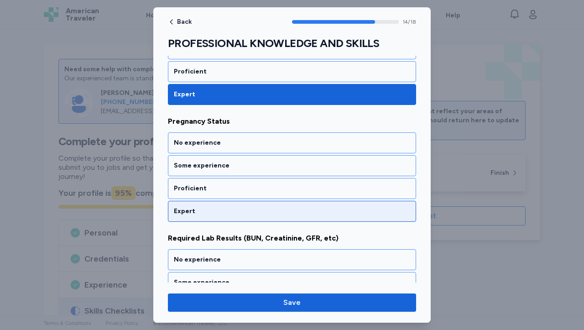
click at [218, 212] on div "Expert" at bounding box center [292, 211] width 236 height 9
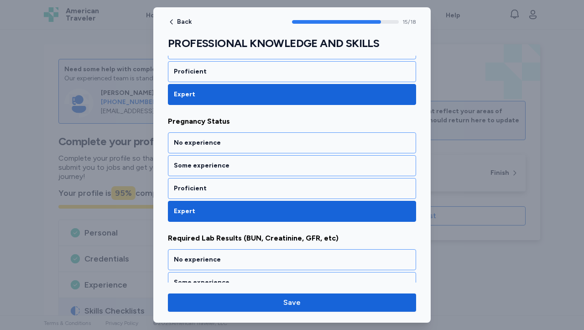
scroll to position [1942, 0]
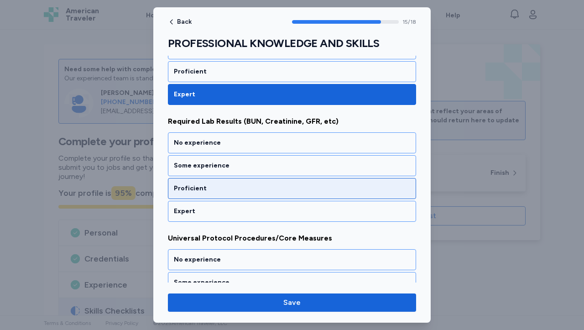
click at [227, 188] on div "Proficient" at bounding box center [292, 188] width 236 height 9
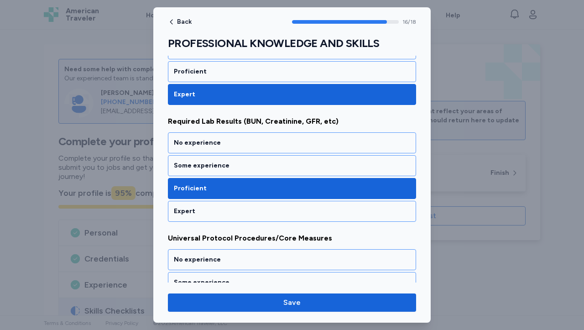
scroll to position [2000, 0]
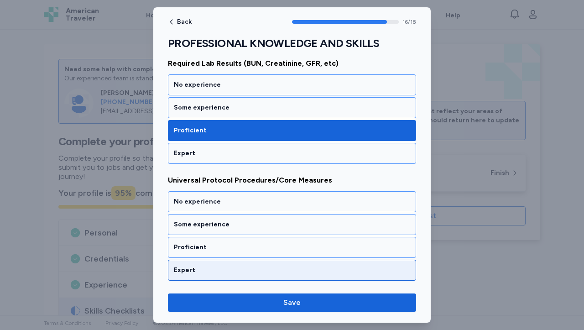
click at [211, 266] on div "Expert" at bounding box center [292, 269] width 236 height 9
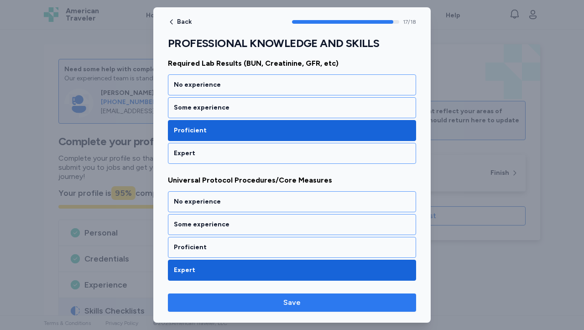
click at [283, 301] on span "Save" at bounding box center [292, 302] width 234 height 11
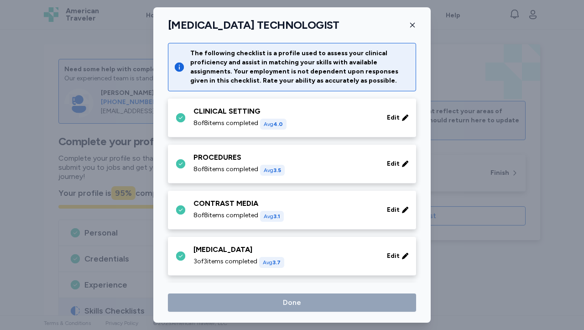
scroll to position [662, 0]
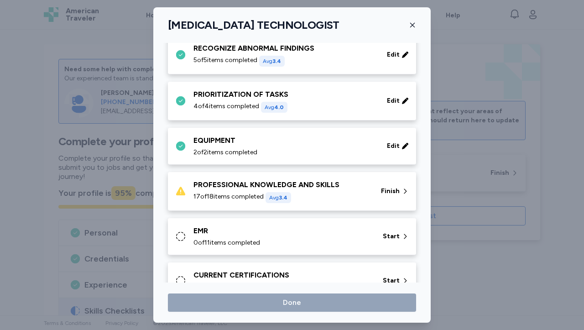
click at [275, 195] on span "Avg 3.4" at bounding box center [278, 197] width 18 height 6
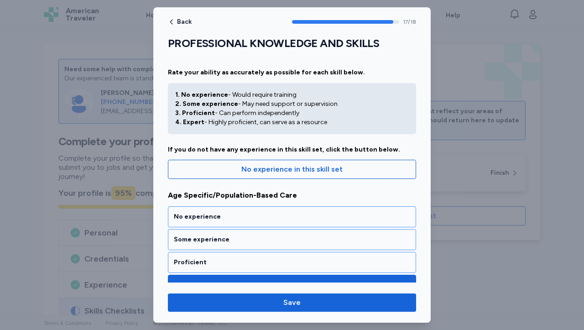
scroll to position [368, 0]
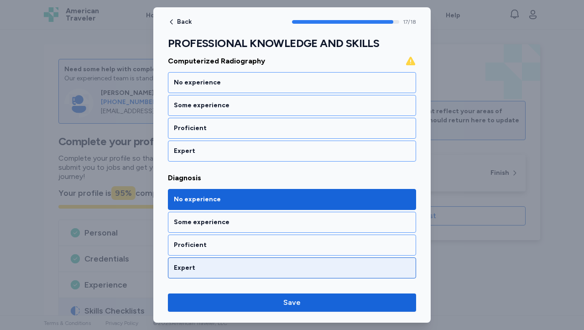
click at [220, 272] on div "Expert" at bounding box center [292, 267] width 248 height 21
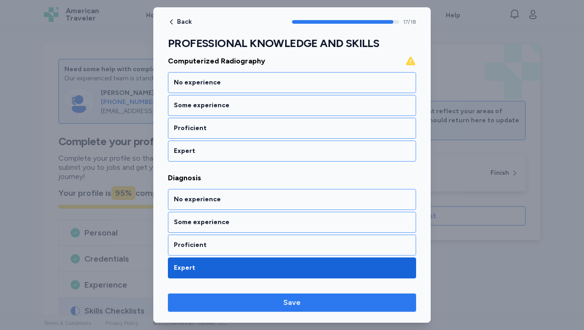
click at [275, 302] on span "Save" at bounding box center [292, 302] width 234 height 11
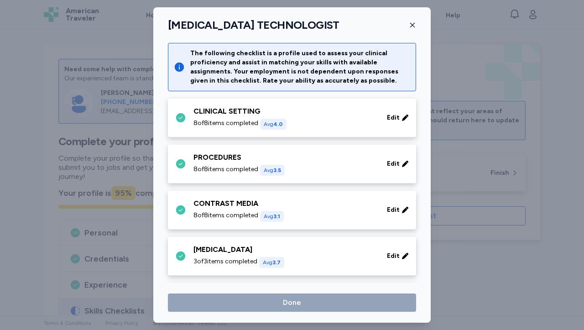
scroll to position [662, 0]
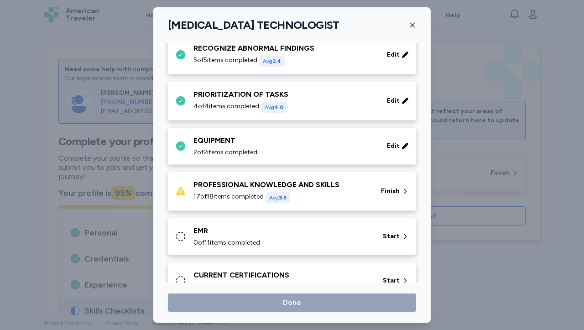
click at [281, 193] on span "Avg 3.5" at bounding box center [277, 197] width 25 height 11
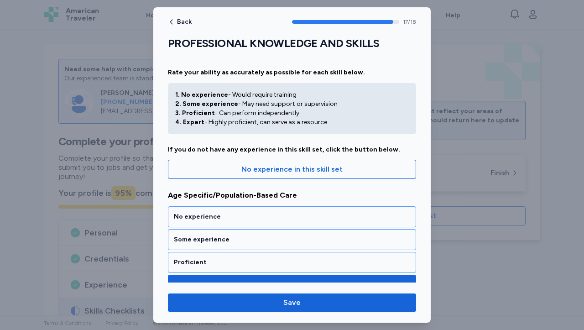
scroll to position [368, 0]
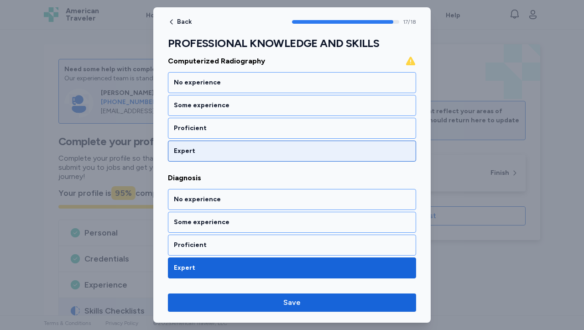
click at [275, 151] on div "Expert" at bounding box center [292, 150] width 236 height 9
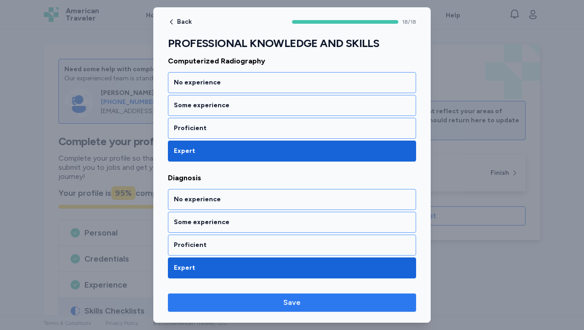
click at [288, 298] on span "Save" at bounding box center [291, 302] width 17 height 11
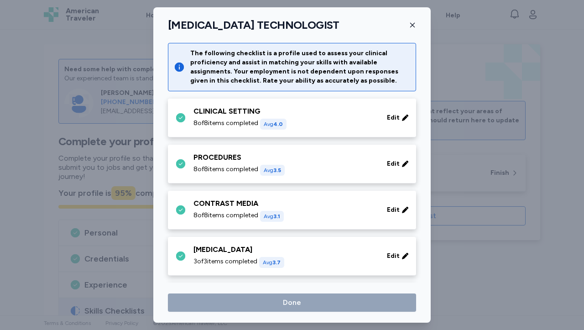
scroll to position [662, 0]
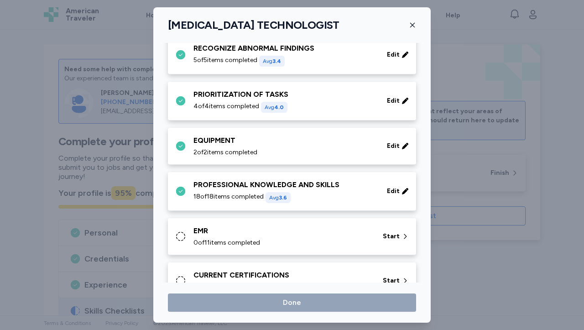
click at [288, 232] on div "EMR" at bounding box center [282, 230] width 178 height 11
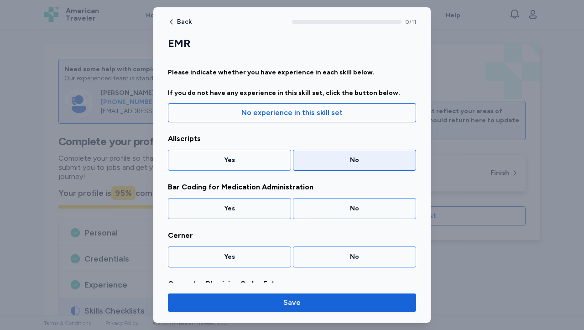
click at [353, 159] on div "No" at bounding box center [354, 160] width 111 height 9
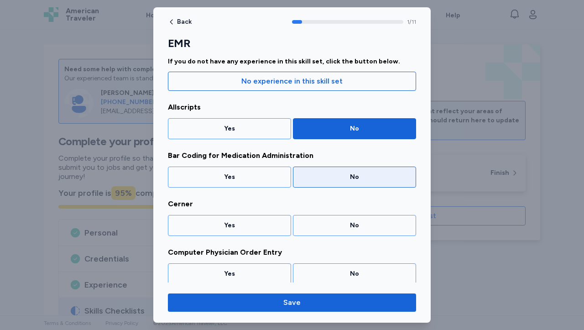
click at [353, 177] on div "No" at bounding box center [354, 176] width 111 height 9
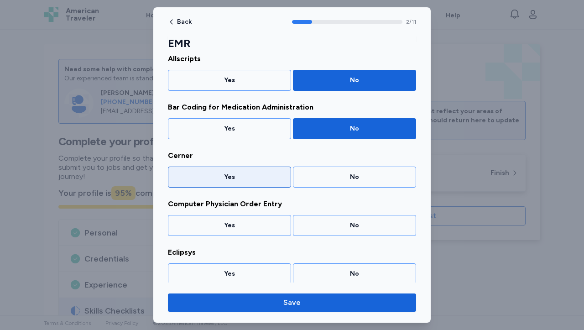
click at [270, 182] on div "Yes" at bounding box center [229, 176] width 123 height 21
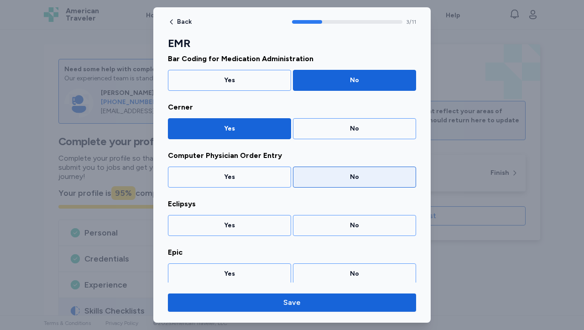
click at [343, 179] on div "No" at bounding box center [354, 176] width 111 height 9
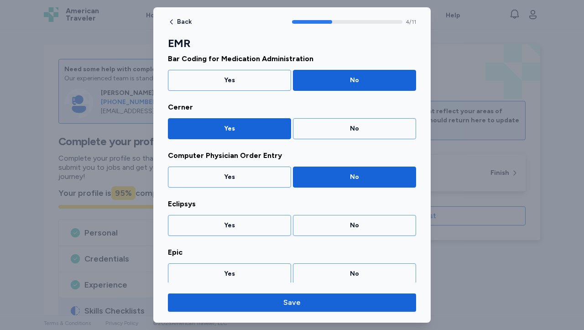
scroll to position [177, 0]
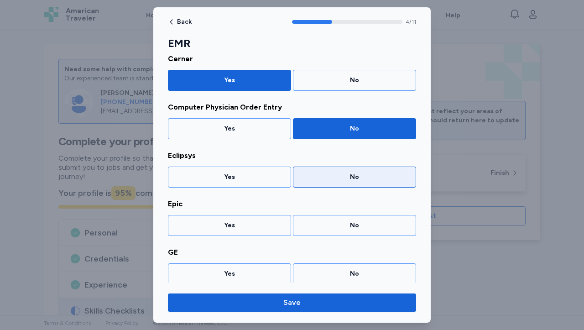
click at [352, 180] on div "No" at bounding box center [354, 176] width 111 height 9
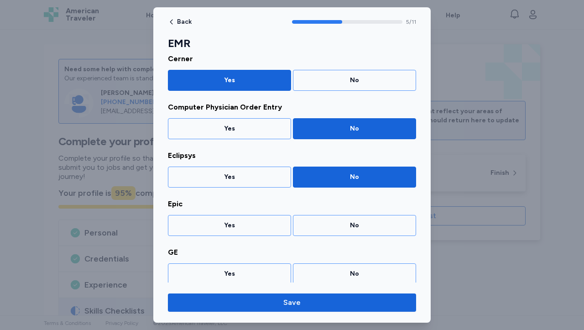
scroll to position [225, 0]
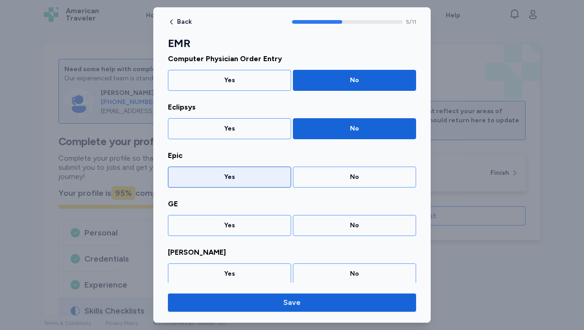
click at [230, 176] on div "Yes" at bounding box center [229, 176] width 111 height 9
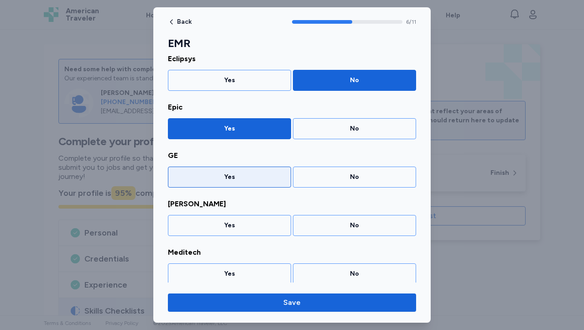
click at [230, 176] on div "Yes" at bounding box center [229, 176] width 111 height 9
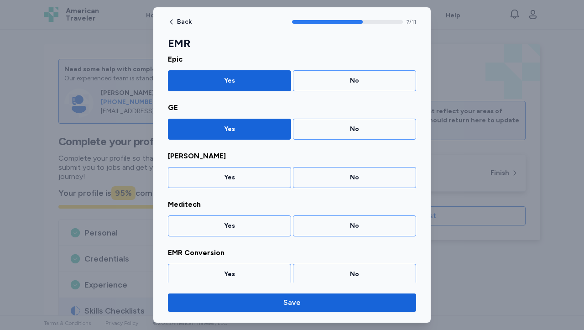
scroll to position [322, 0]
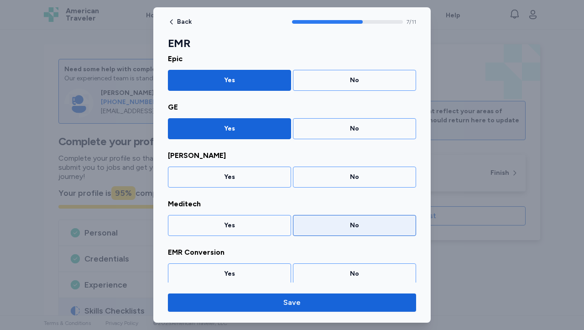
click at [358, 178] on div "No" at bounding box center [354, 176] width 111 height 9
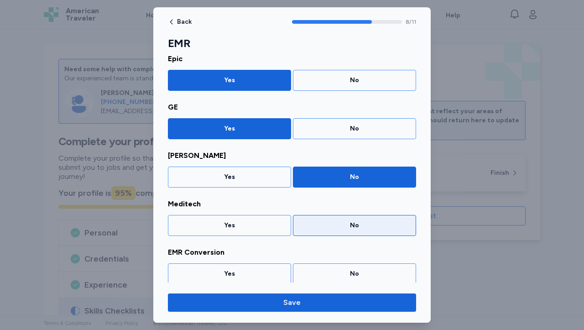
scroll to position [370, 0]
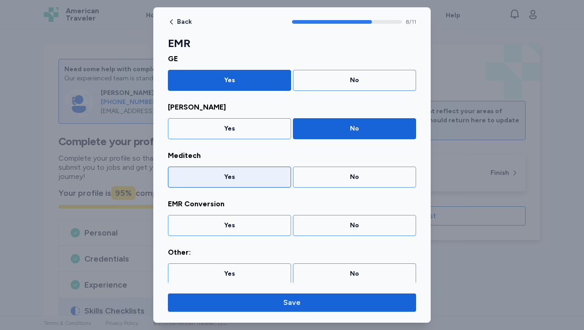
click at [221, 178] on div "Yes" at bounding box center [229, 176] width 111 height 9
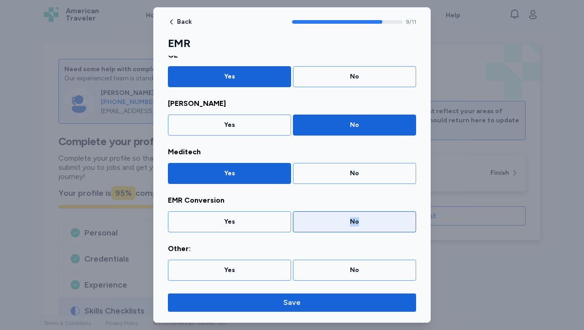
click at [331, 225] on div "No" at bounding box center [354, 221] width 111 height 9
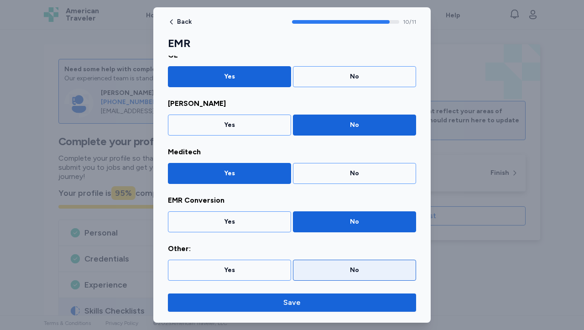
click at [362, 276] on div "No" at bounding box center [354, 270] width 123 height 21
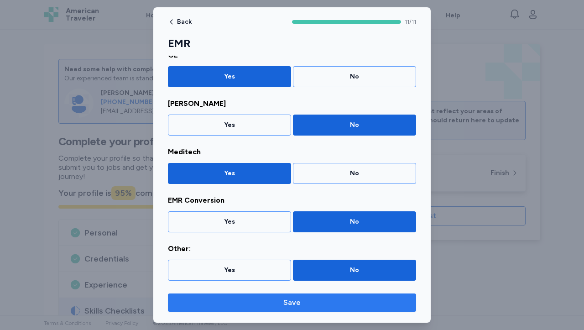
click at [284, 308] on button "Save" at bounding box center [292, 302] width 248 height 18
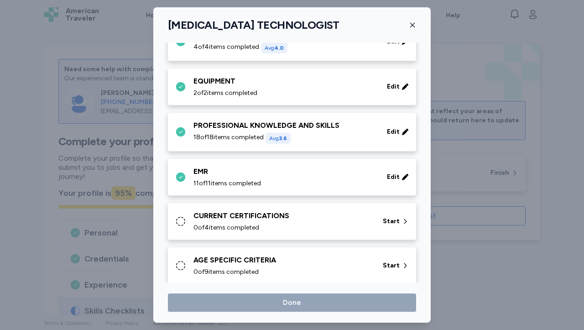
scroll to position [732, 0]
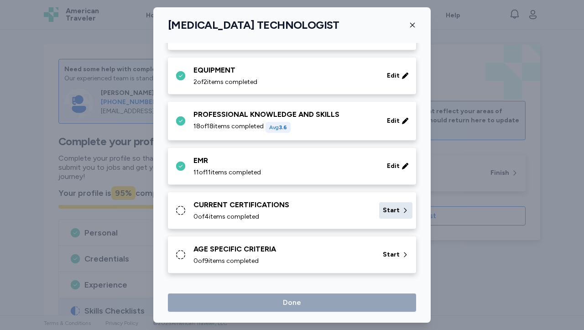
click at [388, 213] on span "Start" at bounding box center [391, 210] width 17 height 9
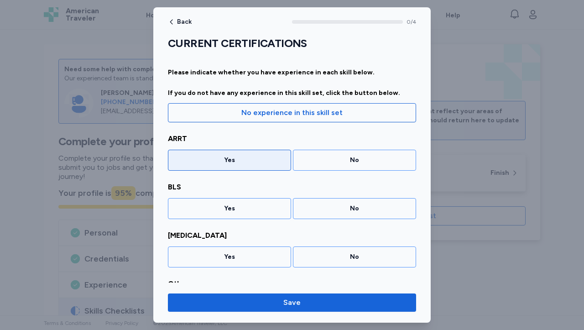
click at [256, 161] on div "Yes" at bounding box center [229, 160] width 111 height 9
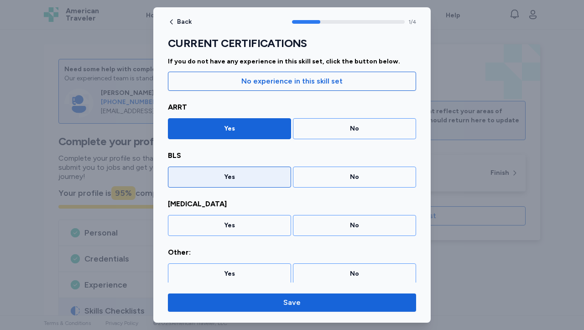
click at [247, 173] on div "Yes" at bounding box center [229, 176] width 111 height 9
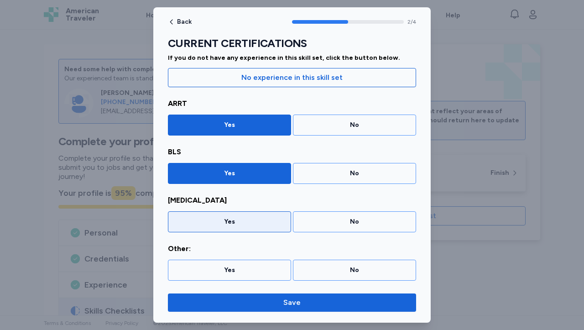
click at [241, 225] on div "Yes" at bounding box center [229, 221] width 111 height 9
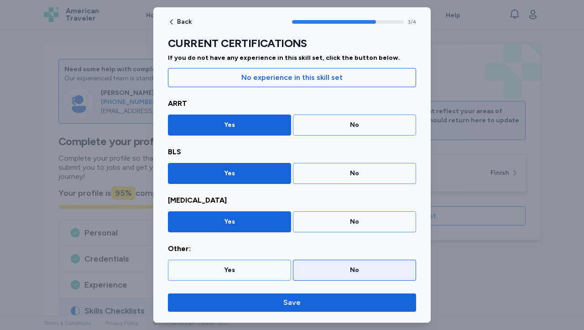
click at [328, 277] on div "No" at bounding box center [354, 270] width 123 height 21
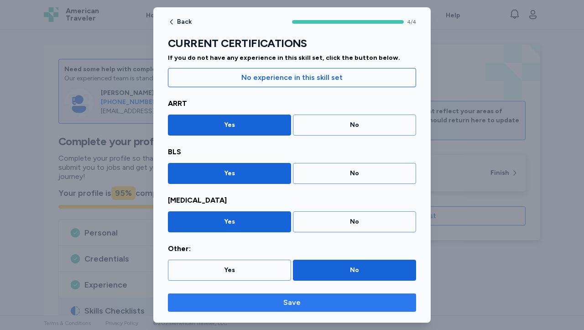
click at [279, 304] on span "Save" at bounding box center [292, 302] width 234 height 11
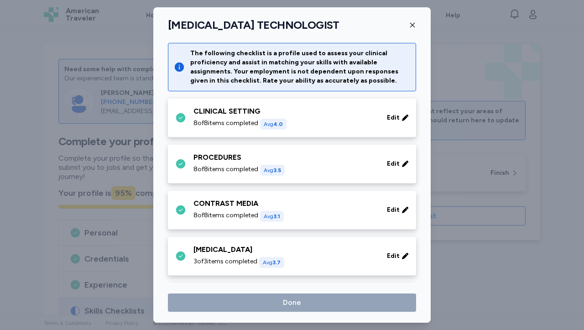
scroll to position [732, 0]
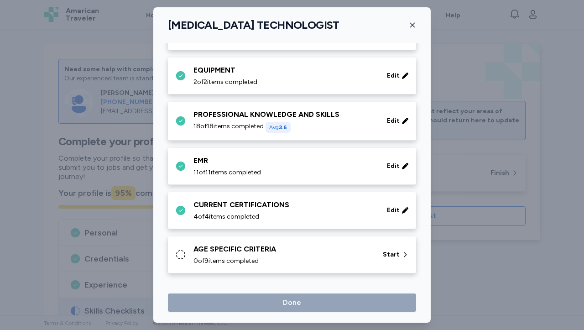
click at [290, 252] on div "AGE SPECIFIC CRITERIA" at bounding box center [282, 249] width 178 height 11
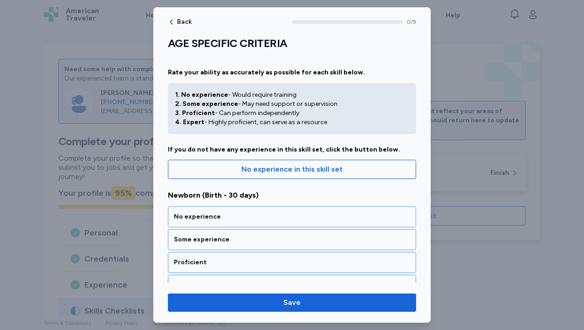
drag, startPoint x: 431, startPoint y: 83, endPoint x: 426, endPoint y: 98, distance: 15.0
click at [426, 98] on div "Back 0 / 9 AGE SPECIFIC CRITERIA Rate your ability as accurately as possible fo…" at bounding box center [292, 165] width 584 height 330
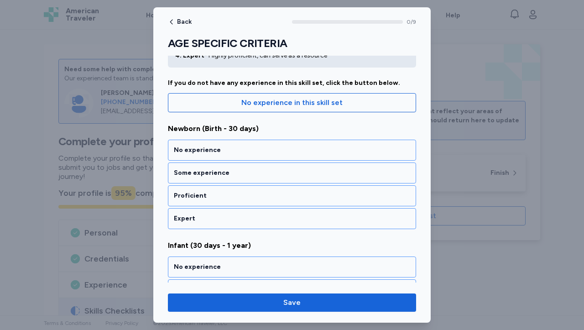
scroll to position [122, 0]
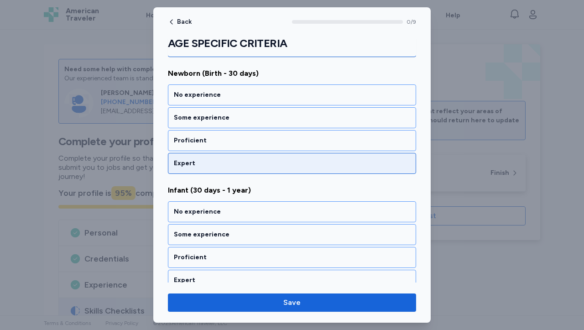
click at [371, 165] on div "Expert" at bounding box center [292, 163] width 236 height 9
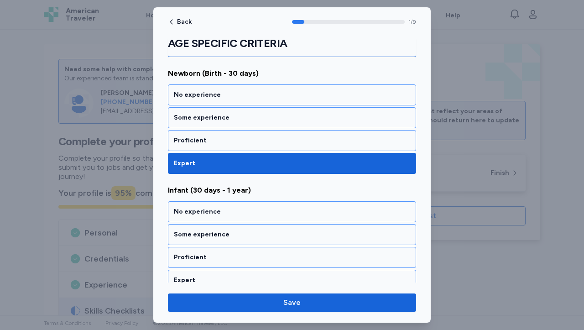
scroll to position [191, 0]
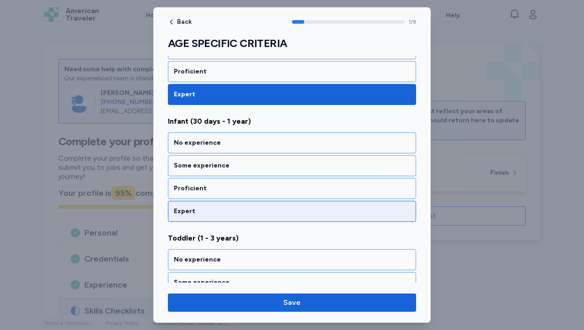
click at [343, 213] on div "Expert" at bounding box center [292, 211] width 236 height 9
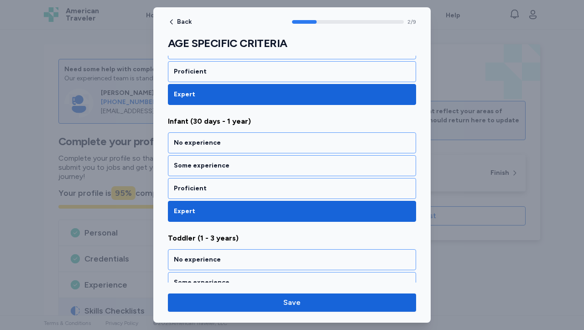
scroll to position [307, 0]
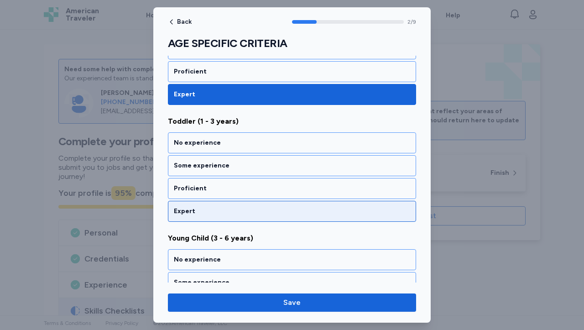
click at [339, 217] on div "Expert" at bounding box center [292, 211] width 248 height 21
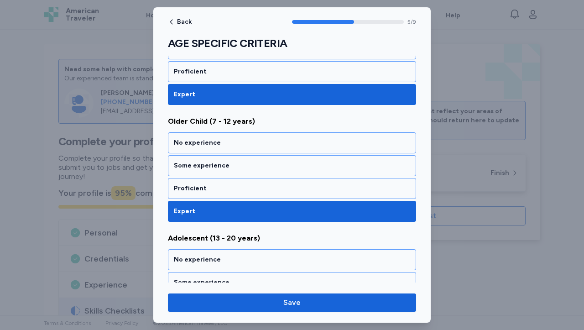
scroll to position [658, 0]
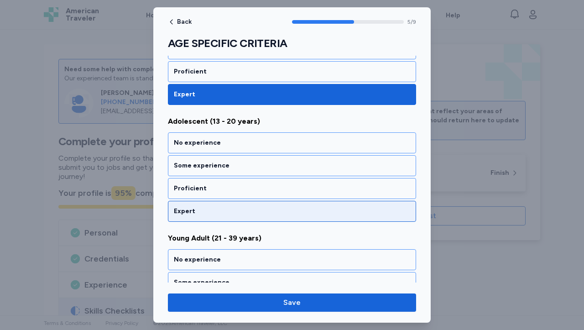
click at [339, 217] on div "Expert" at bounding box center [292, 211] width 248 height 21
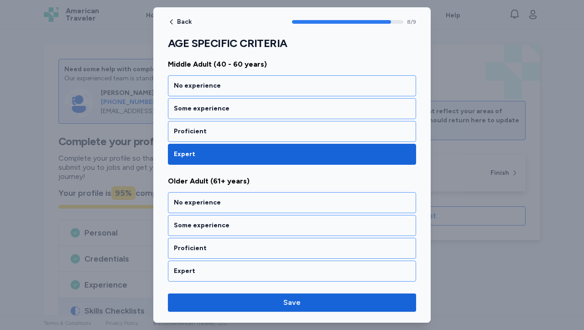
scroll to position [949, 0]
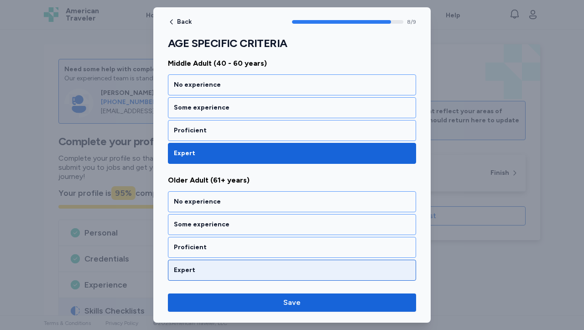
click at [329, 268] on div "Expert" at bounding box center [292, 269] width 236 height 9
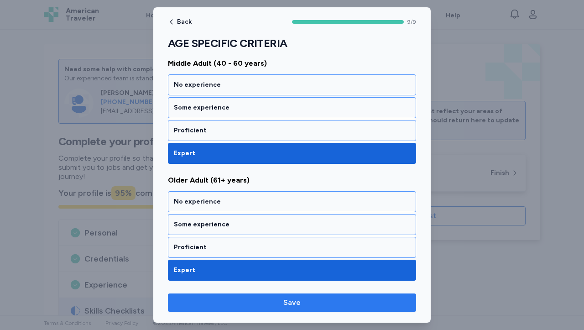
click at [291, 302] on span "Save" at bounding box center [291, 302] width 17 height 11
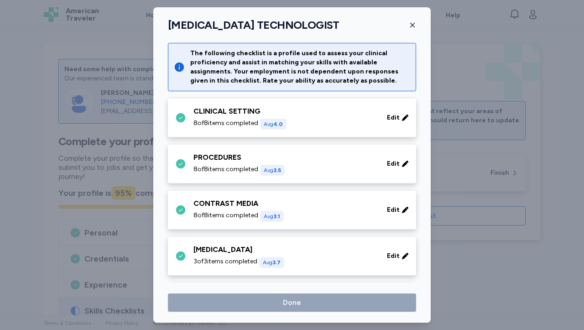
scroll to position [732, 0]
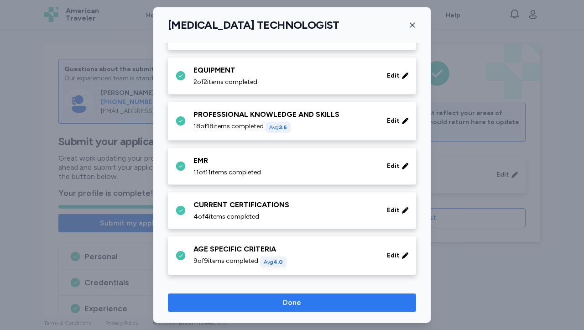
click at [291, 302] on span "Done" at bounding box center [292, 302] width 18 height 11
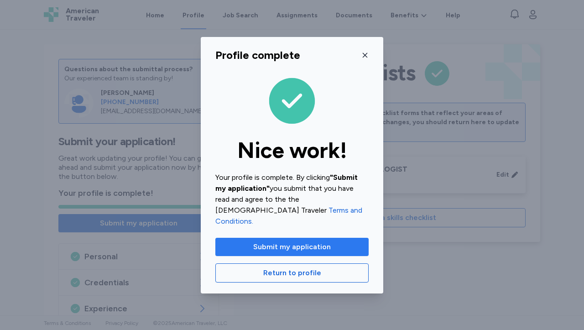
click at [304, 243] on span "Submit my application" at bounding box center [292, 246] width 78 height 11
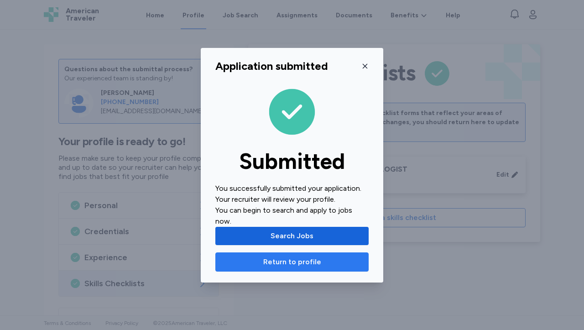
click at [303, 256] on span "Return to profile" at bounding box center [292, 261] width 58 height 11
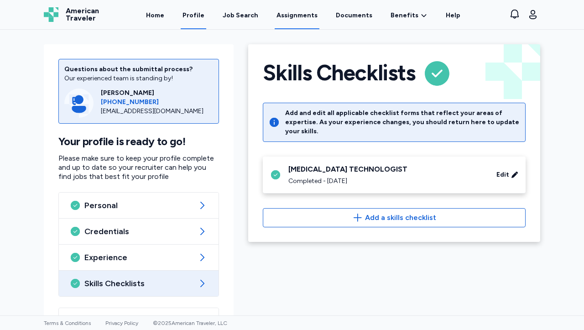
click at [310, 17] on link "Assignments" at bounding box center [297, 15] width 45 height 28
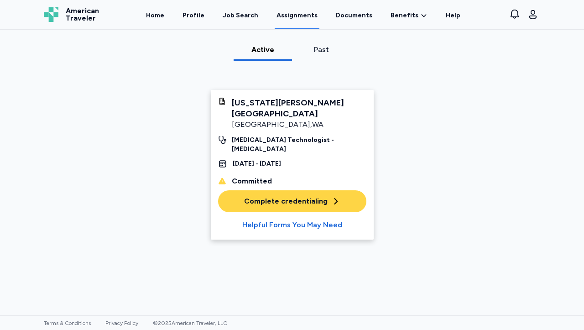
click at [318, 196] on div "Complete credentialing" at bounding box center [292, 201] width 96 height 11
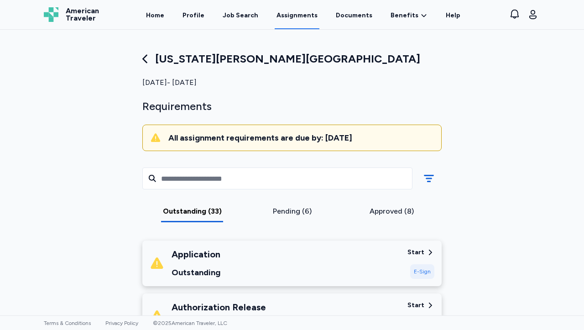
click at [412, 249] on div "Start" at bounding box center [415, 252] width 17 height 9
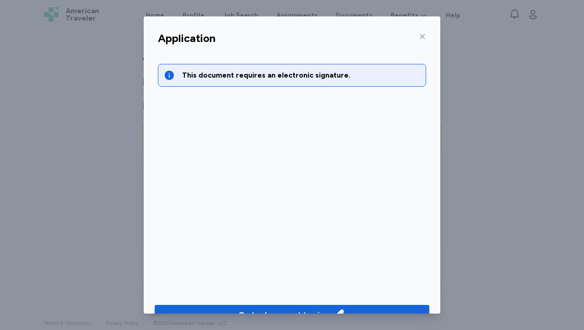
click at [440, 198] on div "Application This document requires an electronic signature. Go to document to s…" at bounding box center [292, 164] width 296 height 297
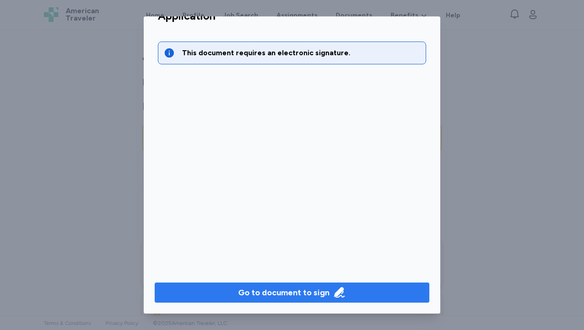
click at [333, 297] on icon "button" at bounding box center [339, 292] width 13 height 13
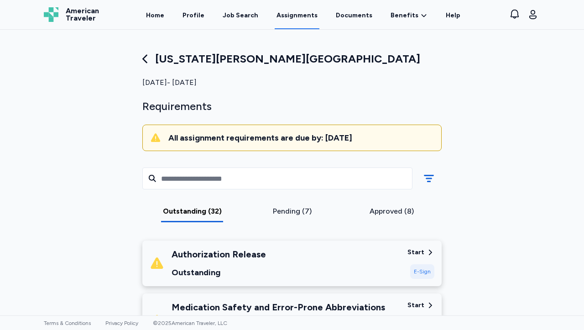
click at [412, 247] on div "Authorization Release Outstanding Start E-Sign" at bounding box center [291, 263] width 299 height 46
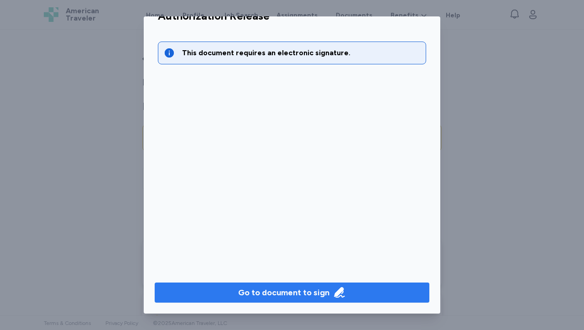
click at [333, 288] on icon "button" at bounding box center [339, 292] width 13 height 13
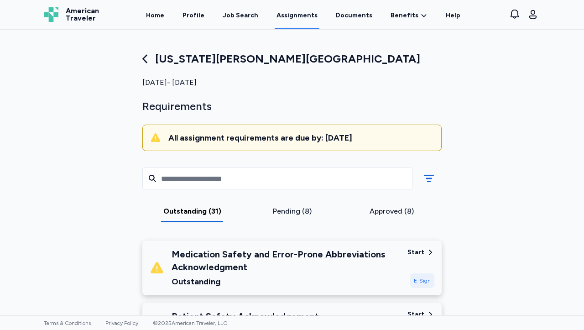
click at [417, 252] on div "Start" at bounding box center [415, 252] width 17 height 9
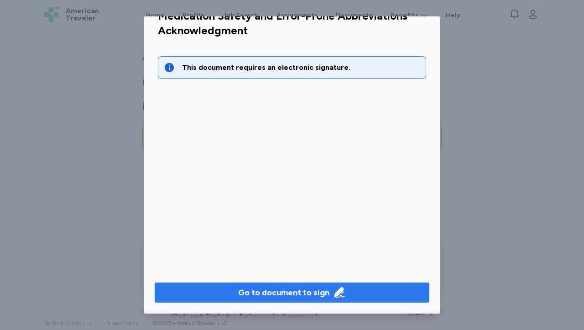
click at [333, 288] on icon "button" at bounding box center [339, 292] width 13 height 13
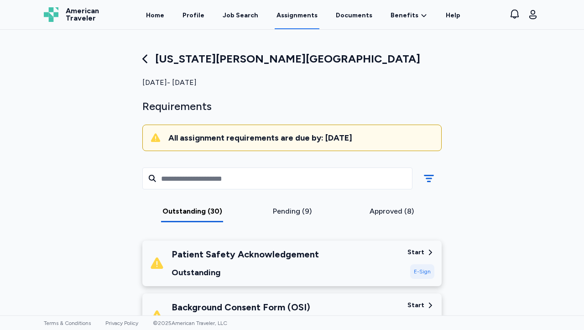
click at [412, 252] on div "Start" at bounding box center [415, 252] width 17 height 9
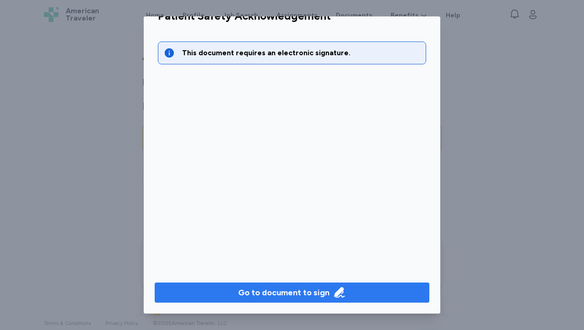
click at [382, 293] on span "Go to document to sign" at bounding box center [292, 292] width 260 height 13
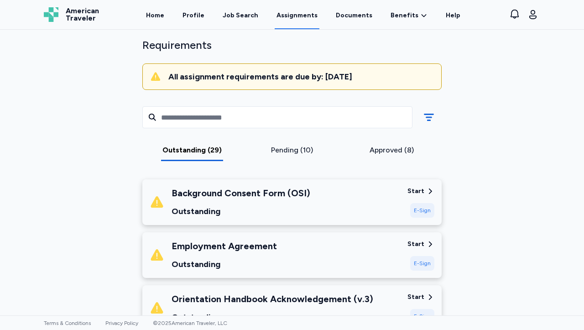
scroll to position [40, 0]
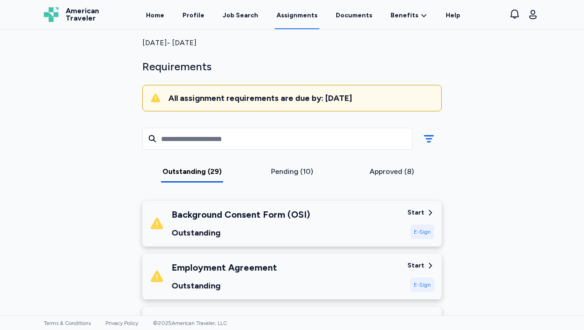
click at [414, 211] on div "Start" at bounding box center [415, 212] width 17 height 9
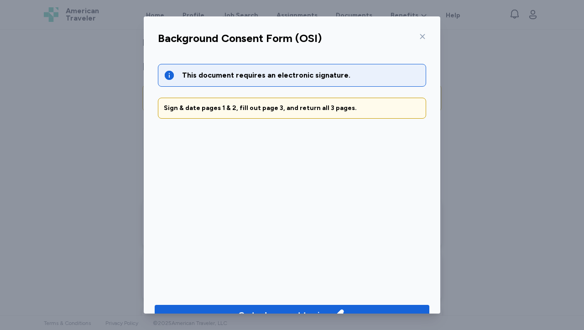
scroll to position [22, 0]
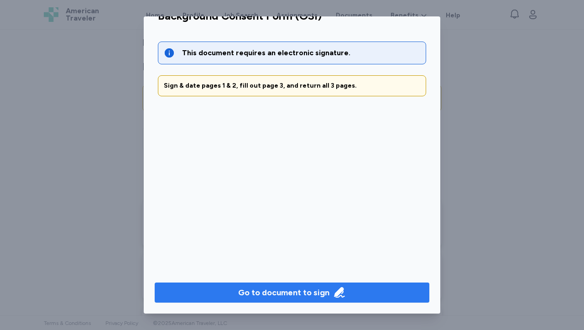
click at [306, 288] on div "Go to document to sign" at bounding box center [283, 292] width 91 height 13
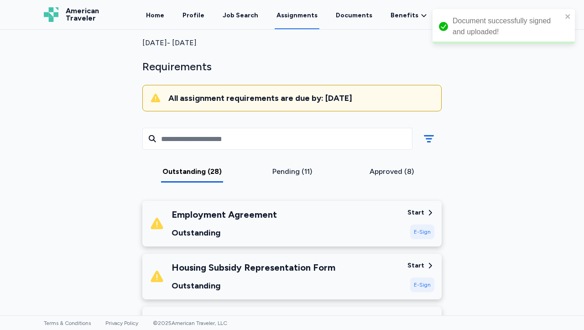
click at [418, 212] on div "Start" at bounding box center [415, 212] width 17 height 9
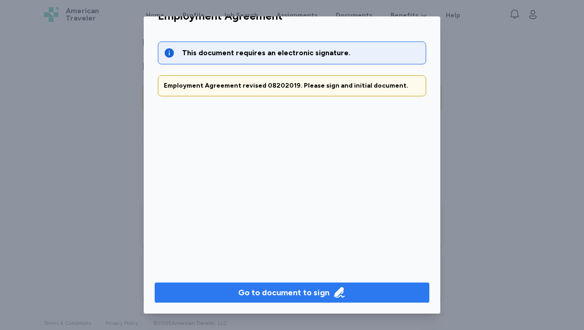
click at [307, 294] on div "Go to document to sign" at bounding box center [283, 292] width 91 height 13
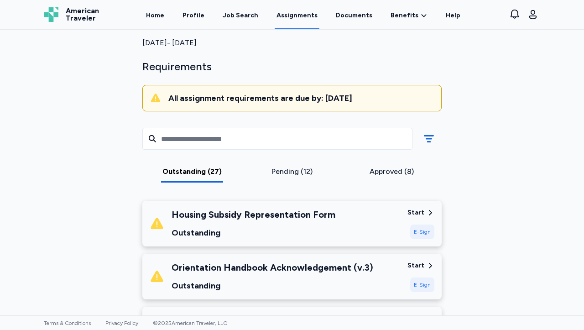
click at [411, 211] on div "Start" at bounding box center [415, 212] width 17 height 9
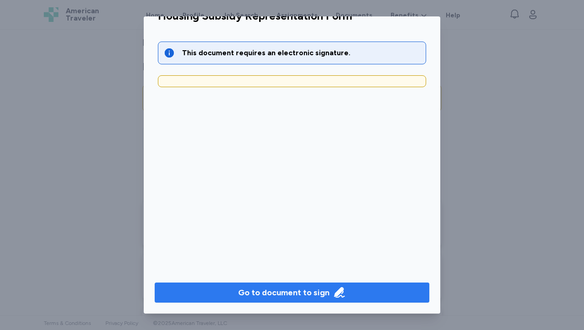
click at [334, 293] on icon "button" at bounding box center [339, 292] width 10 height 10
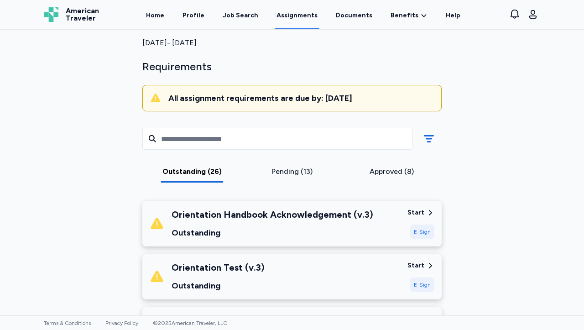
click at [283, 170] on div "Pending (13)" at bounding box center [292, 171] width 93 height 11
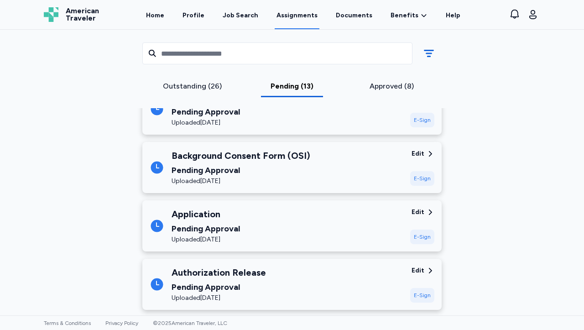
scroll to position [724, 0]
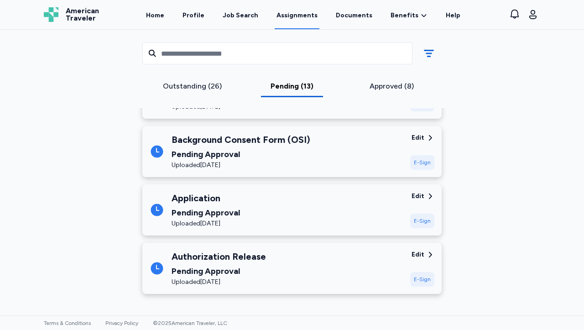
click at [416, 254] on div "Edit" at bounding box center [417, 254] width 13 height 9
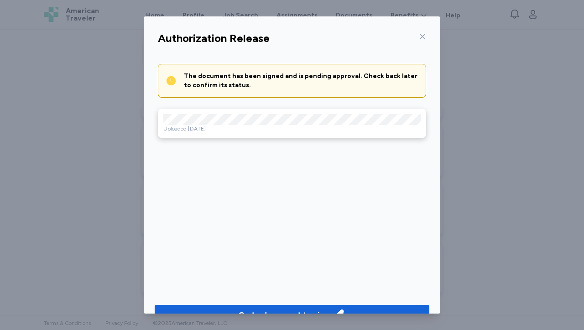
scroll to position [22, 0]
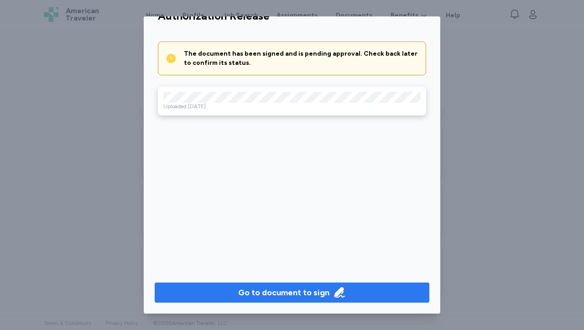
click at [317, 292] on div "Go to document to sign" at bounding box center [283, 292] width 91 height 13
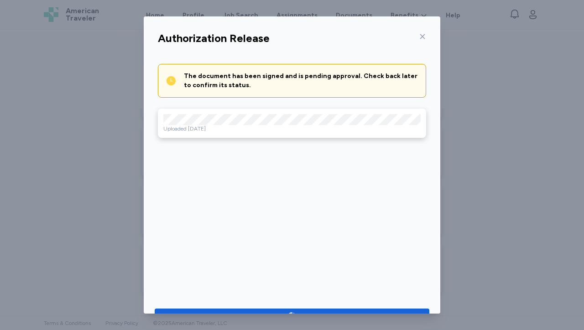
click at [420, 38] on icon at bounding box center [422, 36] width 5 height 5
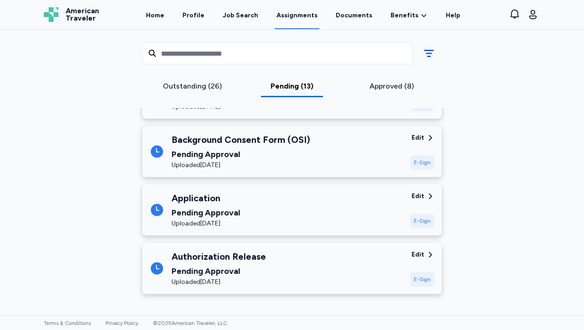
click at [420, 136] on div "Edit" at bounding box center [417, 137] width 13 height 9
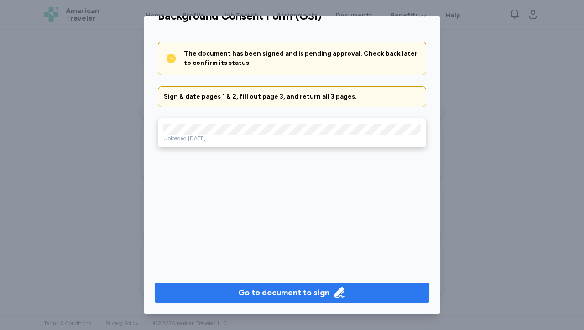
click at [291, 290] on div "Go to document to sign" at bounding box center [283, 292] width 91 height 13
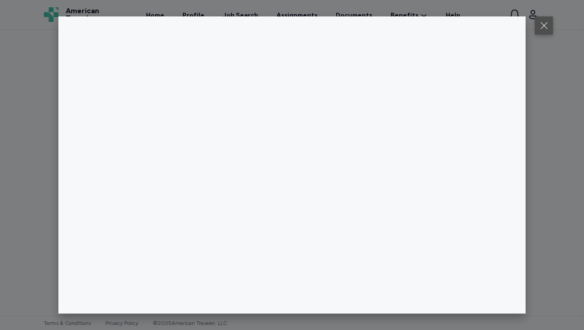
click at [543, 31] on button at bounding box center [544, 25] width 18 height 18
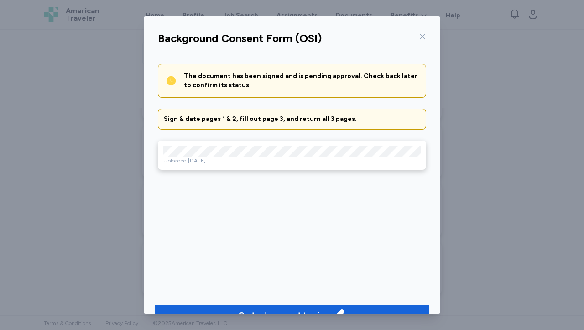
click at [419, 36] on icon at bounding box center [422, 36] width 7 height 7
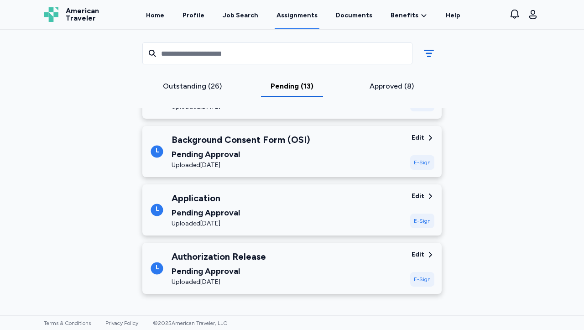
click at [374, 88] on div "Approved (8)" at bounding box center [391, 86] width 93 height 11
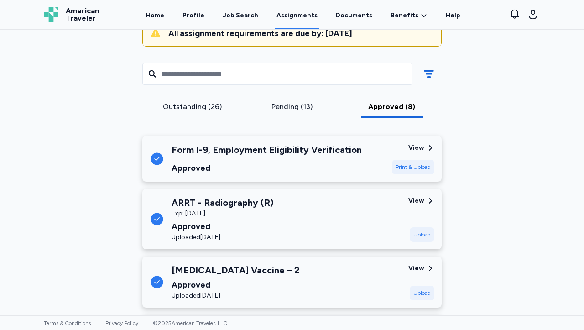
scroll to position [95, 0]
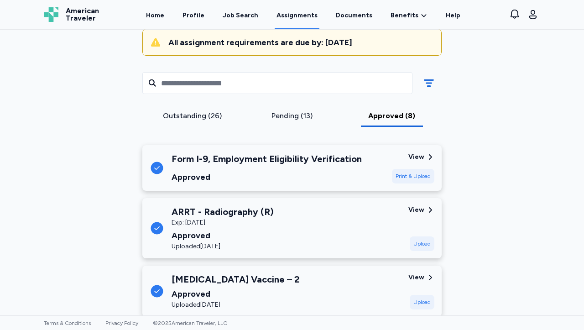
click at [290, 119] on div "Pending (13)" at bounding box center [292, 115] width 93 height 11
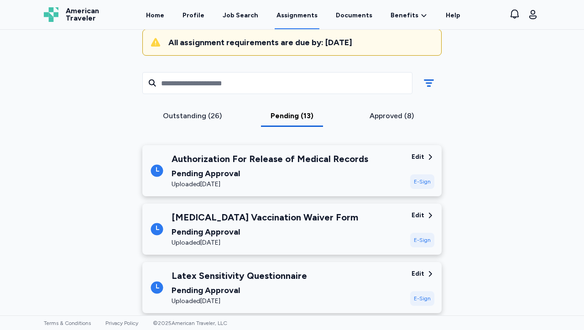
click at [288, 119] on div "Pending (13)" at bounding box center [292, 115] width 93 height 11
click at [186, 119] on div "Outstanding (26)" at bounding box center [192, 115] width 93 height 11
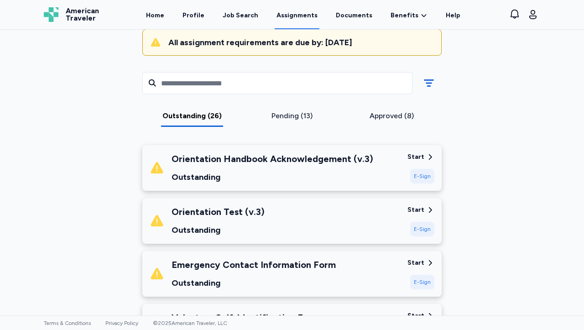
click at [299, 116] on div "Pending (13)" at bounding box center [292, 115] width 93 height 11
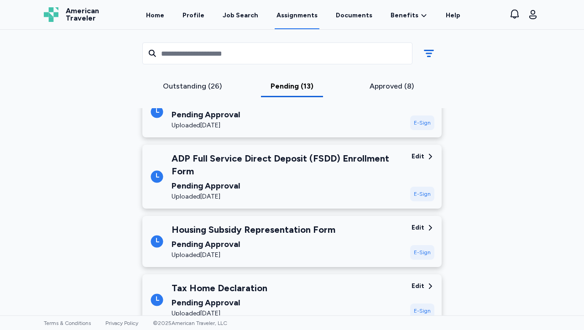
scroll to position [272, 0]
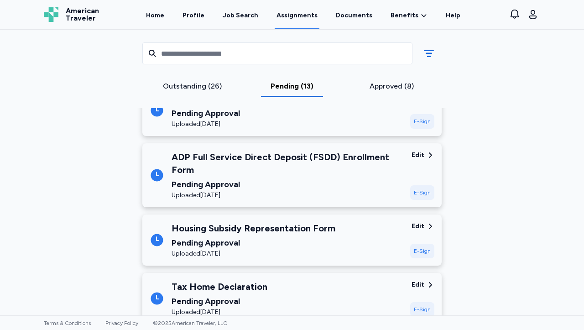
click at [416, 229] on div "Edit" at bounding box center [417, 226] width 13 height 9
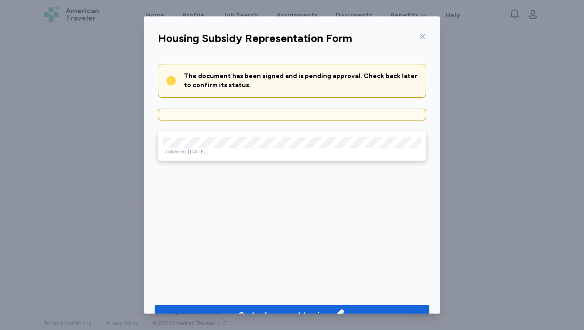
scroll to position [22, 0]
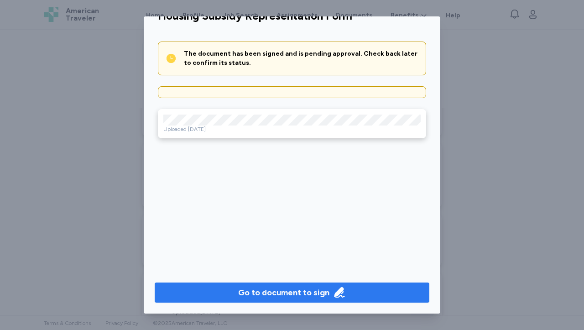
click at [308, 292] on div "Go to document to sign" at bounding box center [283, 292] width 91 height 13
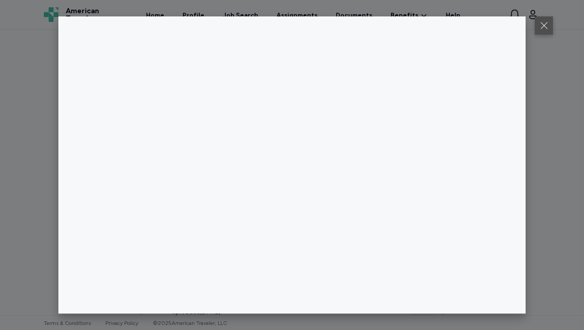
click at [541, 29] on button at bounding box center [544, 25] width 18 height 18
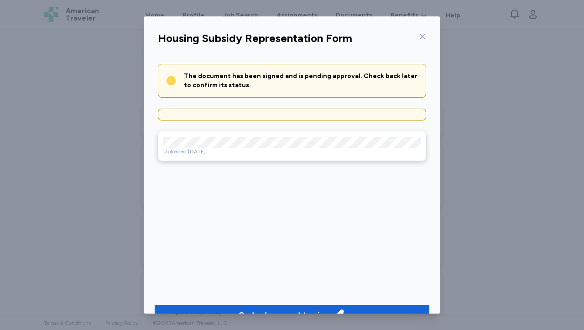
click at [421, 36] on icon at bounding box center [422, 36] width 7 height 7
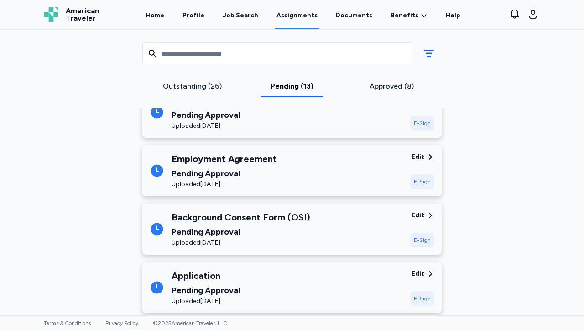
scroll to position [724, 0]
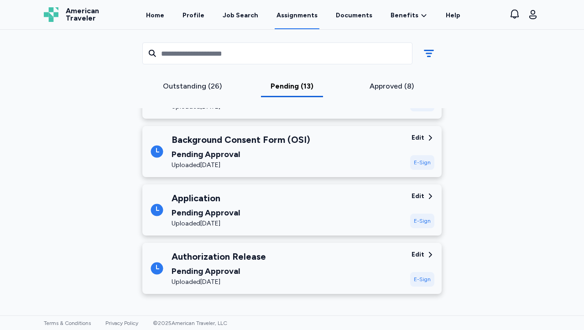
click at [415, 196] on div "Edit" at bounding box center [417, 196] width 13 height 9
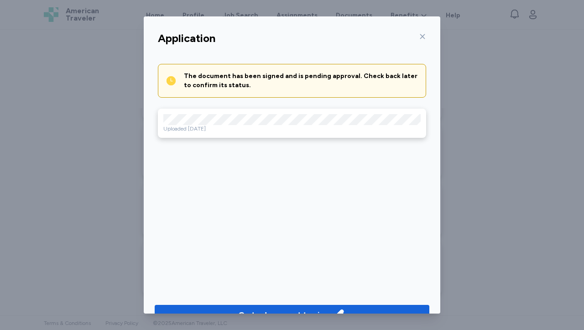
scroll to position [22, 0]
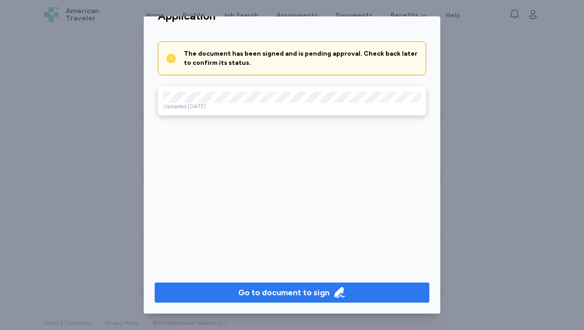
click at [306, 293] on div "Go to document to sign" at bounding box center [283, 292] width 91 height 13
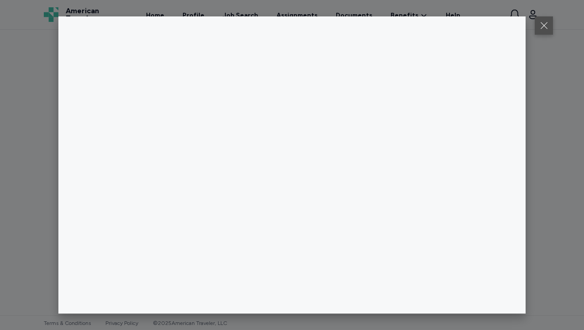
click at [541, 28] on button at bounding box center [544, 25] width 18 height 18
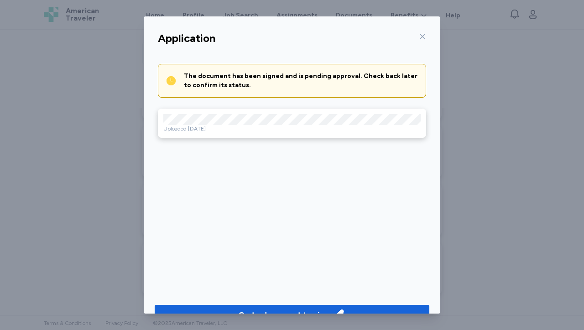
click at [421, 37] on icon at bounding box center [422, 36] width 7 height 7
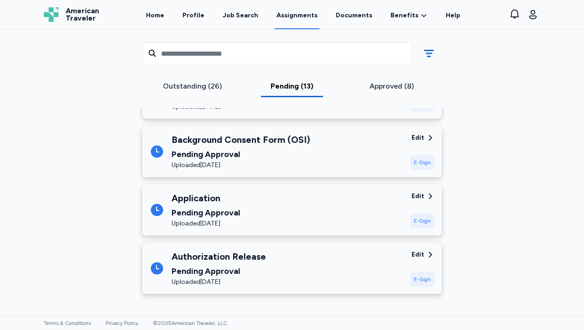
click at [420, 195] on div "Edit" at bounding box center [417, 196] width 13 height 9
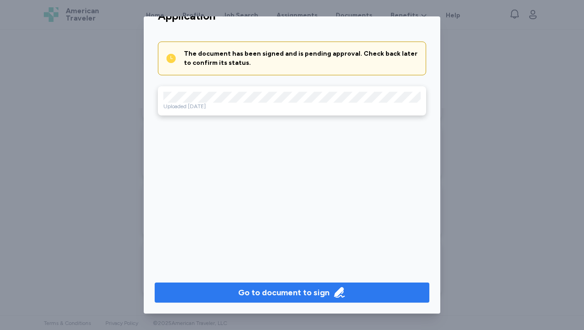
click at [304, 294] on div "Go to document to sign" at bounding box center [283, 292] width 91 height 13
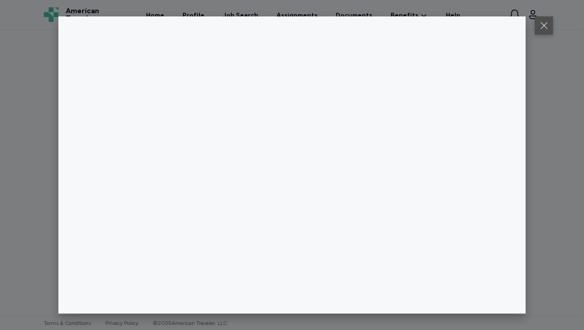
click at [546, 23] on button at bounding box center [544, 25] width 18 height 18
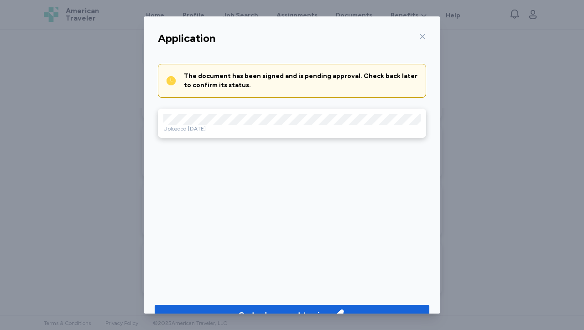
click at [422, 40] on icon at bounding box center [422, 36] width 7 height 7
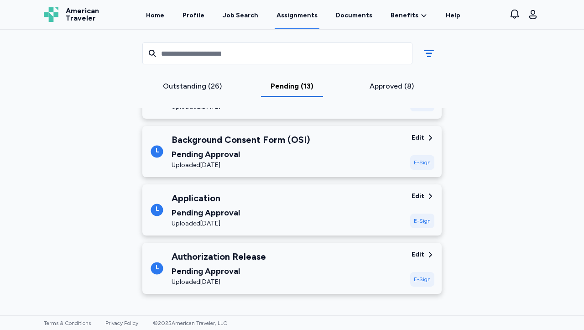
click at [179, 87] on div "Outstanding (26)" at bounding box center [192, 86] width 93 height 11
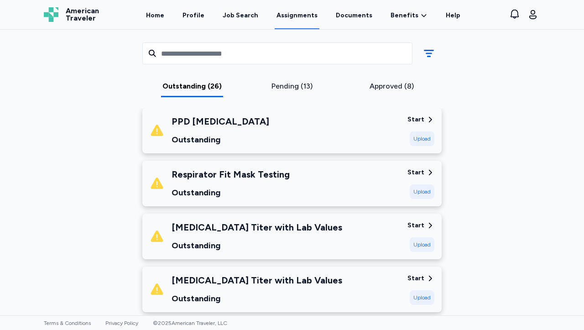
click at [417, 115] on div "Start" at bounding box center [415, 119] width 17 height 9
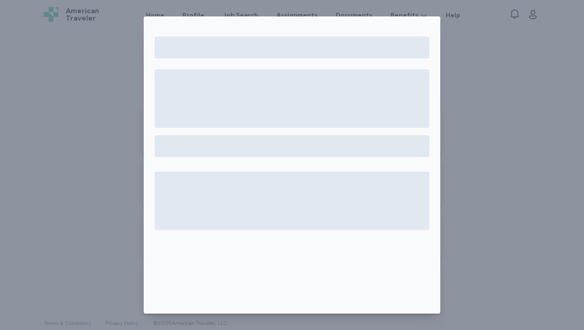
drag, startPoint x: 582, startPoint y: 162, endPoint x: 580, endPoint y: 125, distance: 37.9
click at [580, 125] on div at bounding box center [292, 165] width 584 height 330
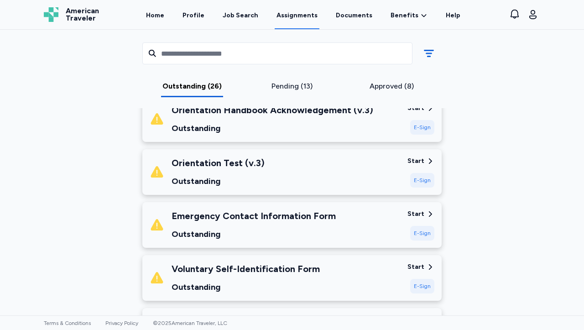
scroll to position [104, 0]
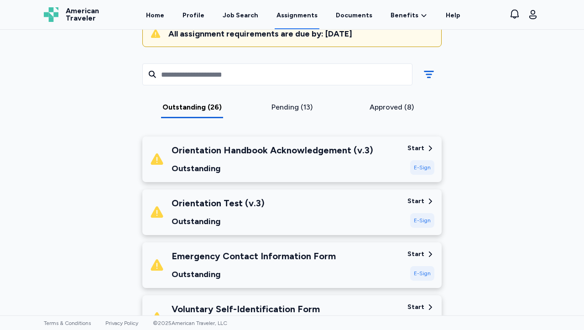
click at [414, 148] on div "Start" at bounding box center [415, 148] width 17 height 9
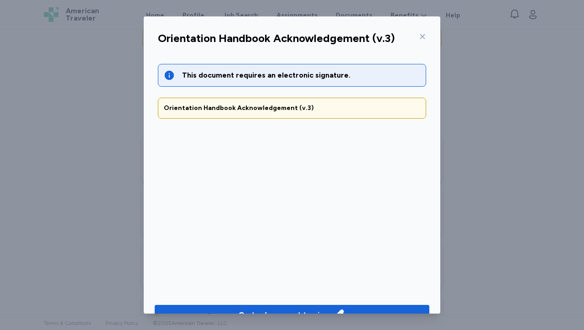
scroll to position [22, 0]
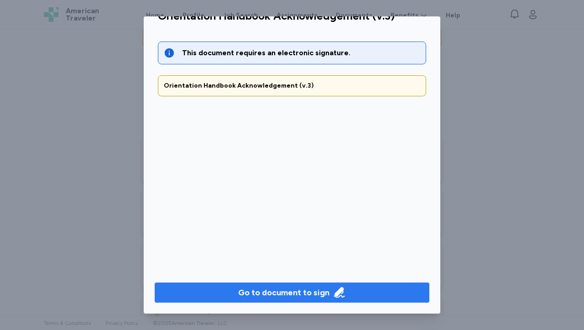
click at [279, 291] on div "Go to document to sign" at bounding box center [283, 292] width 91 height 13
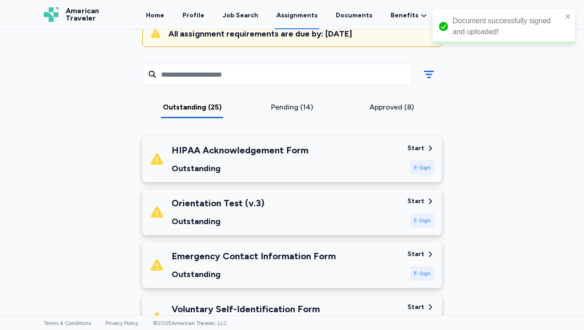
click at [412, 148] on div "Start" at bounding box center [415, 148] width 17 height 9
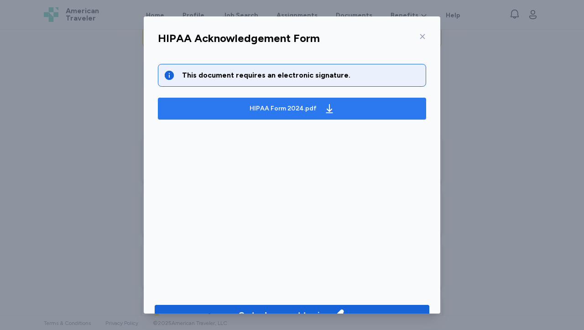
click at [310, 111] on div "HIPAA Form 2024.pdf" at bounding box center [282, 108] width 67 height 9
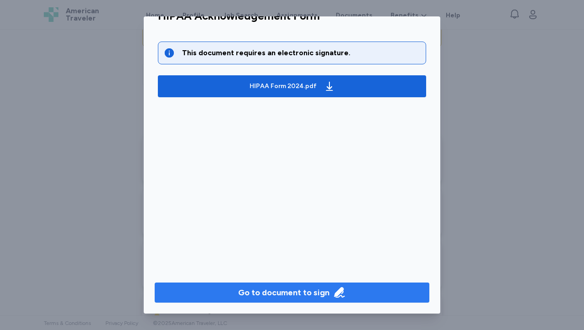
click at [265, 294] on div "Go to document to sign" at bounding box center [283, 292] width 91 height 13
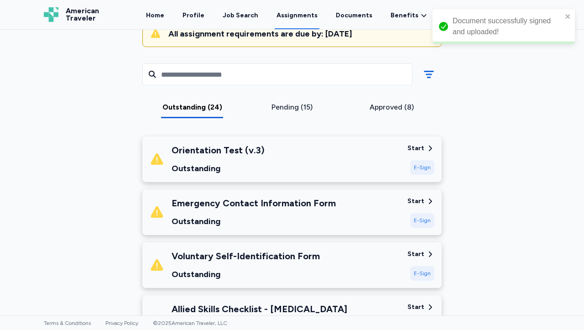
click at [418, 147] on div "Start" at bounding box center [415, 148] width 17 height 9
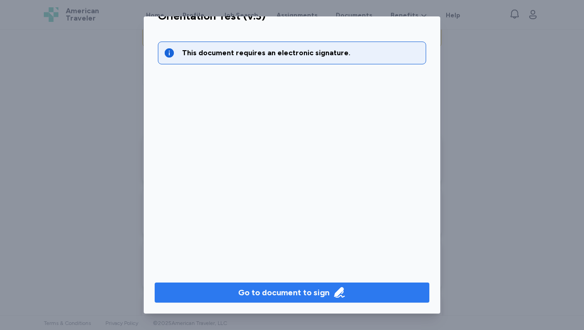
click at [290, 290] on div "Go to document to sign" at bounding box center [283, 292] width 91 height 13
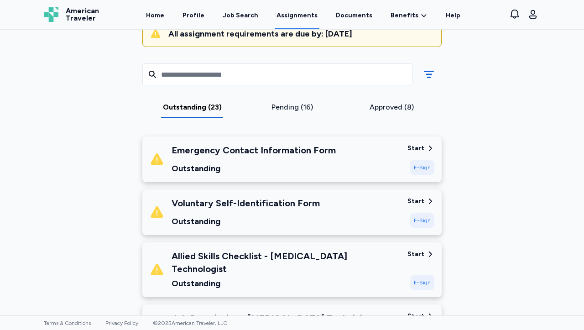
click at [407, 147] on div "Start" at bounding box center [415, 148] width 17 height 9
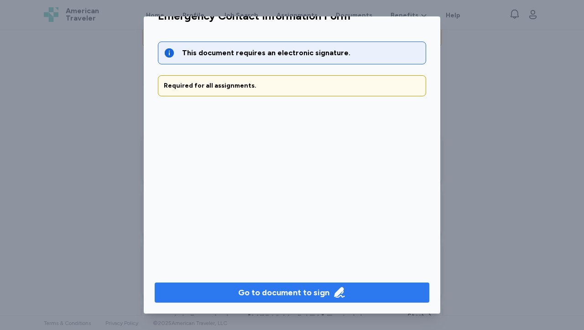
click at [289, 285] on button "Go to document to sign" at bounding box center [292, 292] width 275 height 20
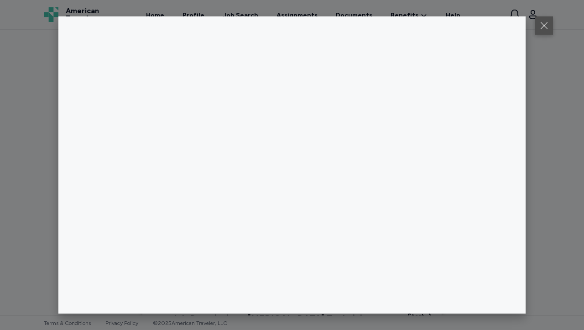
click at [540, 26] on button at bounding box center [544, 25] width 18 height 18
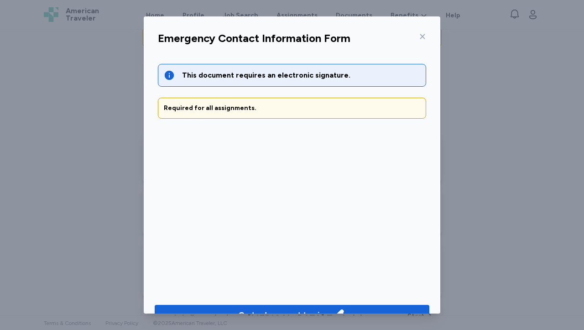
click at [420, 38] on icon at bounding box center [422, 36] width 5 height 5
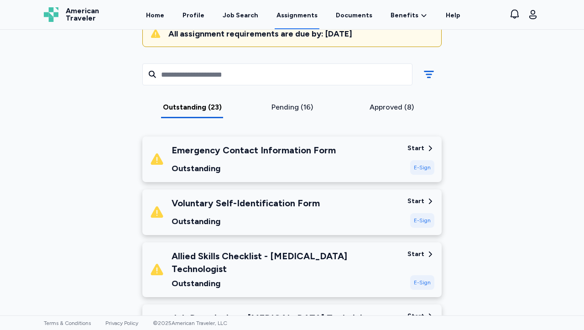
click at [412, 200] on div "Start" at bounding box center [415, 201] width 17 height 9
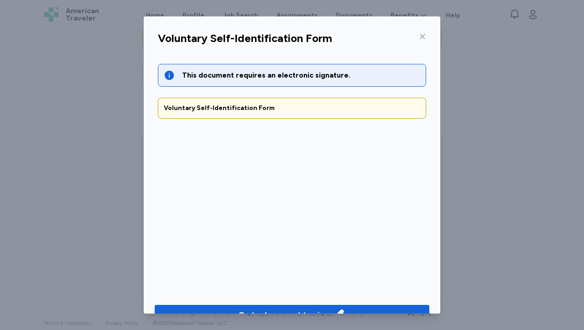
click at [357, 304] on div "Go to document to sign" at bounding box center [292, 315] width 296 height 42
click at [355, 312] on span "Go to document to sign" at bounding box center [292, 314] width 260 height 13
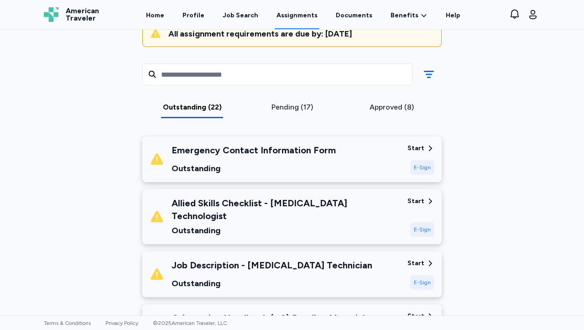
click at [404, 198] on div "Allied Skills Checklist - [MEDICAL_DATA] Technologist Outstanding Start E-Sign" at bounding box center [291, 216] width 299 height 55
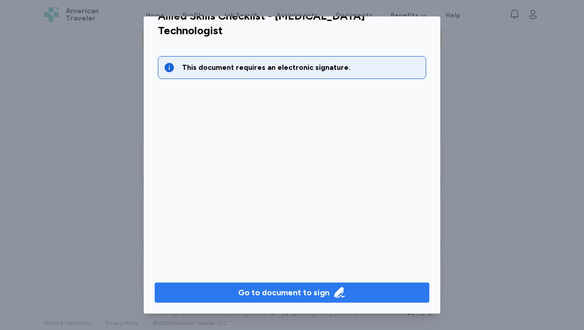
click at [276, 291] on div "Go to document to sign" at bounding box center [283, 292] width 91 height 13
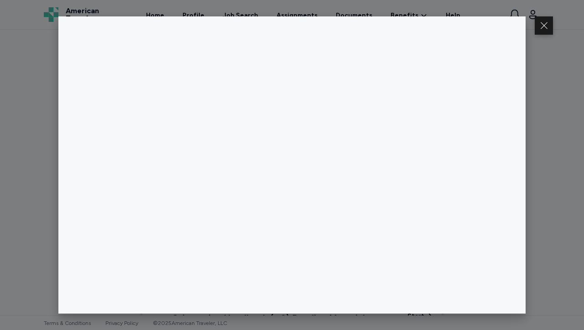
click at [528, 115] on div at bounding box center [292, 165] width 584 height 330
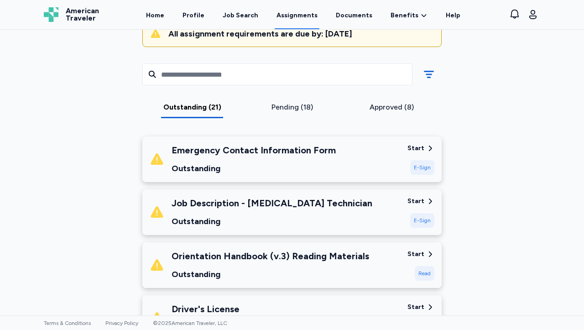
click at [412, 203] on div "Start" at bounding box center [415, 201] width 17 height 9
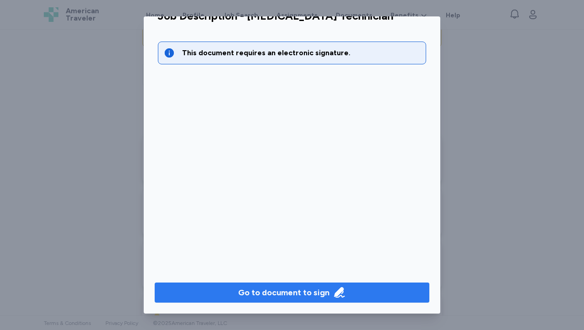
click at [274, 292] on div "Go to document to sign" at bounding box center [283, 292] width 91 height 13
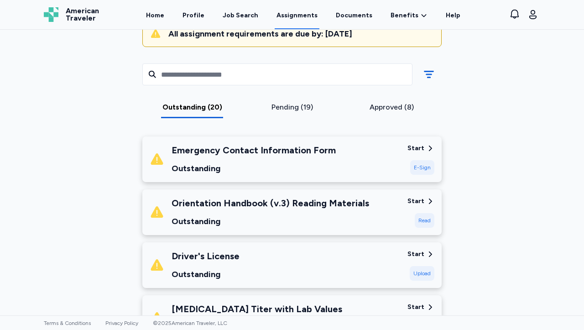
click at [418, 201] on div "Start" at bounding box center [415, 201] width 17 height 9
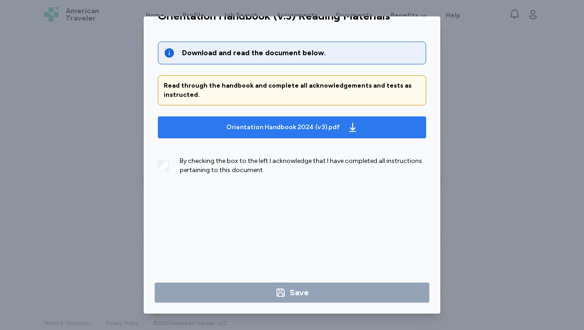
click at [323, 122] on div "Orientation Handbook 2024 (v3).pdf" at bounding box center [291, 127] width 135 height 15
click at [352, 131] on div "Orientation Handbook 2024 (v3).pdf" at bounding box center [291, 127] width 135 height 15
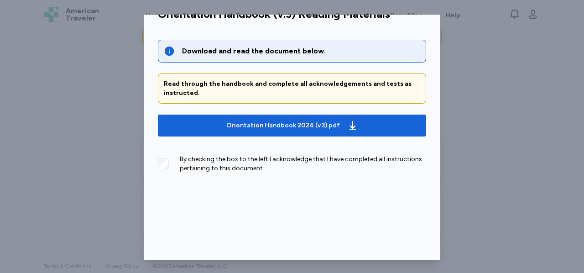
click at [151, 166] on div "Download and read the document below. Read through the handbook and complete al…" at bounding box center [292, 146] width 283 height 235
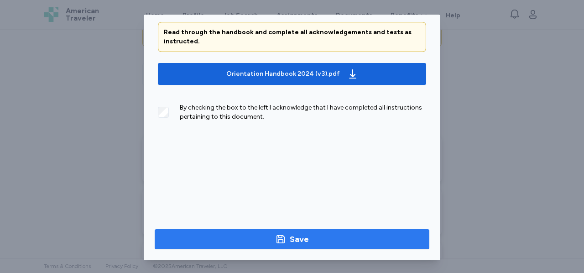
click at [305, 243] on span "Save" at bounding box center [292, 239] width 260 height 13
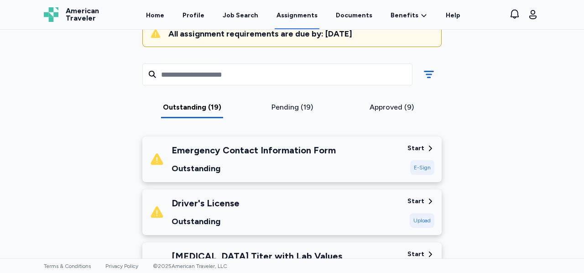
click at [418, 202] on div "Start" at bounding box center [415, 201] width 17 height 9
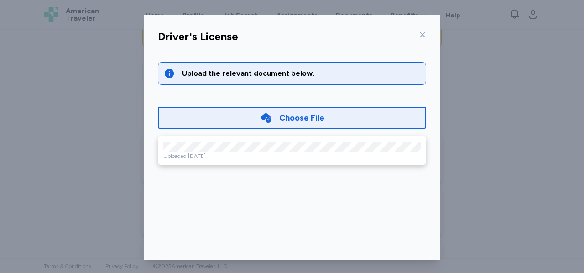
click at [286, 121] on div "Choose File" at bounding box center [301, 117] width 45 height 13
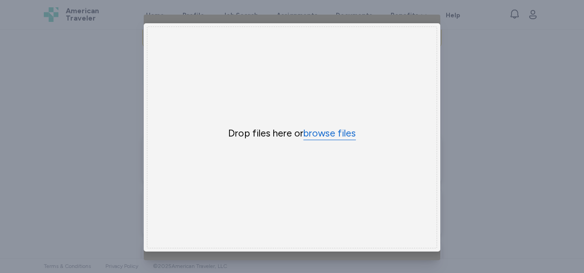
click at [328, 130] on button "browse files" at bounding box center [329, 133] width 52 height 13
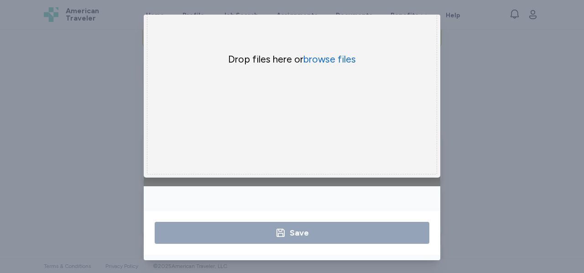
scroll to position [0, 0]
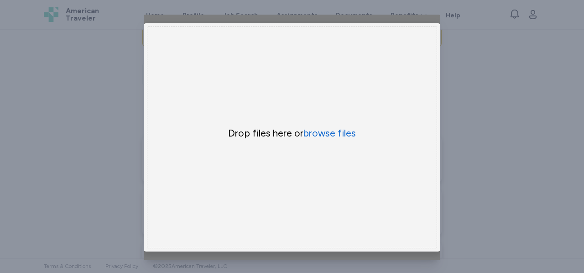
click at [496, 84] on div "Driver's License Upload the relevant document below. Choose File × Drop your fi…" at bounding box center [292, 137] width 584 height 275
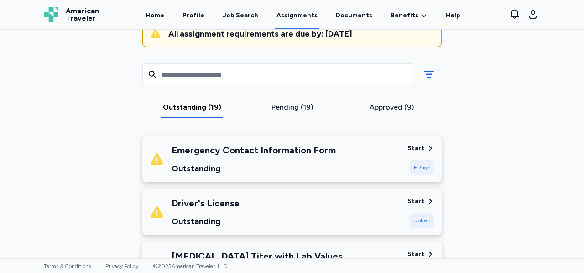
click at [426, 217] on div "Upload" at bounding box center [422, 220] width 25 height 15
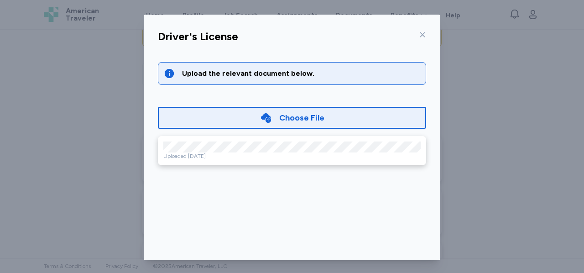
click at [419, 36] on icon at bounding box center [422, 34] width 7 height 7
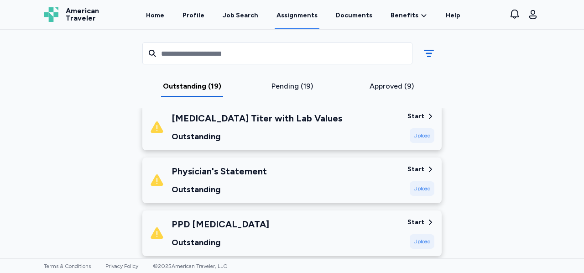
scroll to position [238, 0]
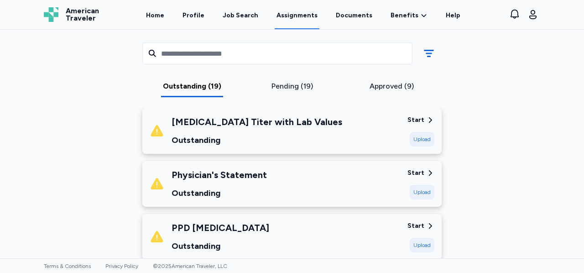
click at [415, 119] on div "Start" at bounding box center [415, 119] width 17 height 9
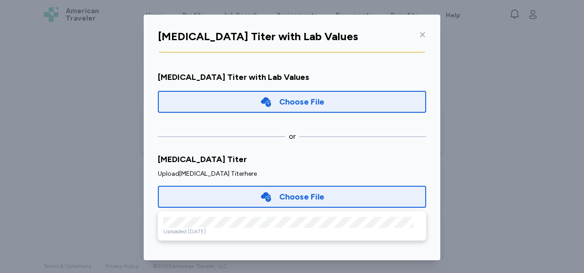
scroll to position [0, 0]
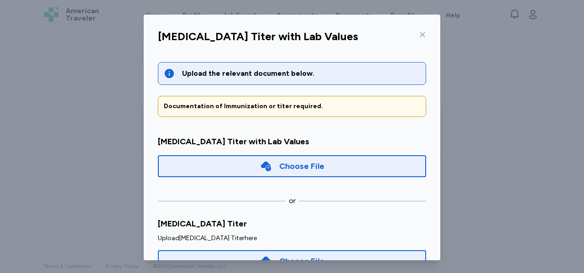
click at [419, 36] on icon at bounding box center [422, 34] width 7 height 7
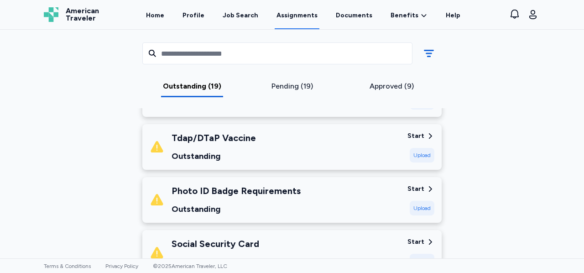
scroll to position [635, 0]
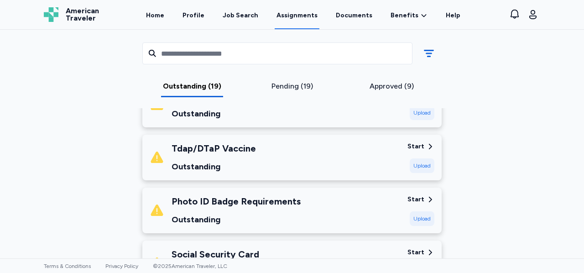
click at [414, 198] on div "Start" at bounding box center [415, 199] width 17 height 9
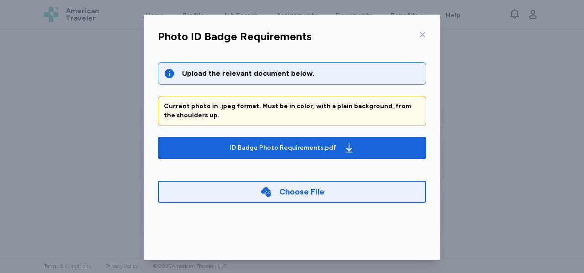
click at [420, 36] on icon at bounding box center [422, 34] width 5 height 5
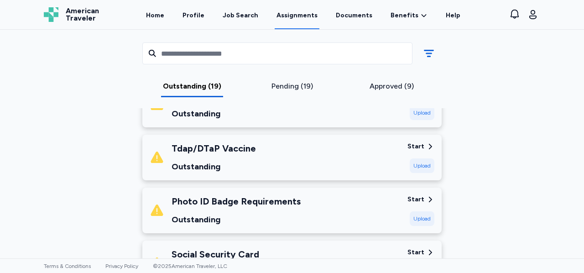
scroll to position [722, 0]
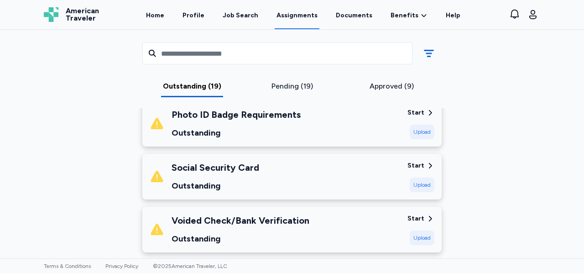
click at [412, 165] on div "Start" at bounding box center [415, 165] width 17 height 9
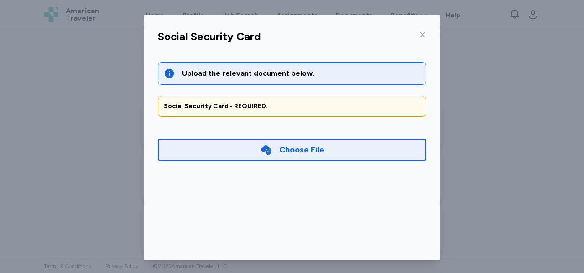
click at [415, 39] on div at bounding box center [420, 34] width 11 height 15
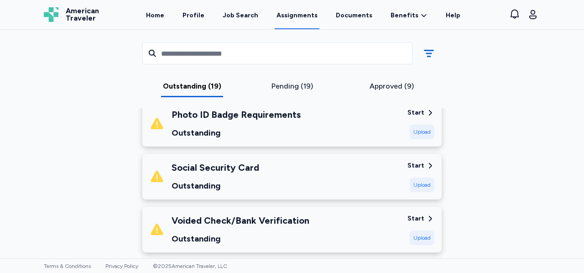
click at [411, 218] on div "Start" at bounding box center [415, 218] width 17 height 9
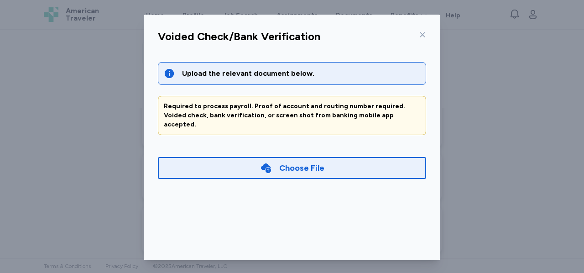
click at [419, 35] on icon at bounding box center [422, 34] width 7 height 7
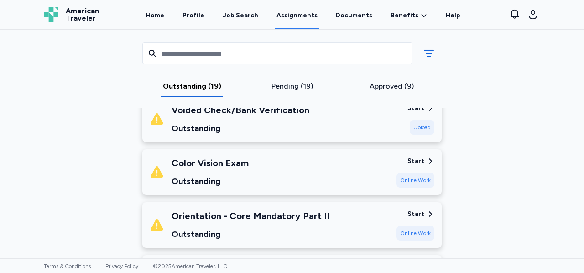
scroll to position [828, 0]
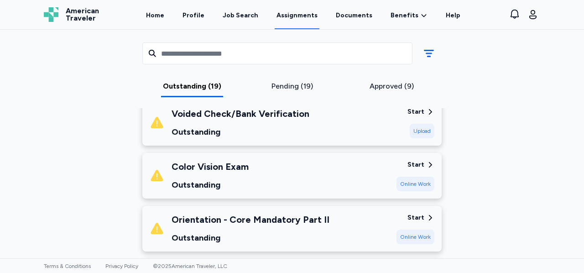
click at [412, 164] on div "Start" at bounding box center [415, 164] width 17 height 9
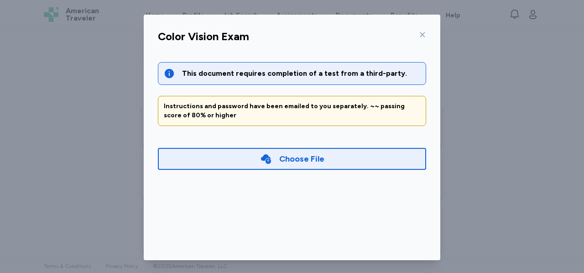
click at [419, 34] on icon at bounding box center [422, 34] width 7 height 7
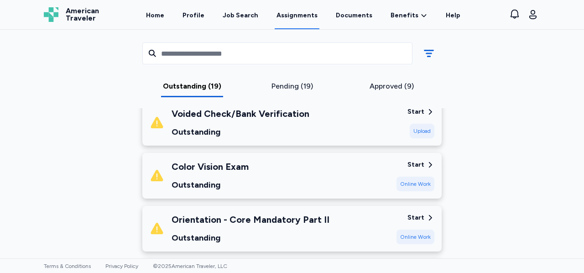
click at [418, 216] on div "Start" at bounding box center [415, 217] width 17 height 9
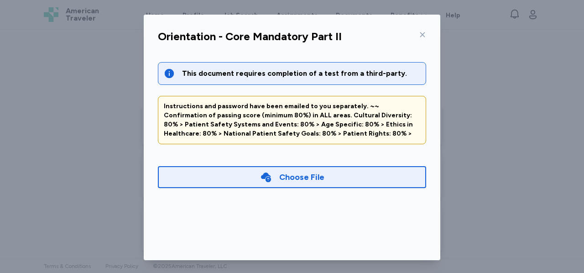
click at [419, 34] on icon at bounding box center [422, 34] width 7 height 7
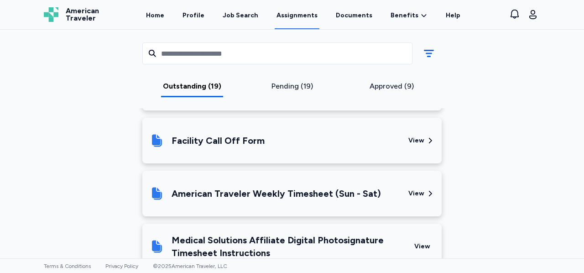
scroll to position [1377, 0]
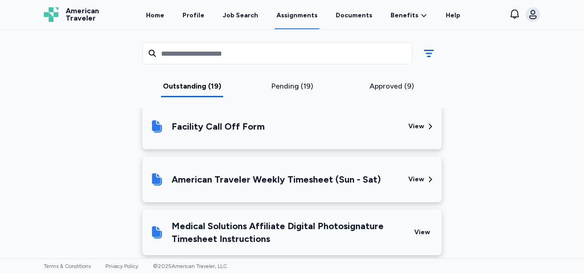
click at [530, 15] on icon "button" at bounding box center [532, 14] width 11 height 11
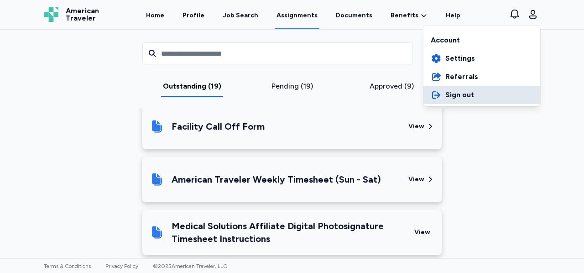
click at [441, 91] on icon "button" at bounding box center [436, 94] width 11 height 11
